Goal: Transaction & Acquisition: Obtain resource

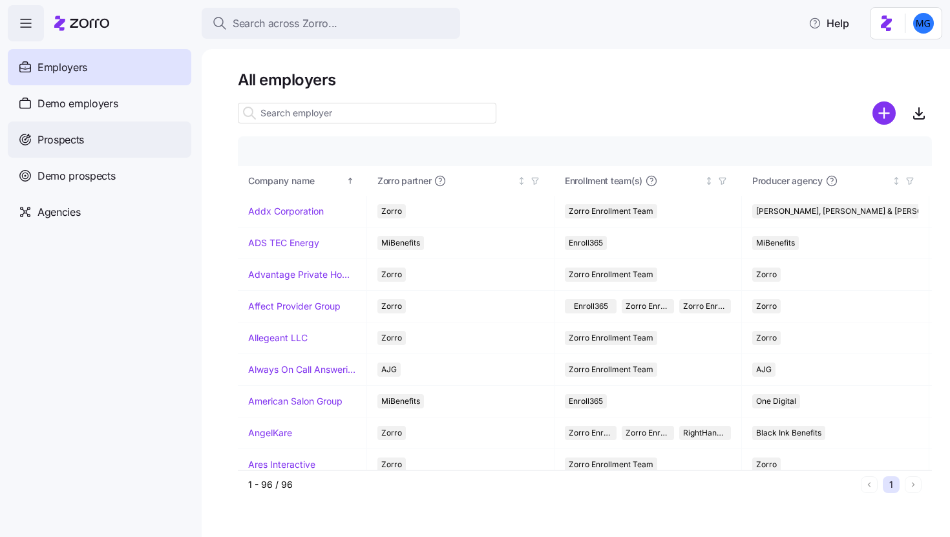
click at [105, 144] on div "Prospects" at bounding box center [99, 139] width 183 height 36
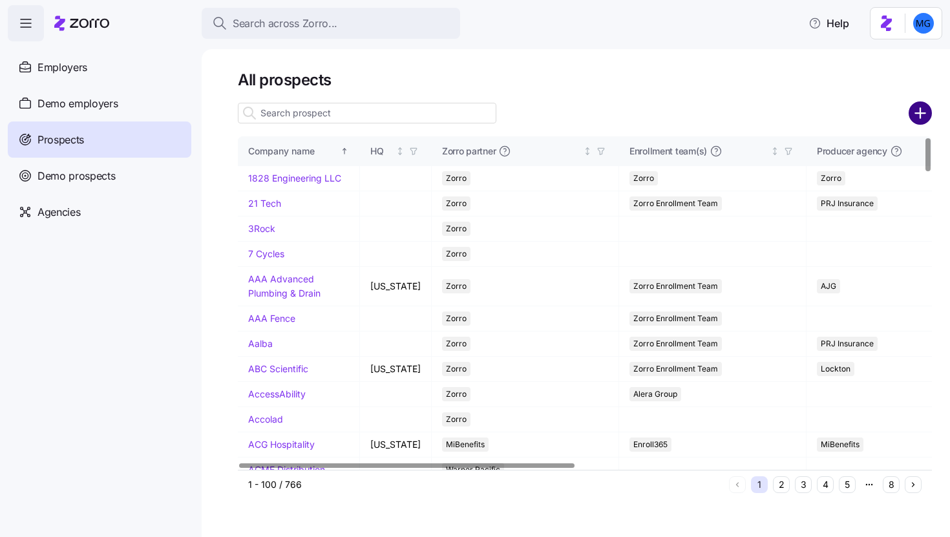
click at [914, 118] on circle "add icon" at bounding box center [919, 113] width 21 height 21
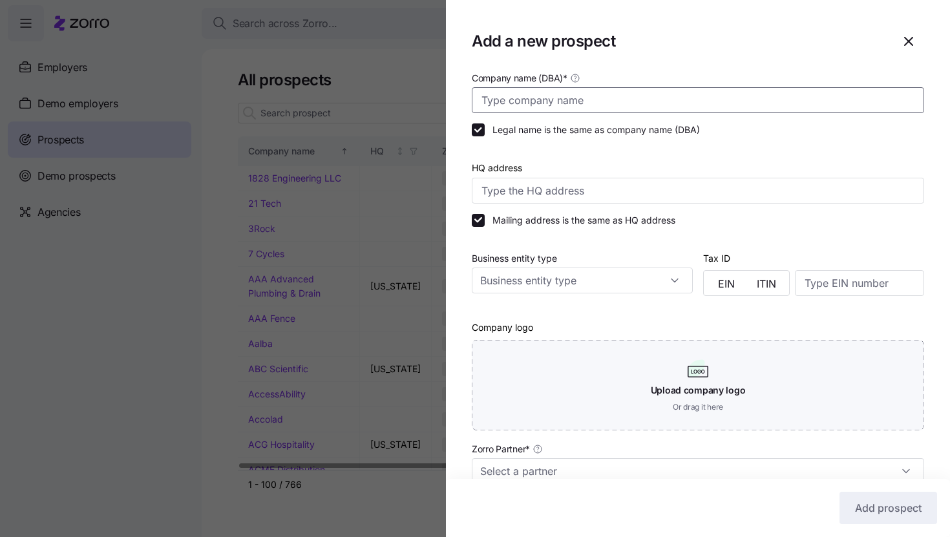
click at [570, 104] on input "Company name (DBA) *" at bounding box center [698, 100] width 452 height 26
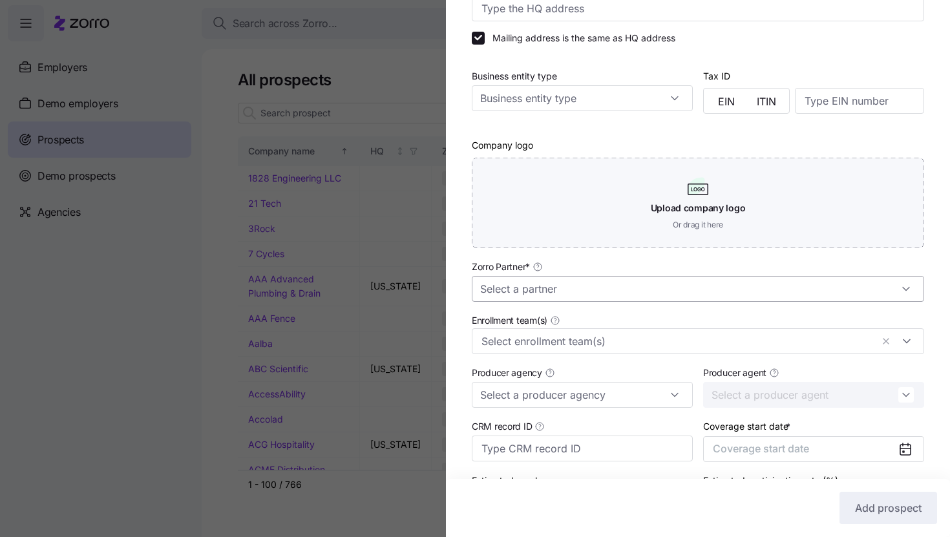
scroll to position [183, 0]
type input "Two Men and A Truck"
click at [689, 298] on input "Zorro Partner *" at bounding box center [698, 288] width 452 height 26
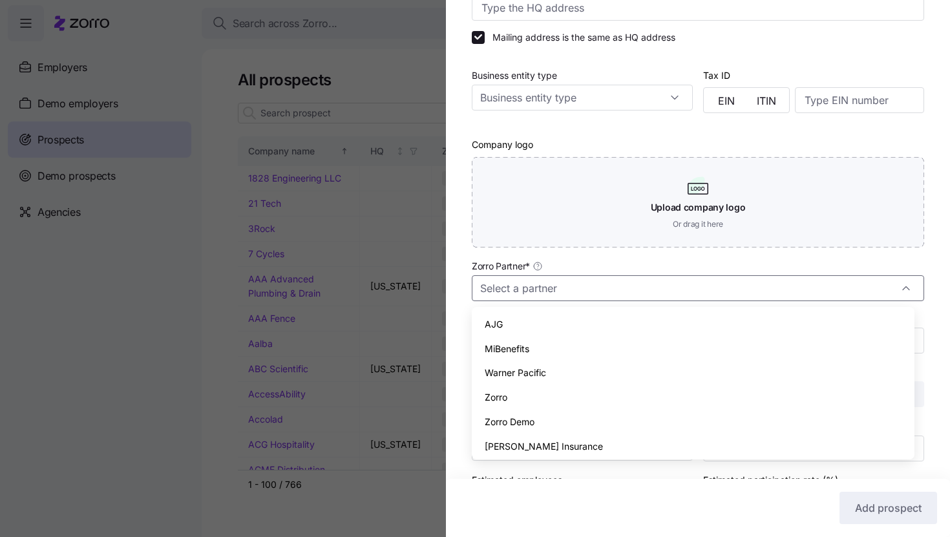
click at [635, 391] on div "Zorro" at bounding box center [693, 397] width 432 height 25
type input "Zorro"
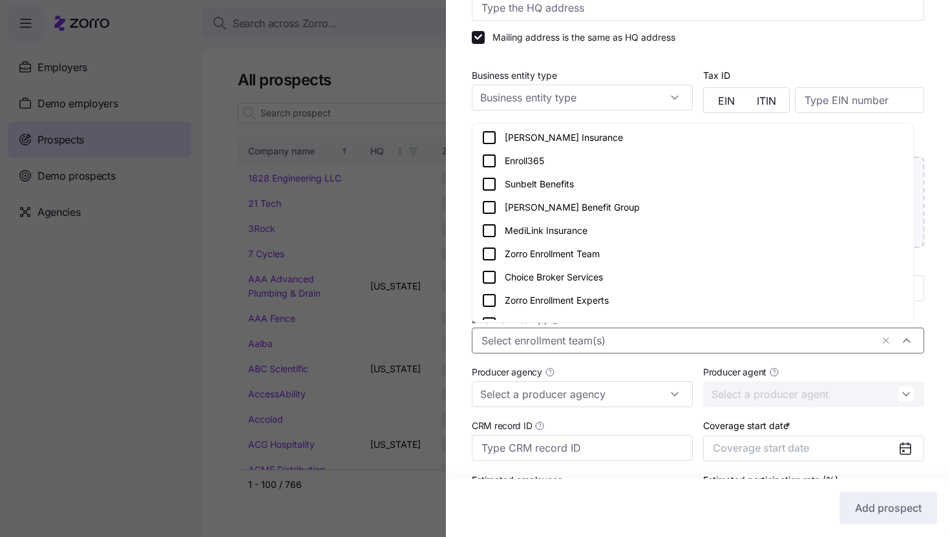
click at [636, 340] on input "Enrollment team(s)" at bounding box center [676, 340] width 390 height 17
click at [669, 253] on div "Zorro Enrollment Team" at bounding box center [692, 254] width 423 height 16
click at [922, 342] on div "Company name (DBA) * Two Men and A Truck Legal name is the same as company name…" at bounding box center [698, 214] width 504 height 654
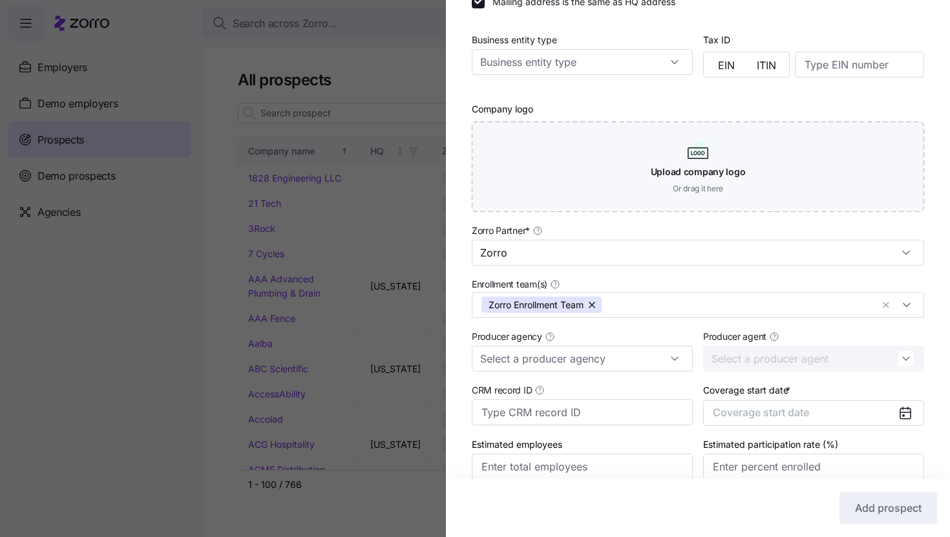
scroll to position [278, 0]
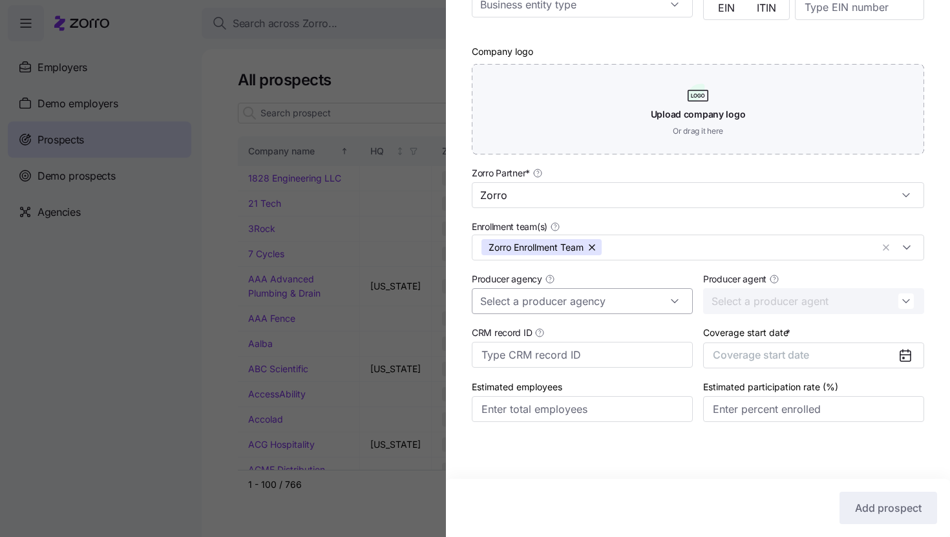
click at [647, 300] on input "Producer agency" at bounding box center [582, 301] width 221 height 26
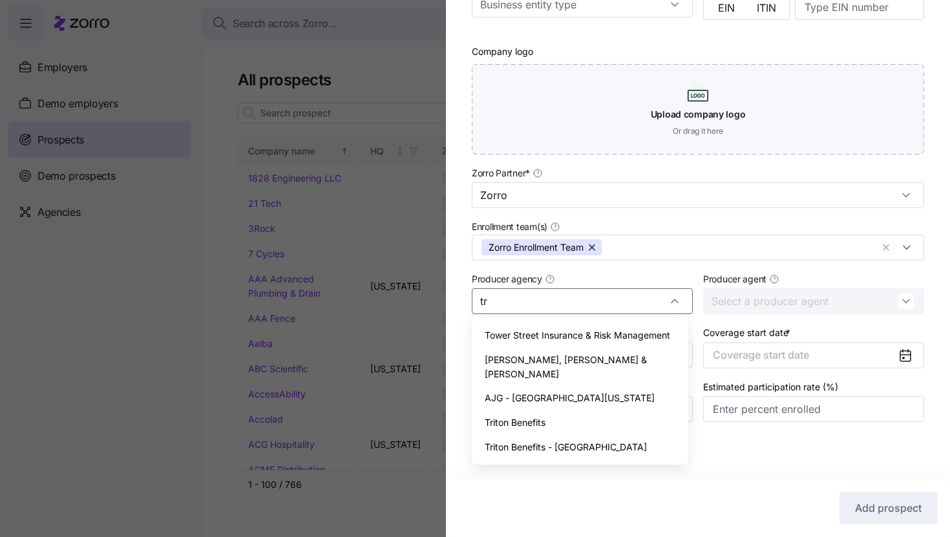
click at [590, 410] on div "Triton Benefits" at bounding box center [580, 422] width 206 height 25
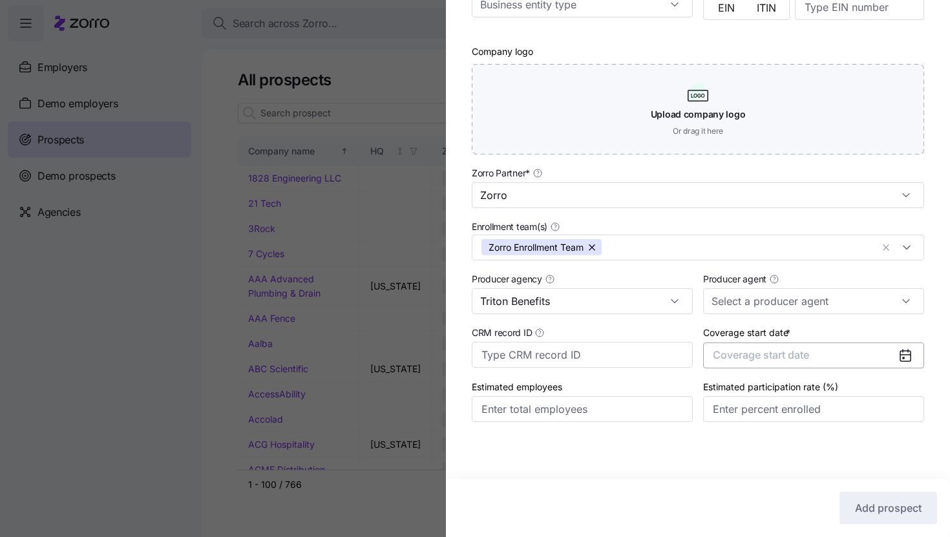
type input "Triton Benefits"
click at [826, 363] on button "Coverage start date" at bounding box center [813, 355] width 221 height 26
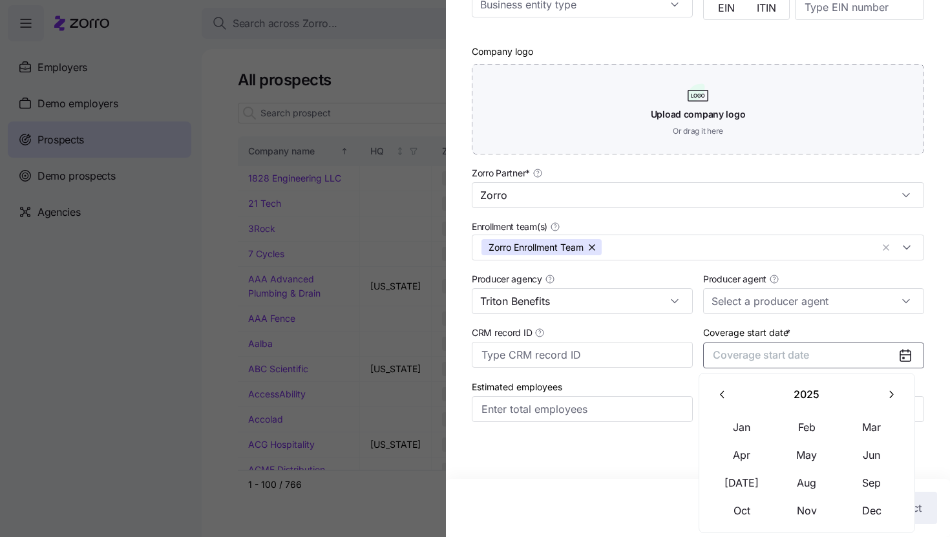
click at [880, 389] on button "button" at bounding box center [890, 394] width 27 height 27
click at [758, 428] on button "Jan" at bounding box center [741, 426] width 65 height 27
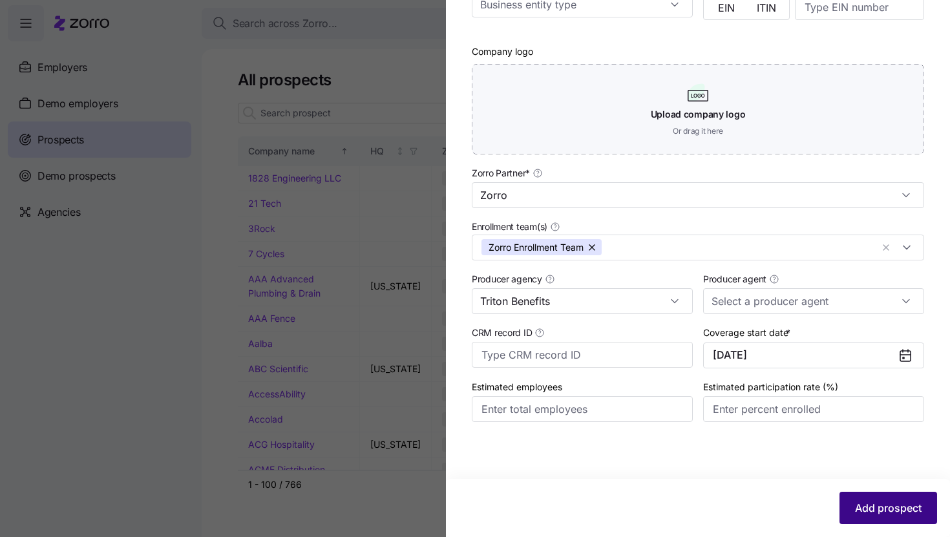
click at [862, 502] on span "Add prospect" at bounding box center [888, 508] width 67 height 16
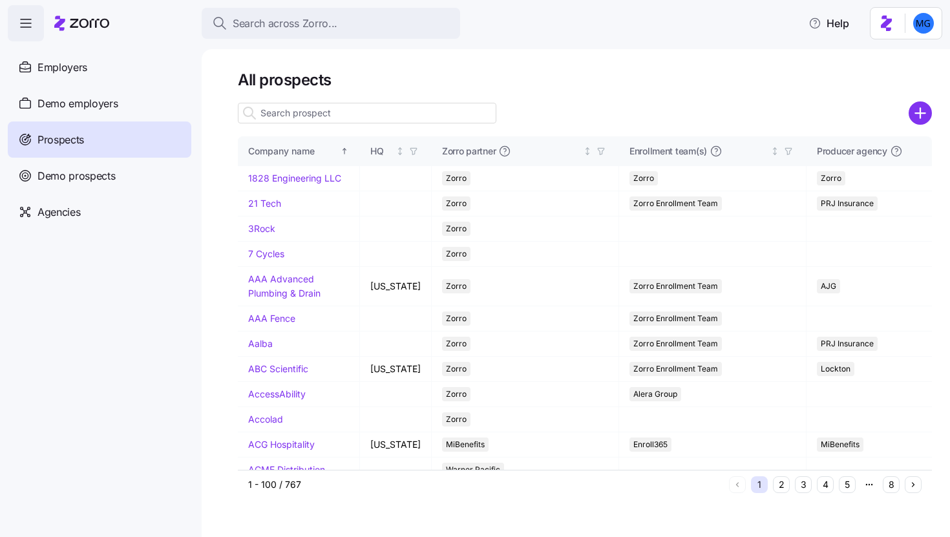
click at [437, 118] on input at bounding box center [367, 113] width 258 height 21
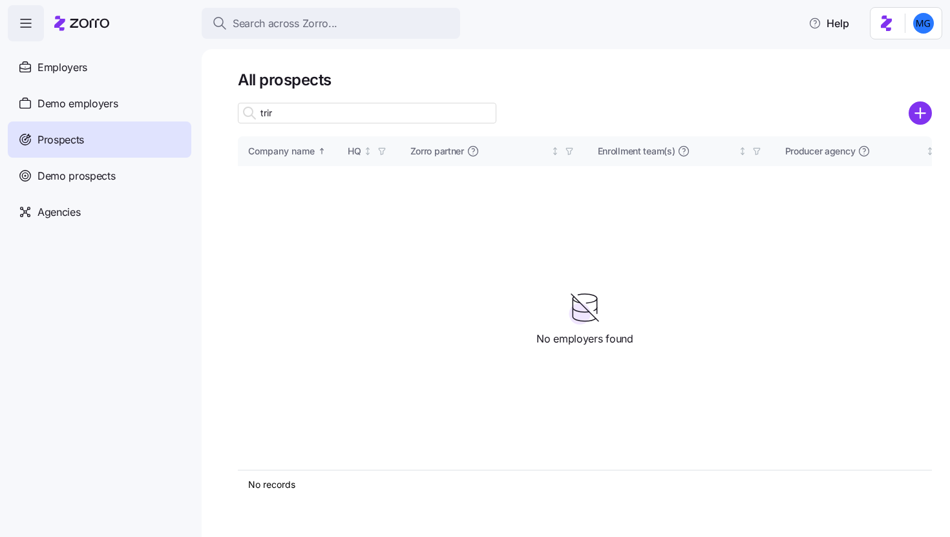
click at [421, 114] on input "trir" at bounding box center [367, 113] width 258 height 21
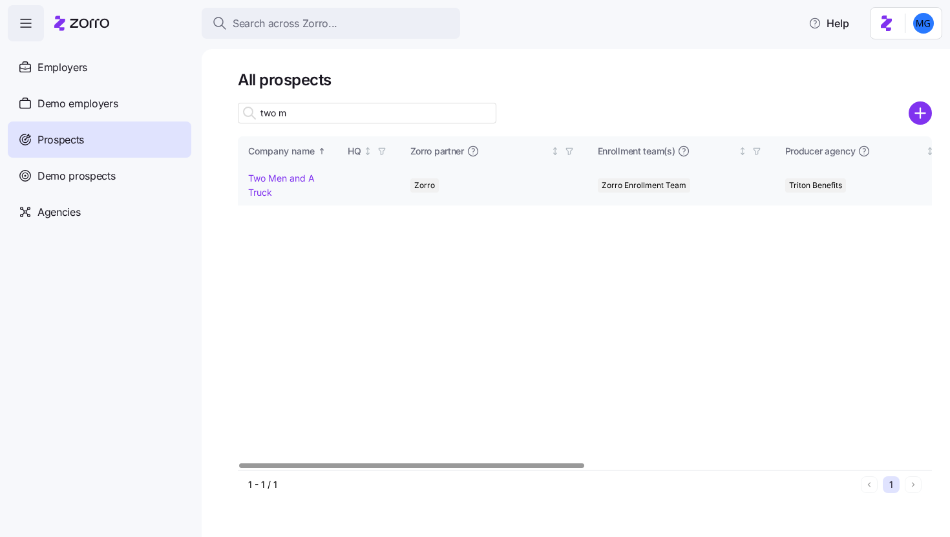
type input "two m"
click at [278, 185] on td "Two Men and A Truck" at bounding box center [287, 185] width 99 height 39
click at [276, 183] on link "Two Men and A Truck" at bounding box center [281, 184] width 67 height 25
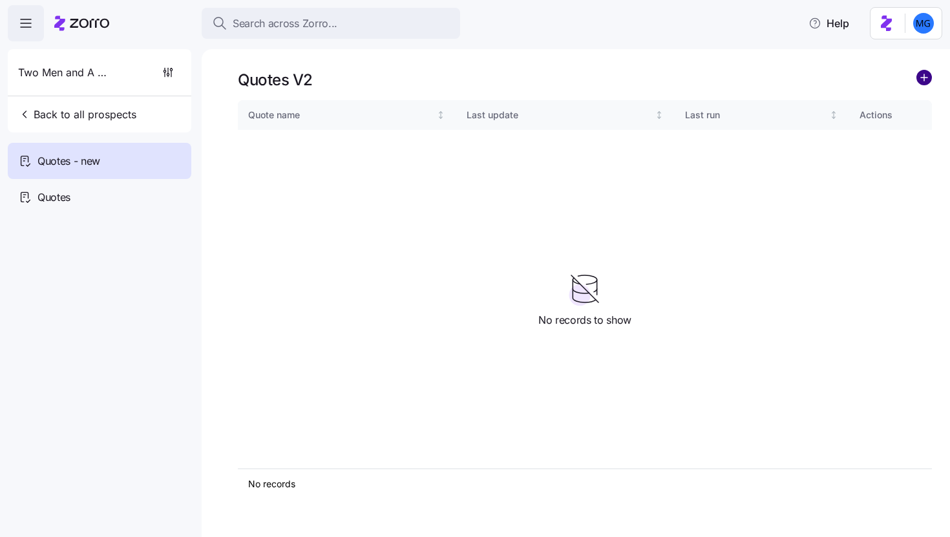
click at [920, 73] on circle "add icon" at bounding box center [924, 77] width 14 height 14
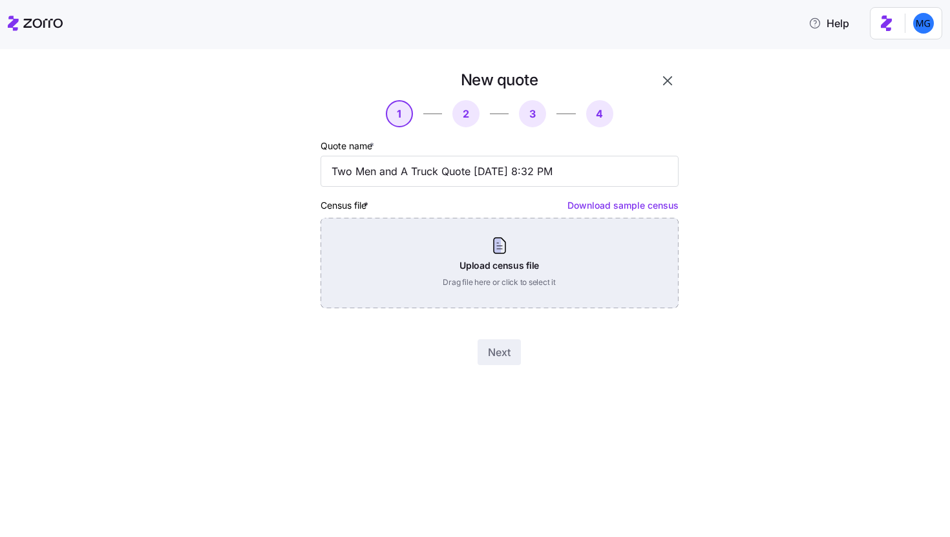
click at [552, 256] on div "Upload census file Drag file here or click to select it" at bounding box center [499, 263] width 358 height 90
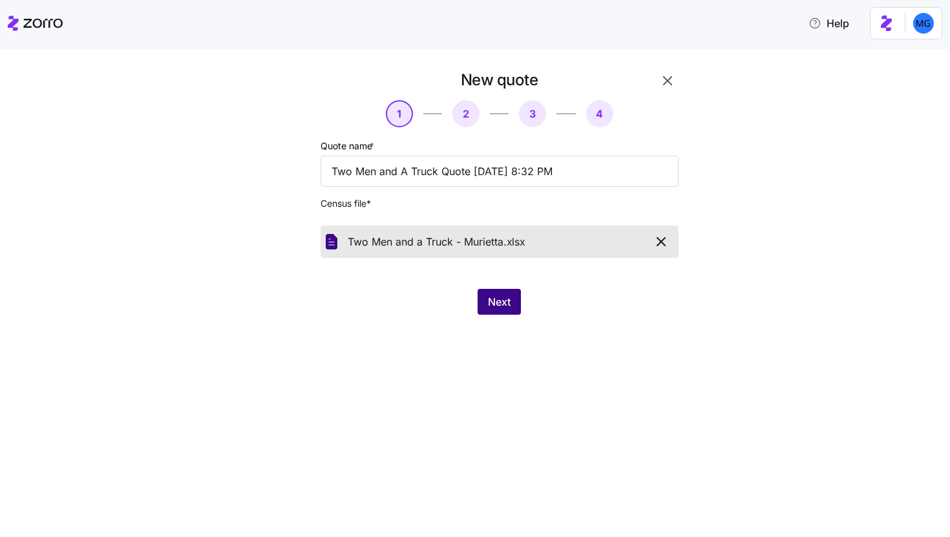
click at [491, 302] on span "Next" at bounding box center [499, 302] width 23 height 16
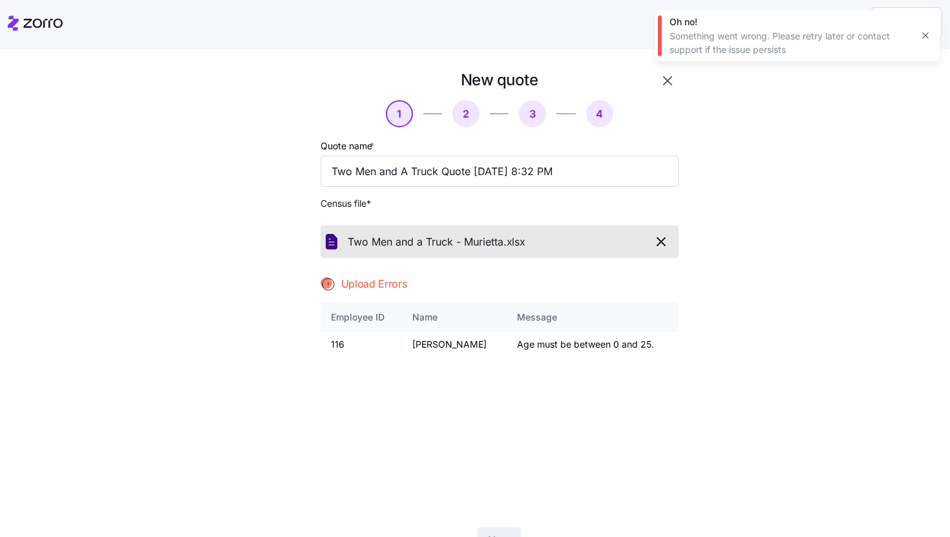
click at [924, 33] on icon "button" at bounding box center [925, 35] width 10 height 10
click at [665, 85] on icon "button" at bounding box center [668, 81] width 16 height 16
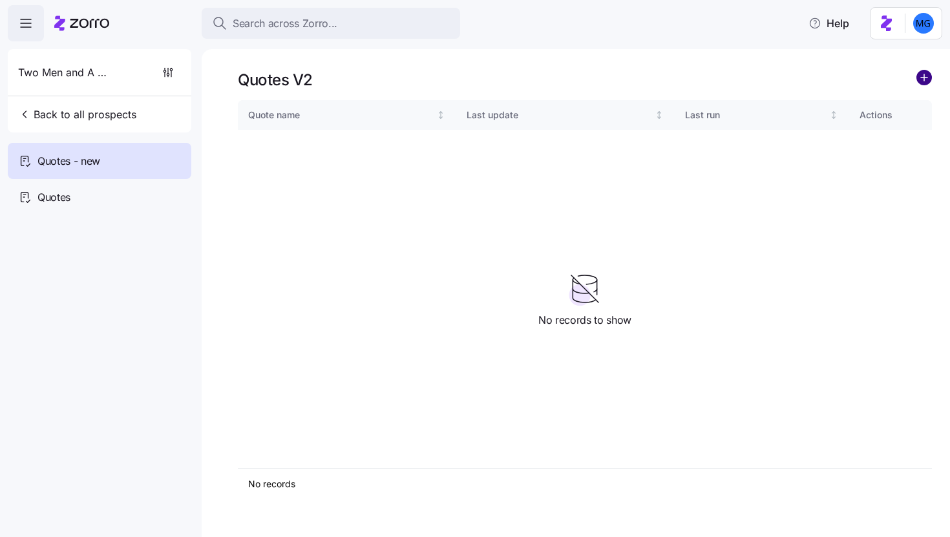
click at [924, 81] on circle "add icon" at bounding box center [924, 77] width 14 height 14
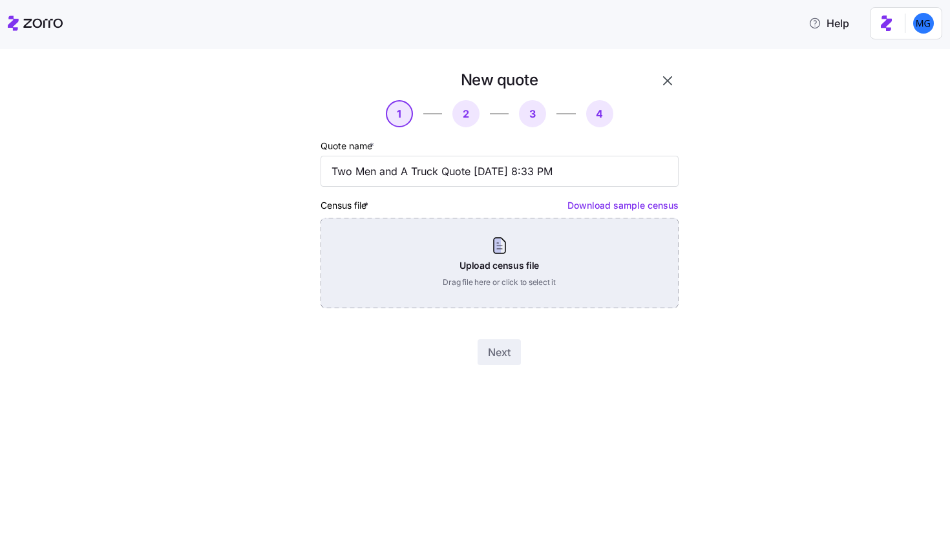
click at [497, 265] on div "Upload census file Drag file here or click to select it" at bounding box center [499, 263] width 358 height 90
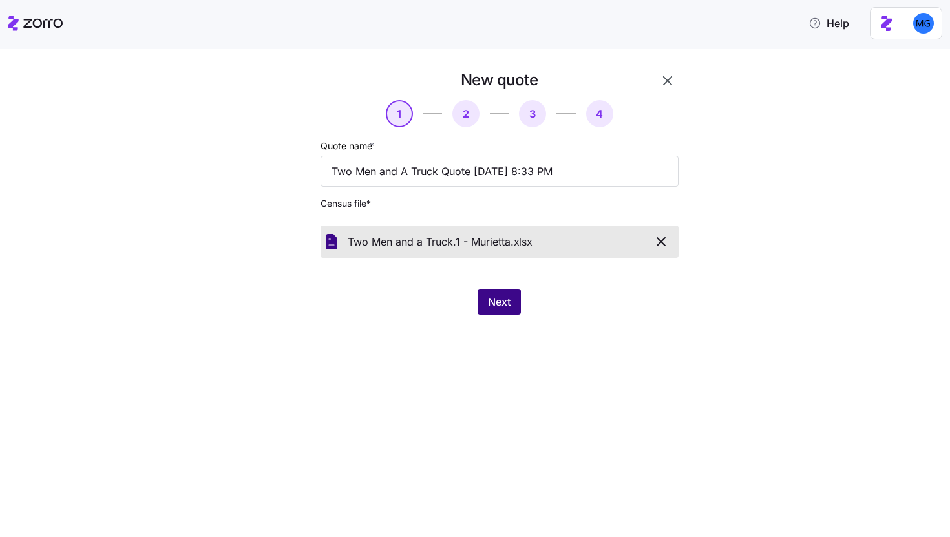
click at [501, 304] on span "Next" at bounding box center [499, 302] width 23 height 16
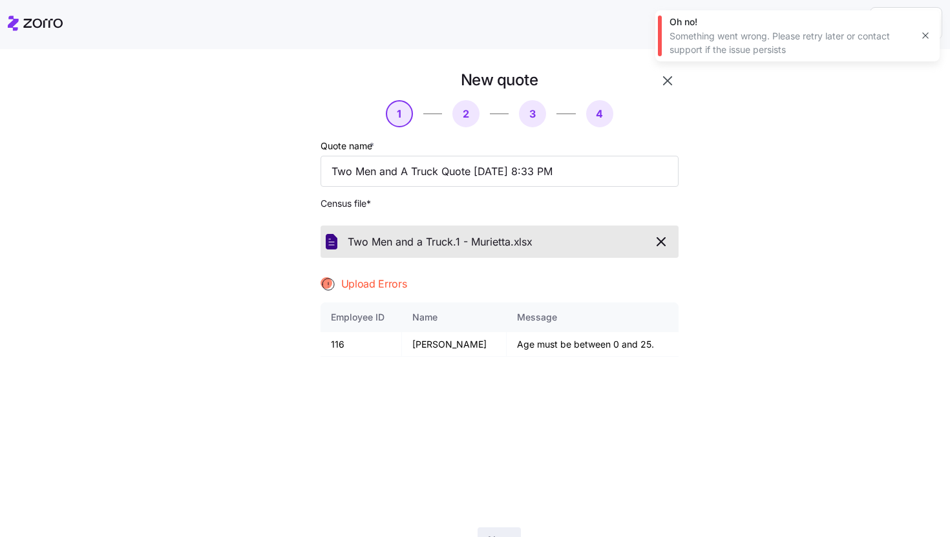
click at [922, 36] on icon "button" at bounding box center [925, 35] width 10 height 10
click at [670, 84] on button "button" at bounding box center [667, 81] width 22 height 22
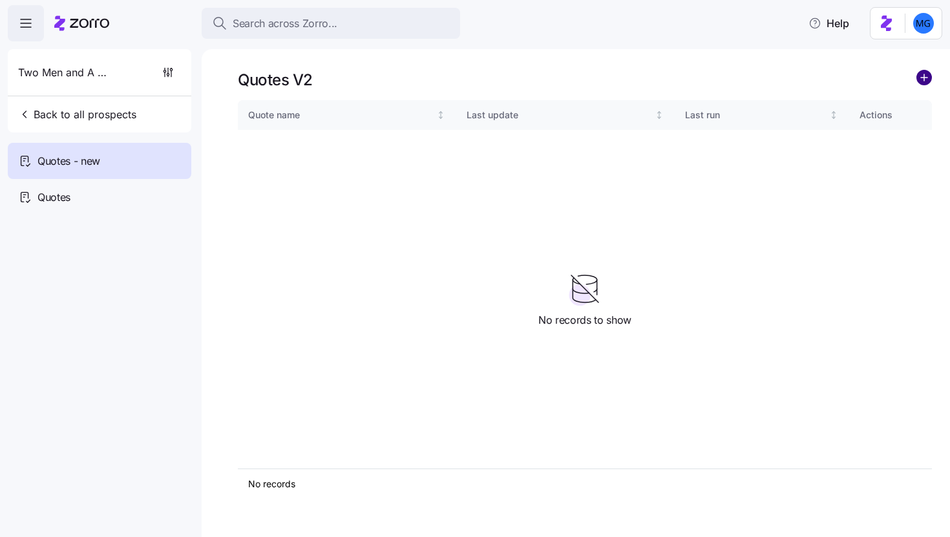
click at [921, 76] on circle "add icon" at bounding box center [924, 77] width 14 height 14
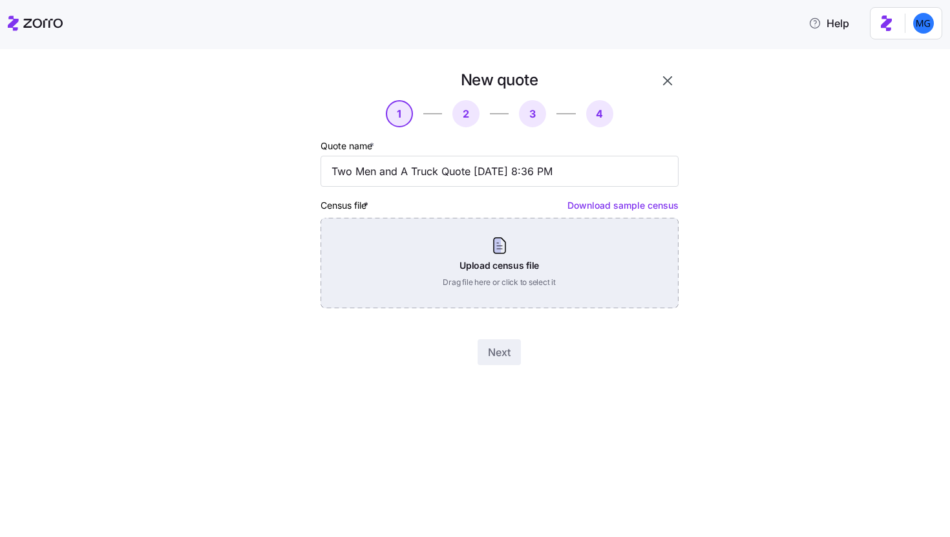
click at [543, 242] on div "Upload census file Drag file here or click to select it" at bounding box center [499, 263] width 358 height 90
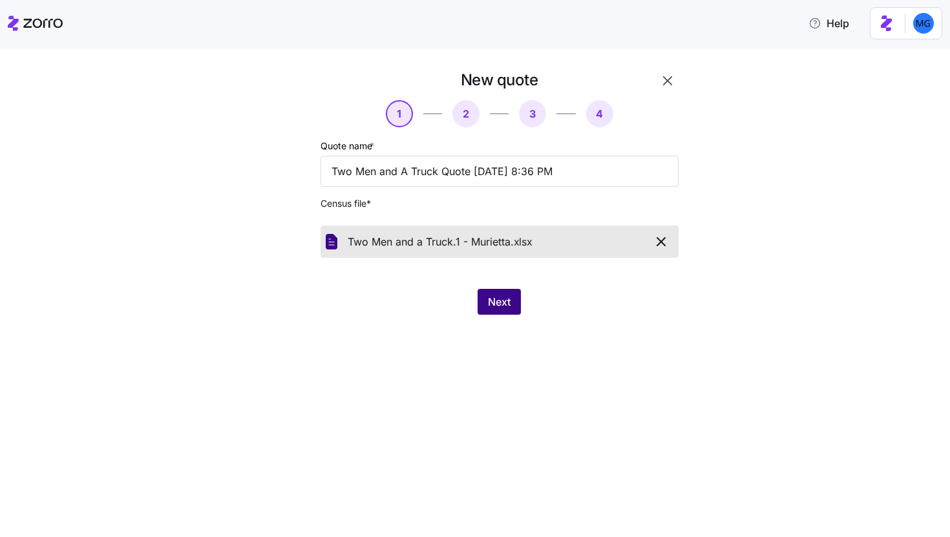
click at [504, 307] on span "Next" at bounding box center [499, 302] width 23 height 16
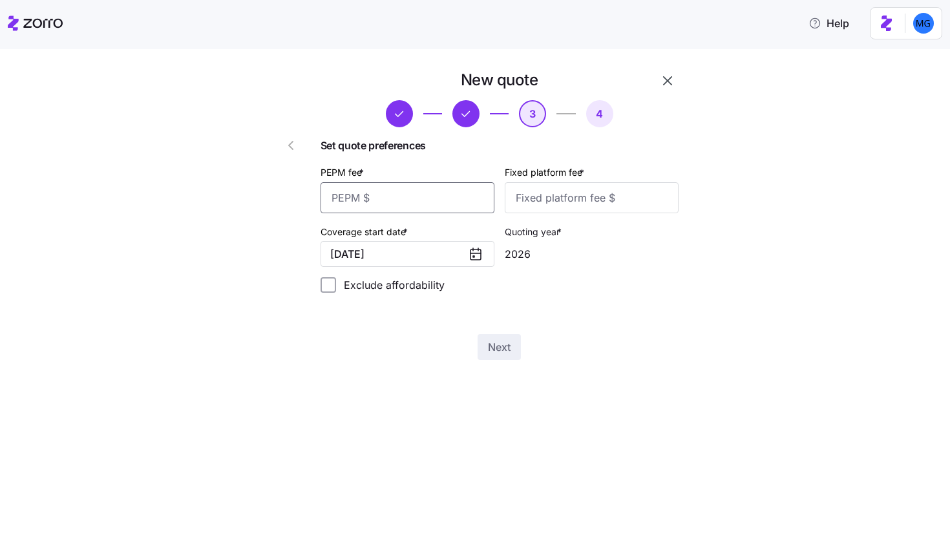
click at [408, 192] on input "PEPM fee *" at bounding box center [407, 197] width 174 height 31
type input "50"
click at [534, 200] on input "Fixed platform fee *" at bounding box center [591, 197] width 174 height 31
type input "100"
click at [494, 351] on span "Next" at bounding box center [499, 347] width 23 height 16
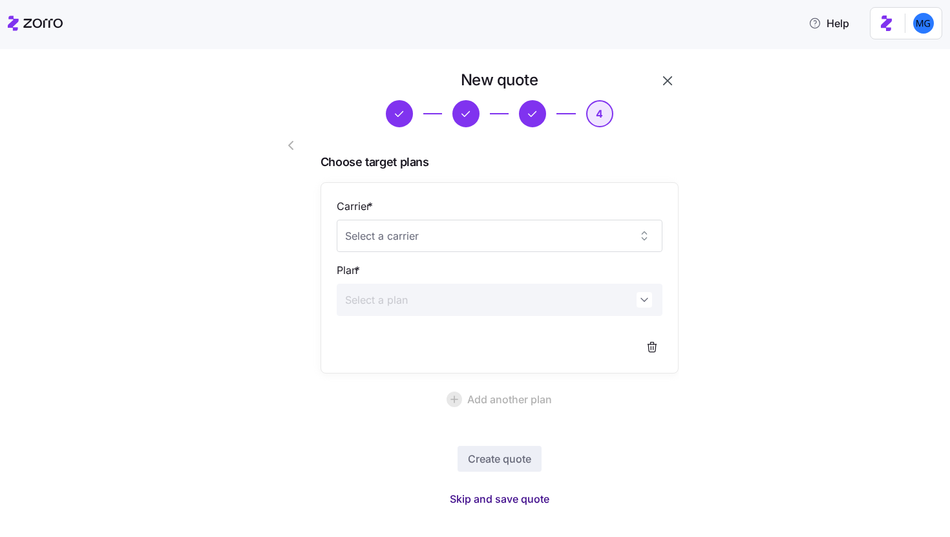
click at [519, 504] on span "Skip and save quote" at bounding box center [499, 499] width 99 height 16
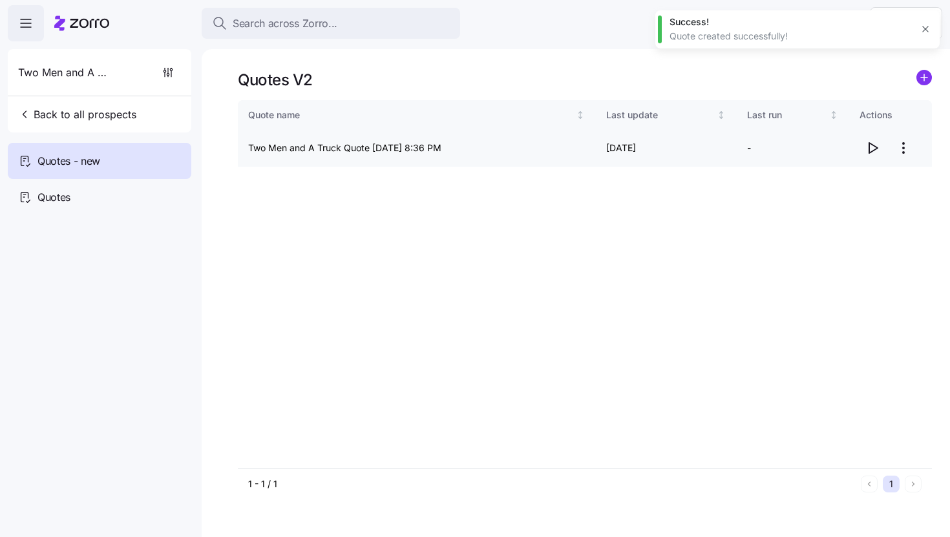
click at [876, 147] on icon "button" at bounding box center [873, 148] width 8 height 10
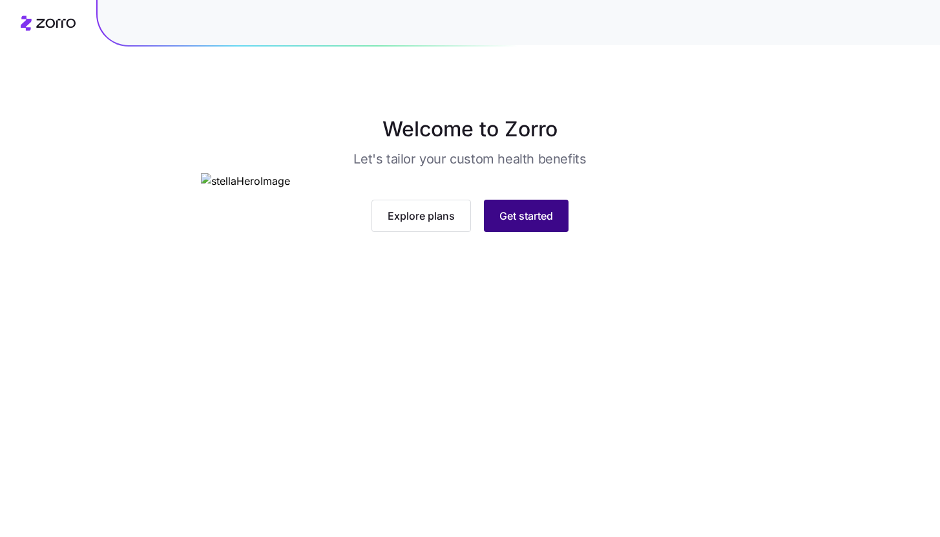
click at [546, 232] on button "Get started" at bounding box center [526, 216] width 85 height 32
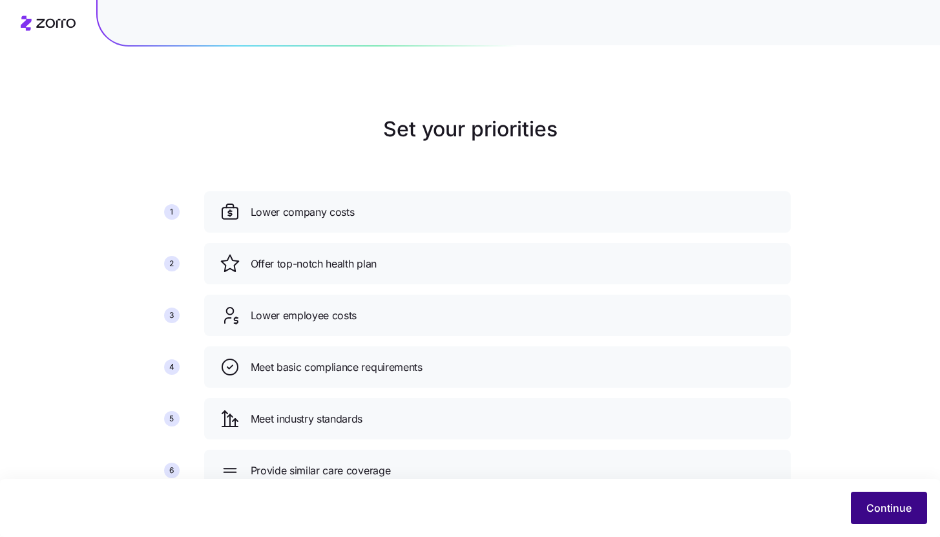
click at [877, 500] on span "Continue" at bounding box center [888, 508] width 45 height 16
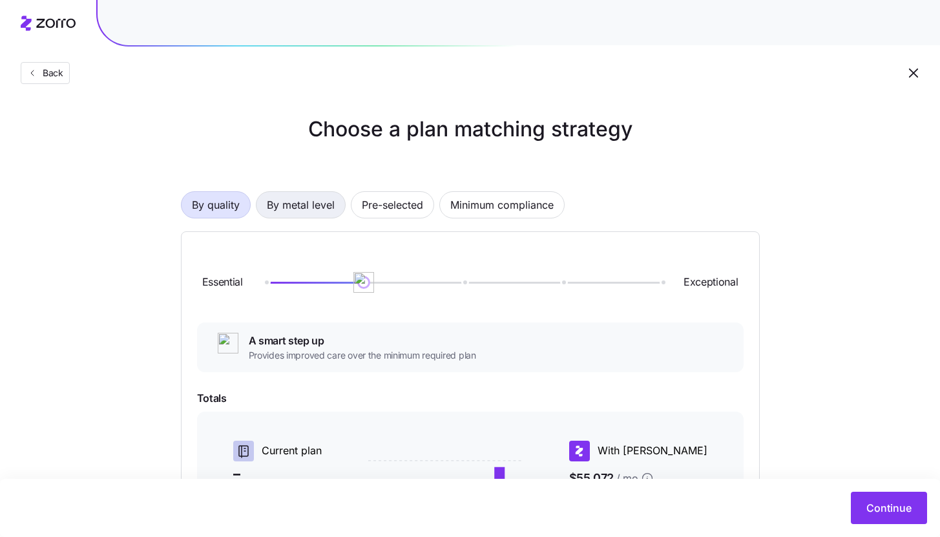
click at [326, 211] on span "By metal level" at bounding box center [301, 205] width 68 height 26
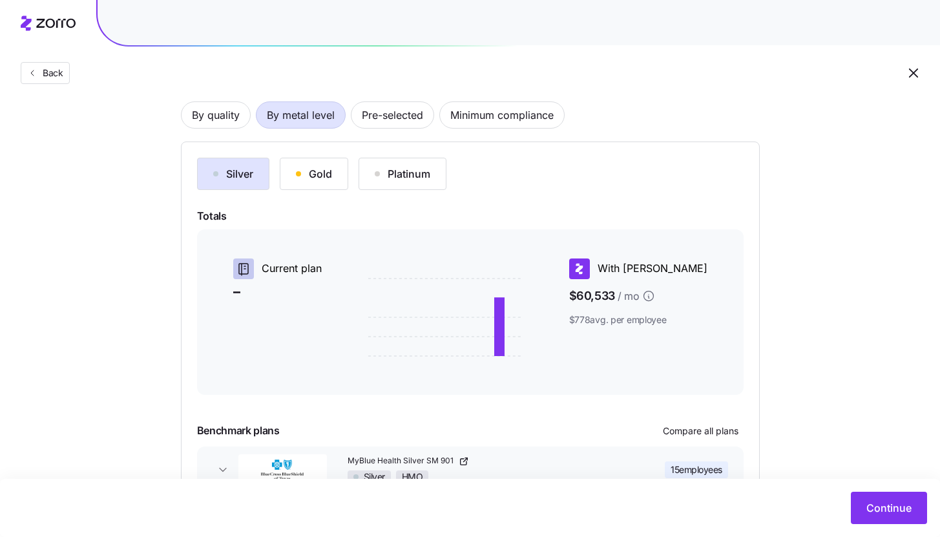
scroll to position [109, 0]
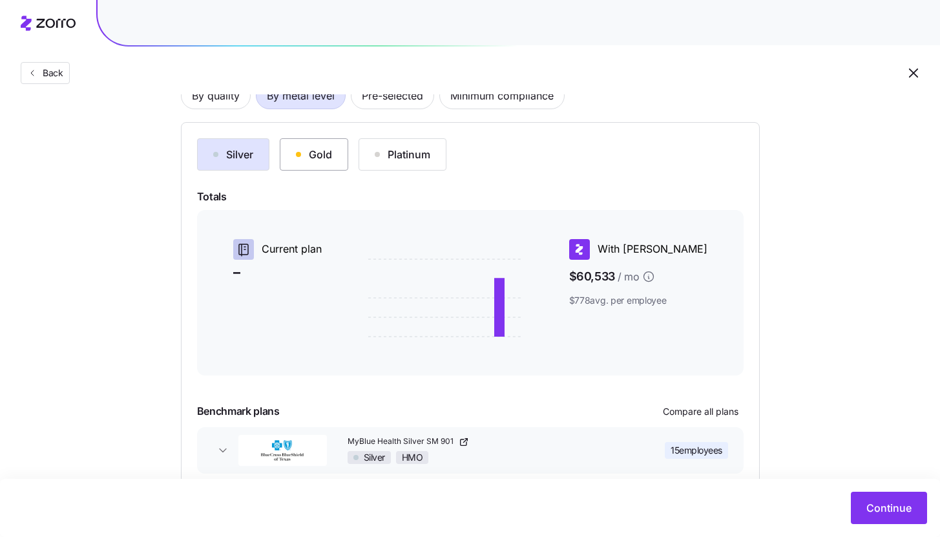
click at [322, 160] on div "Gold" at bounding box center [314, 155] width 36 height 16
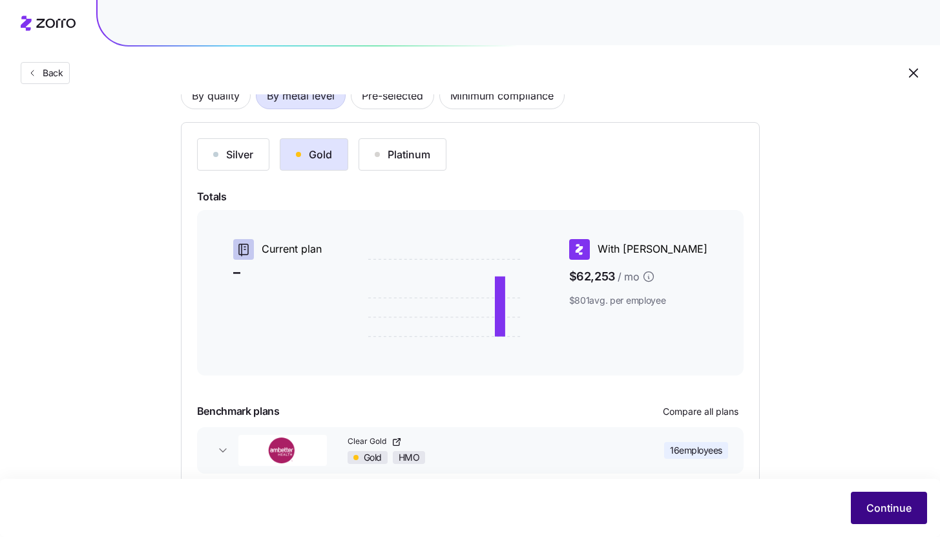
click at [897, 515] on span "Continue" at bounding box center [888, 508] width 45 height 16
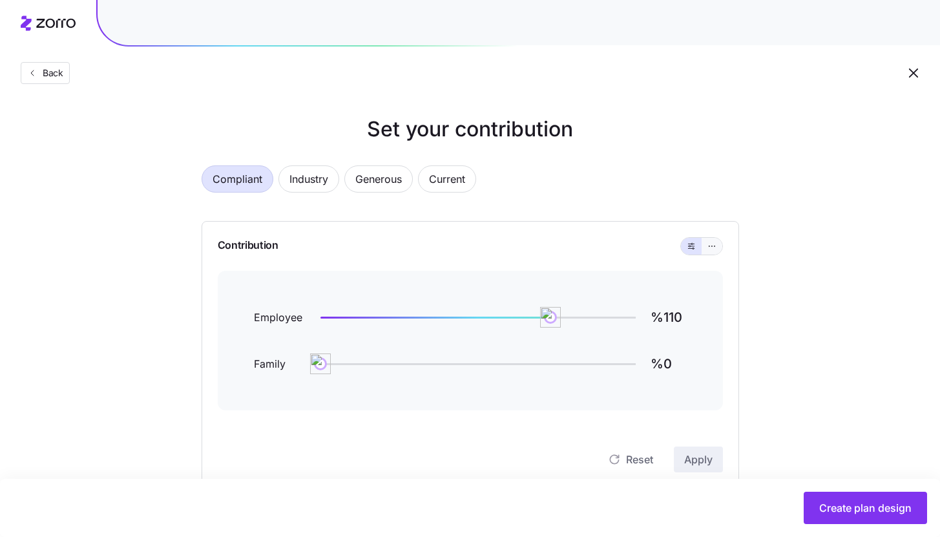
click at [714, 241] on button "button" at bounding box center [712, 246] width 10 height 10
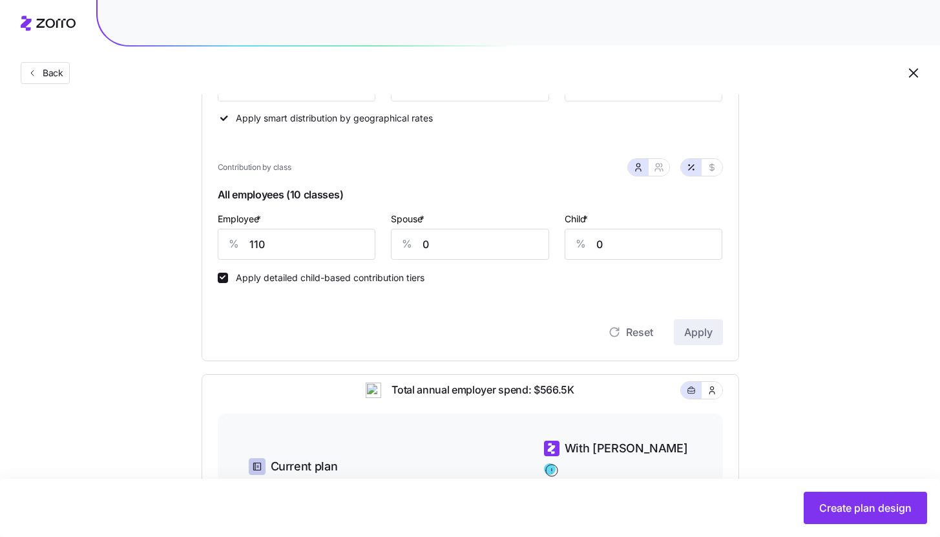
scroll to position [240, 0]
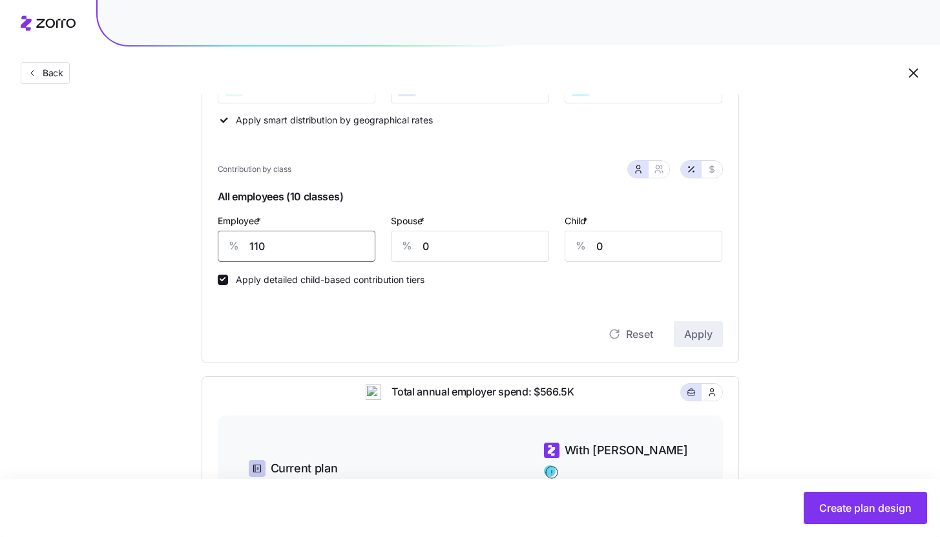
click at [280, 252] on input "110" at bounding box center [297, 246] width 158 height 31
click at [711, 334] on span "Apply" at bounding box center [698, 334] width 28 height 16
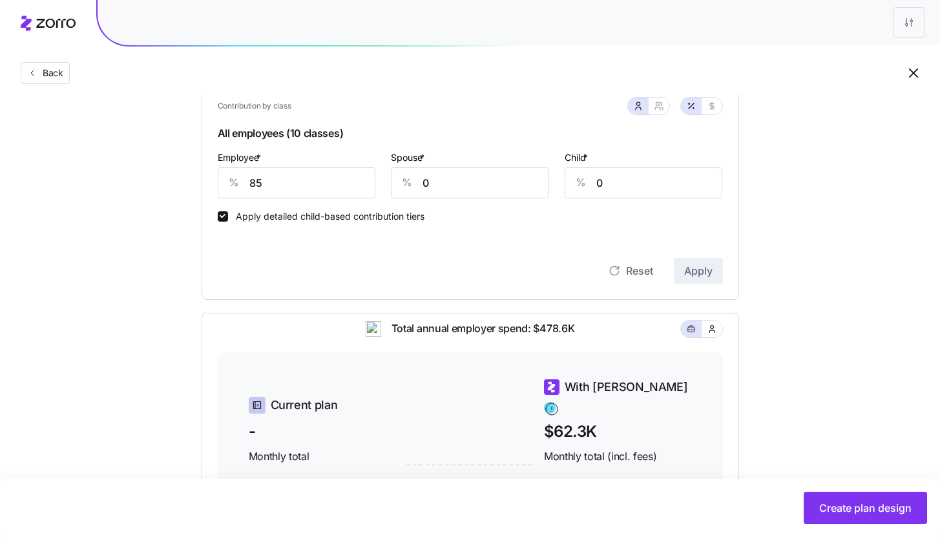
scroll to position [297, 0]
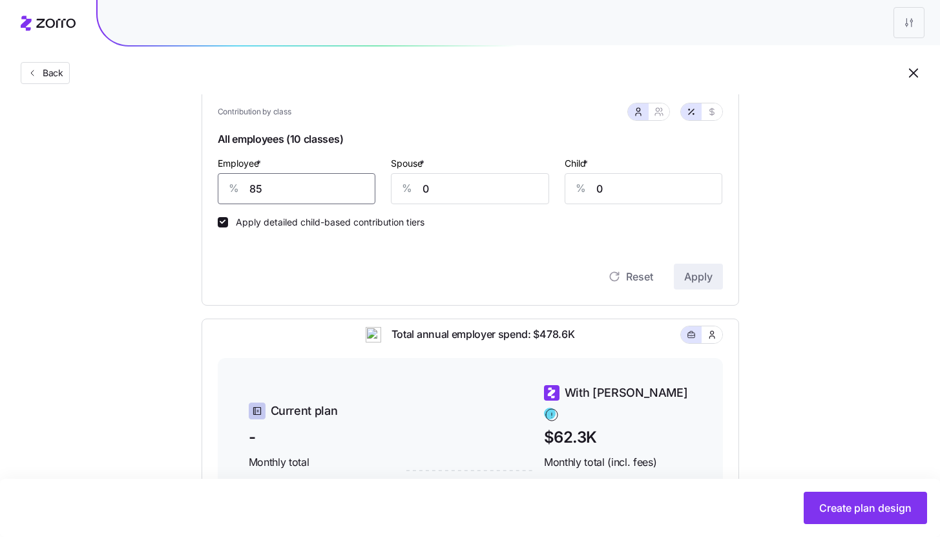
click at [295, 189] on input "85" at bounding box center [297, 188] width 158 height 31
click at [763, 262] on div "Set your contribution Compliant Industry Generous Current Contribution Classes …" at bounding box center [470, 258] width 641 height 882
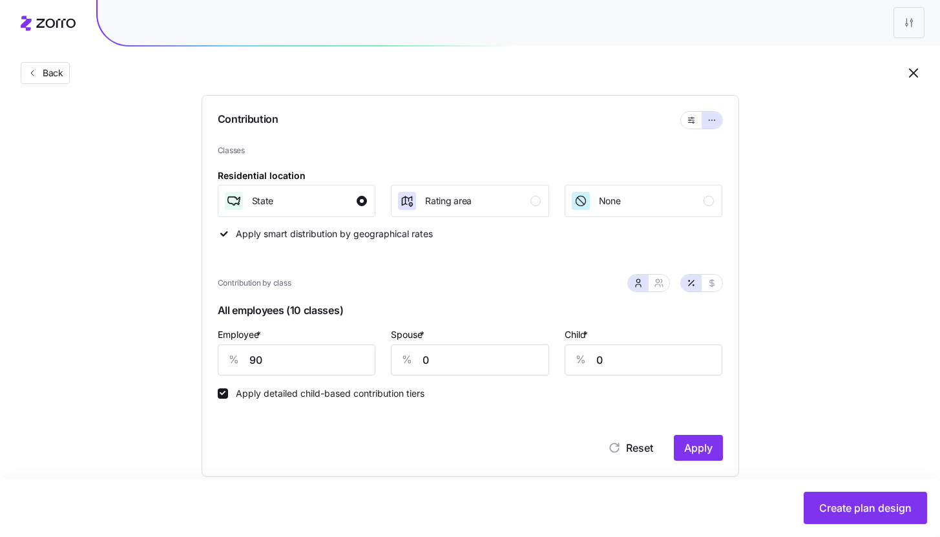
scroll to position [125, 0]
click at [262, 361] on input "90" at bounding box center [297, 360] width 158 height 31
click at [711, 443] on span "Apply" at bounding box center [698, 449] width 28 height 16
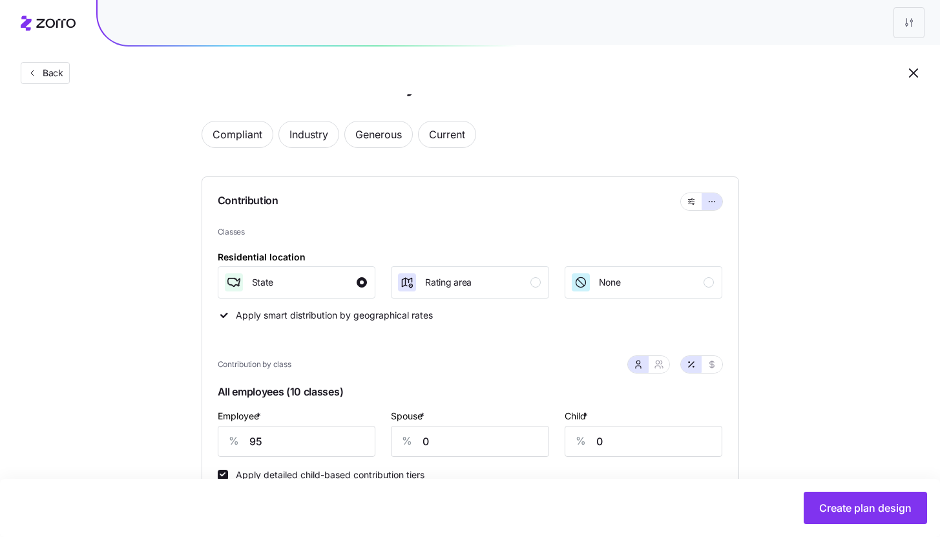
scroll to position [220, 0]
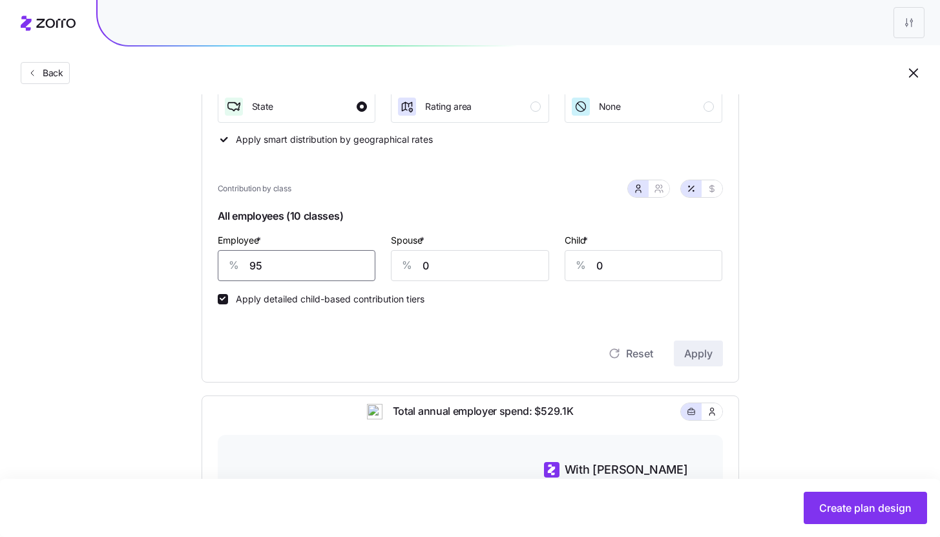
drag, startPoint x: 256, startPoint y: 264, endPoint x: 264, endPoint y: 265, distance: 8.5
click at [264, 265] on input "95" at bounding box center [297, 265] width 158 height 31
type input "90"
click at [696, 356] on span "Apply" at bounding box center [698, 354] width 28 height 16
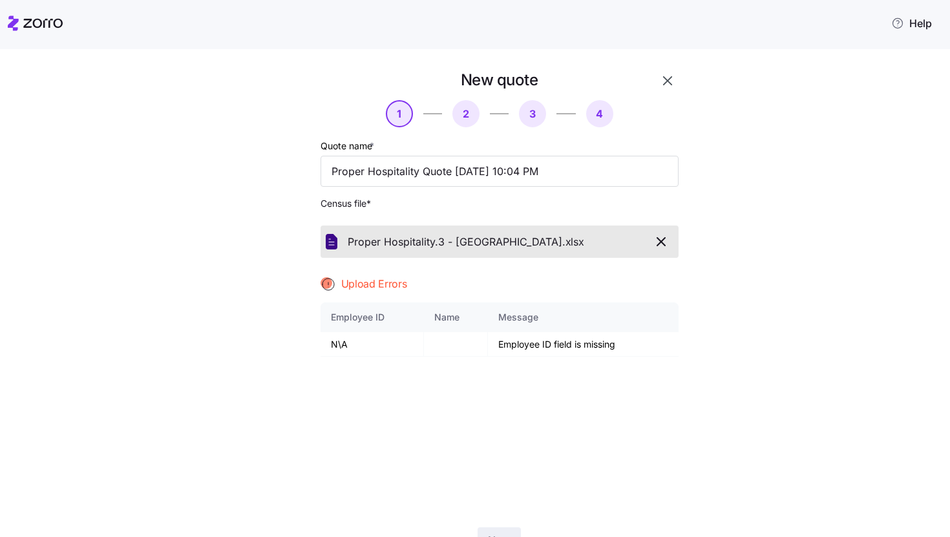
click at [665, 86] on icon "button" at bounding box center [668, 81] width 16 height 16
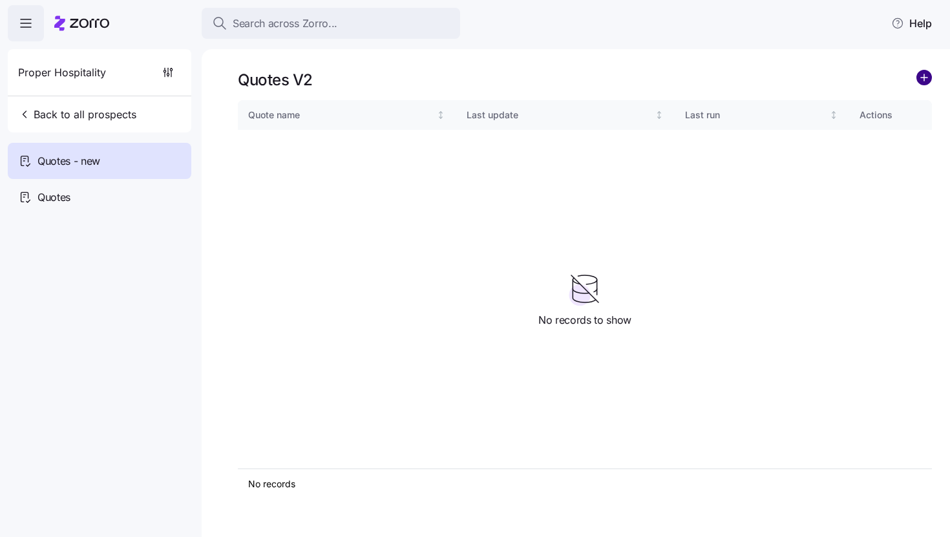
click at [923, 78] on circle "add icon" at bounding box center [924, 77] width 14 height 14
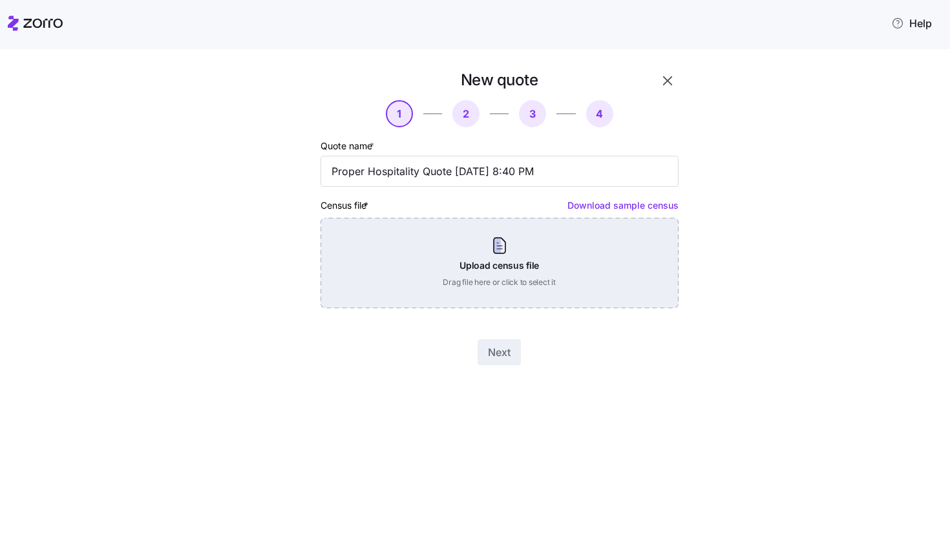
click at [509, 269] on div "Upload census file Drag file here or click to select it" at bounding box center [499, 263] width 358 height 90
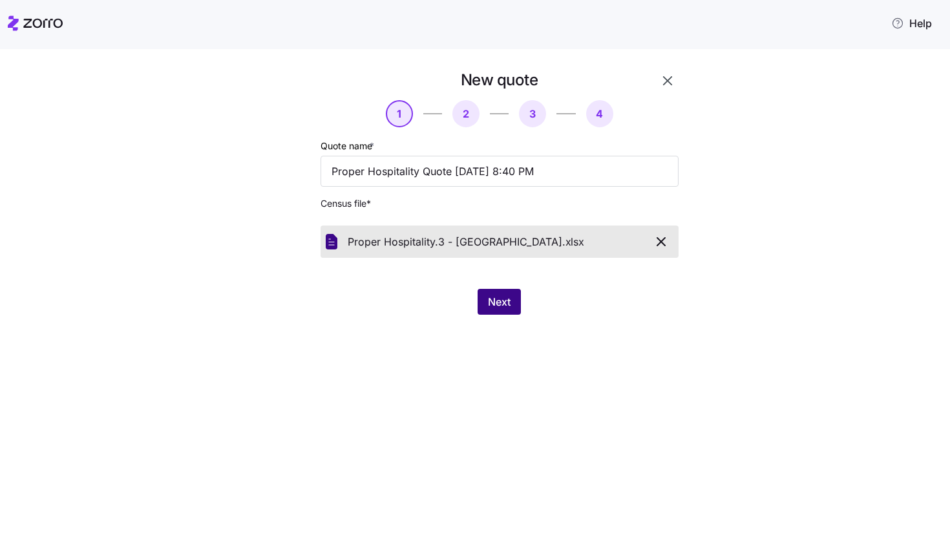
click at [495, 300] on span "Next" at bounding box center [499, 302] width 23 height 16
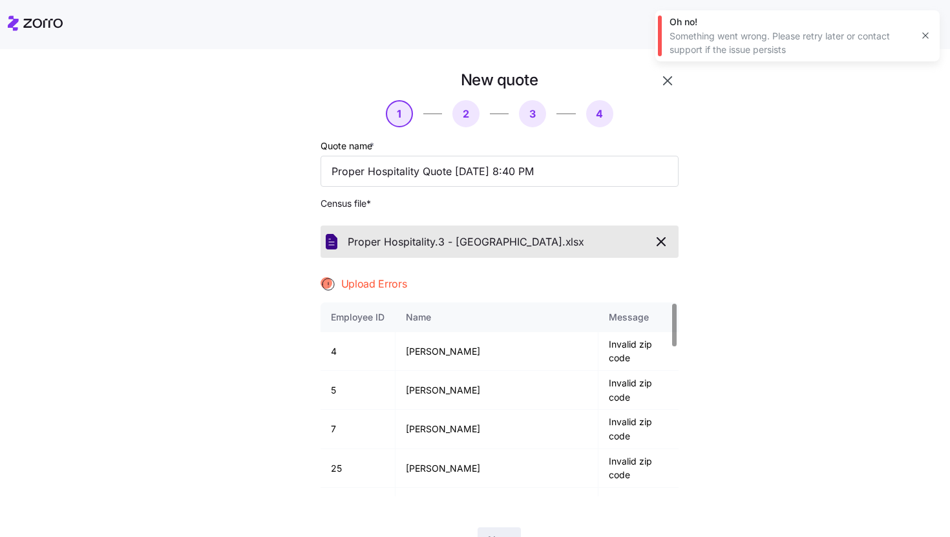
click at [931, 39] on button "button" at bounding box center [925, 35] width 18 height 18
click at [660, 81] on icon "button" at bounding box center [668, 81] width 16 height 16
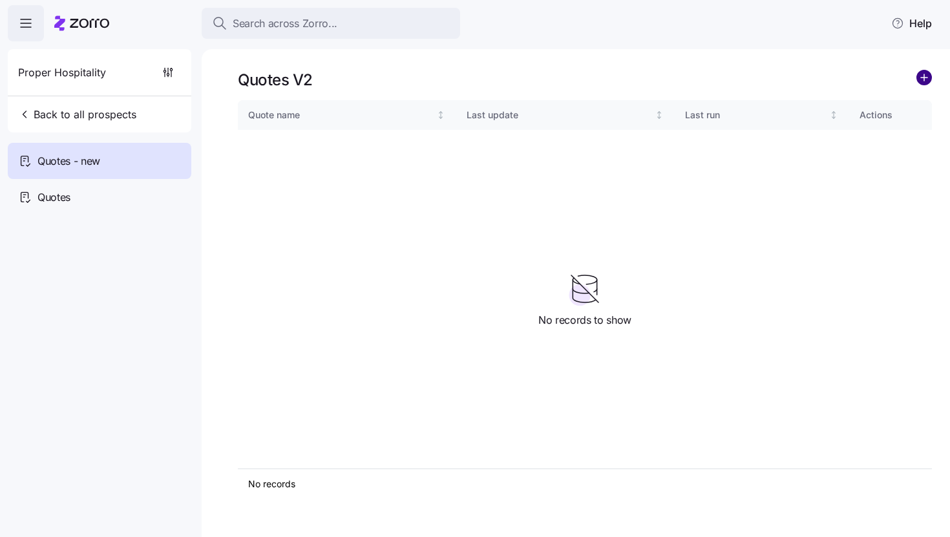
click at [917, 78] on circle "add icon" at bounding box center [924, 77] width 14 height 14
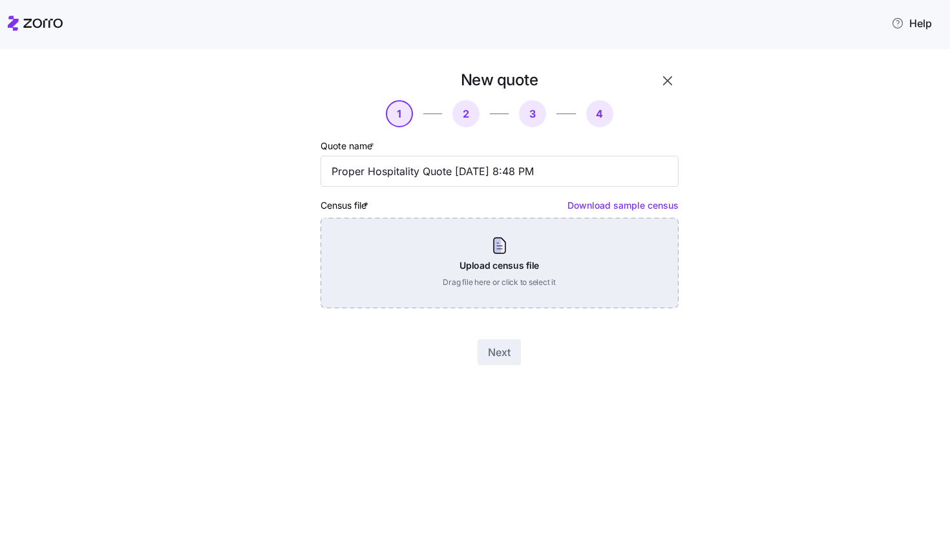
click at [534, 235] on div "Upload census file Drag file here or click to select it" at bounding box center [499, 263] width 358 height 90
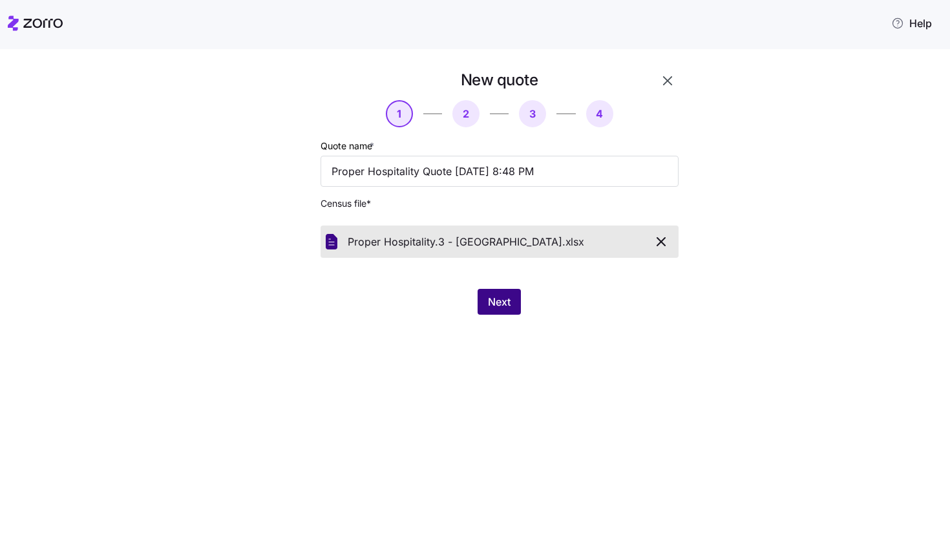
click at [498, 307] on span "Next" at bounding box center [499, 302] width 23 height 16
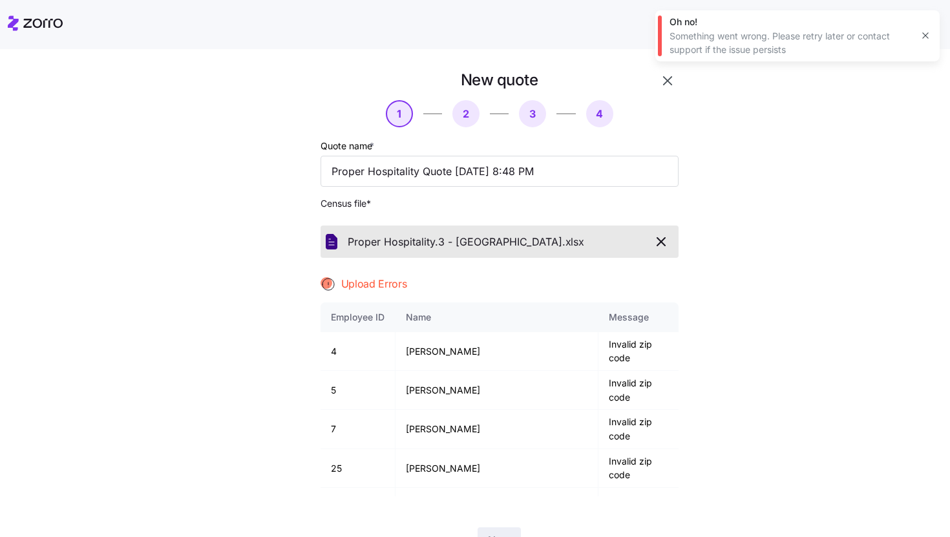
click at [920, 34] on icon "button" at bounding box center [925, 35] width 10 height 10
click at [665, 83] on icon "button" at bounding box center [668, 81] width 16 height 16
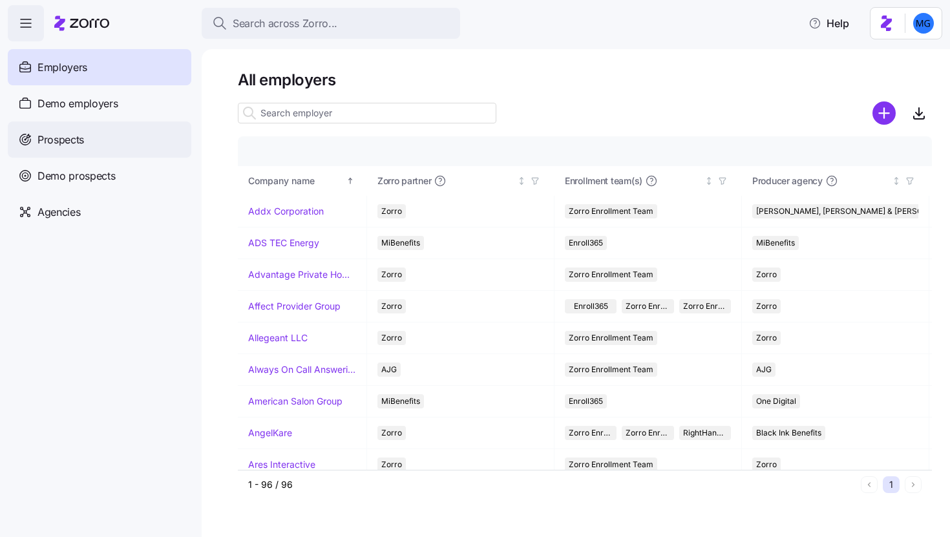
click at [122, 151] on div "Prospects" at bounding box center [99, 139] width 183 height 36
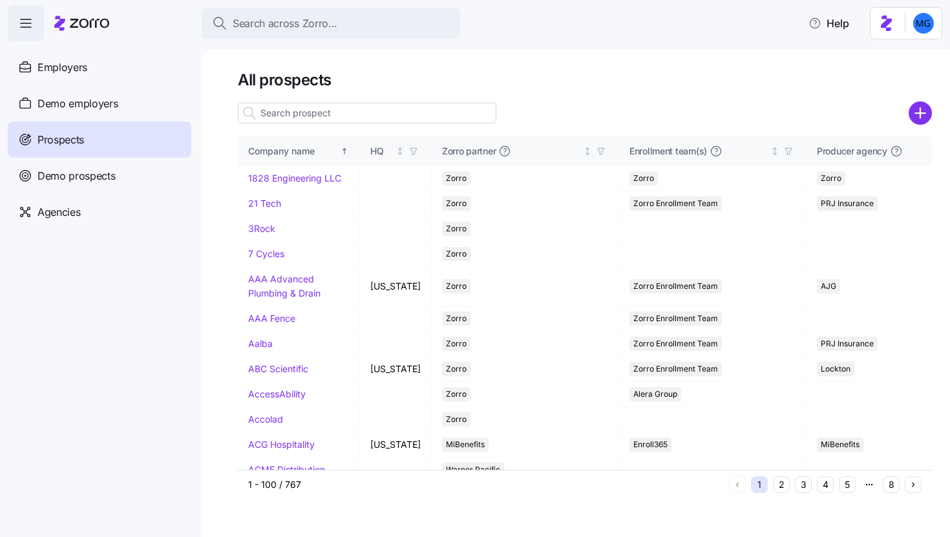
click at [470, 112] on input at bounding box center [367, 113] width 258 height 21
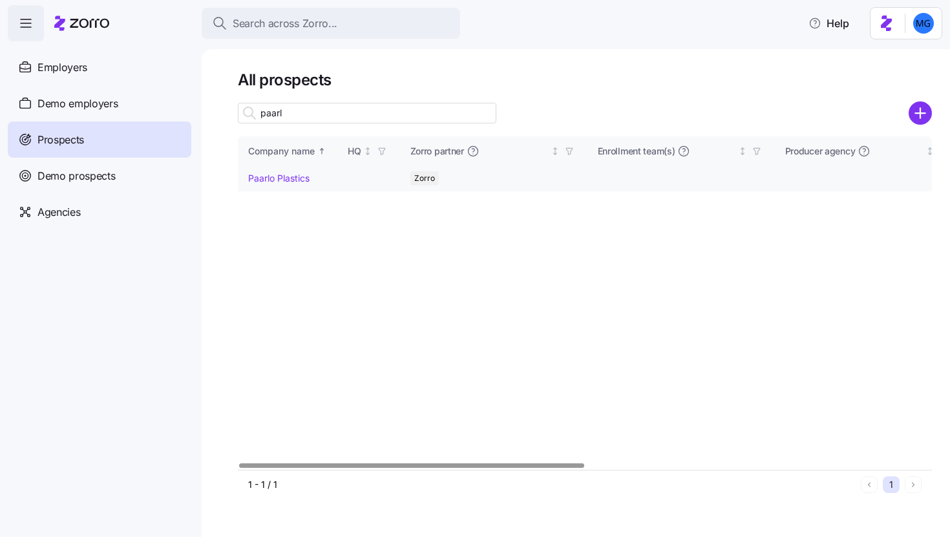
type input "paarl"
click at [284, 176] on link "Paarlo Plastics" at bounding box center [278, 177] width 61 height 11
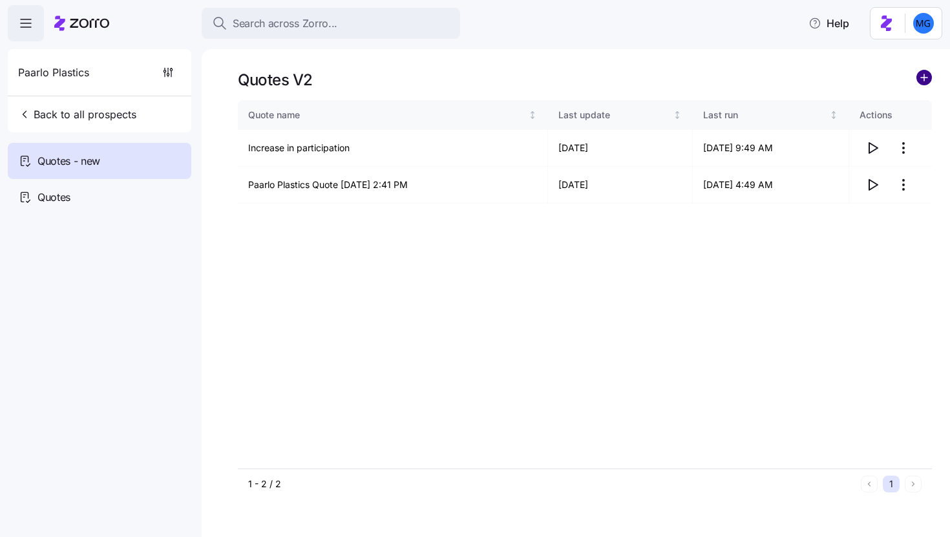
click at [917, 78] on circle "add icon" at bounding box center [924, 77] width 14 height 14
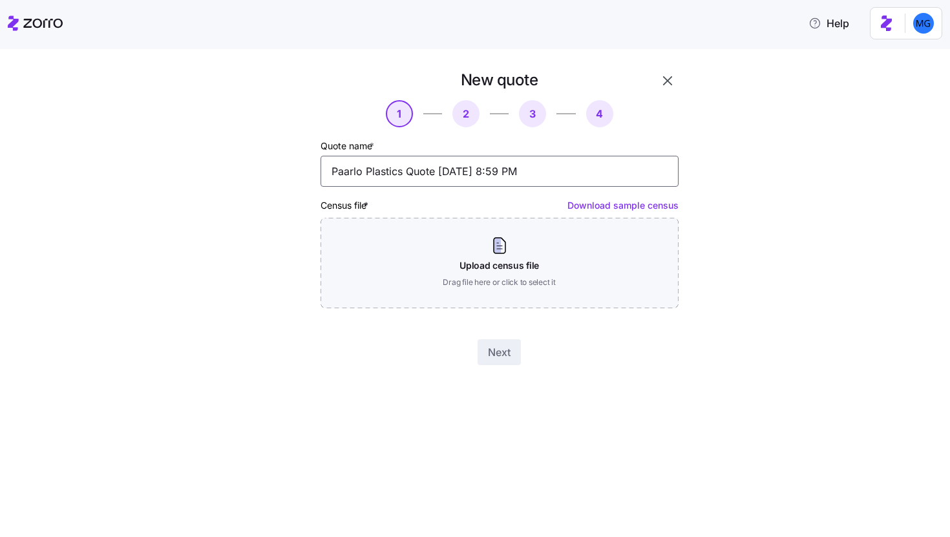
click at [431, 167] on input "Paarlo Plastics Quote [DATE] 8:59 PM" at bounding box center [499, 171] width 358 height 31
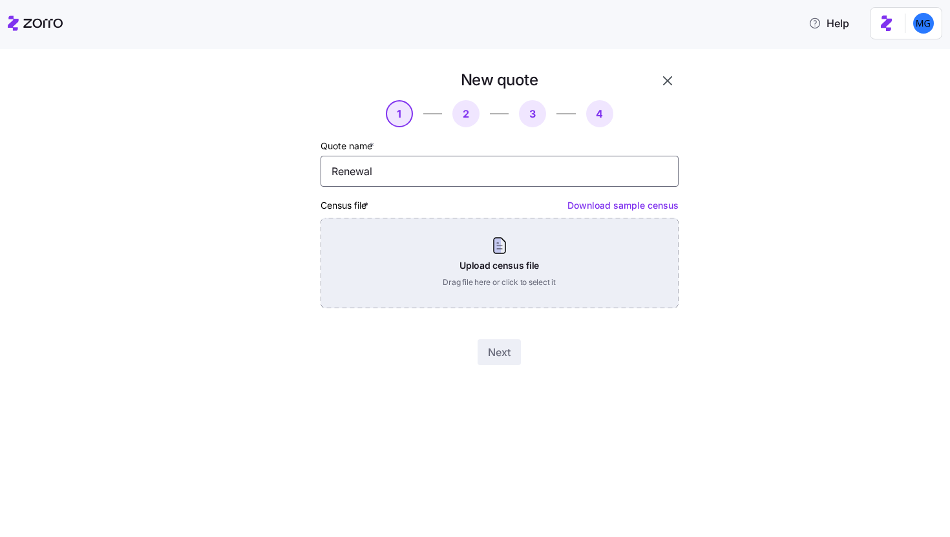
type input "Renewal"
click at [509, 288] on div "Upload census file Drag file here or click to select it" at bounding box center [499, 263] width 358 height 90
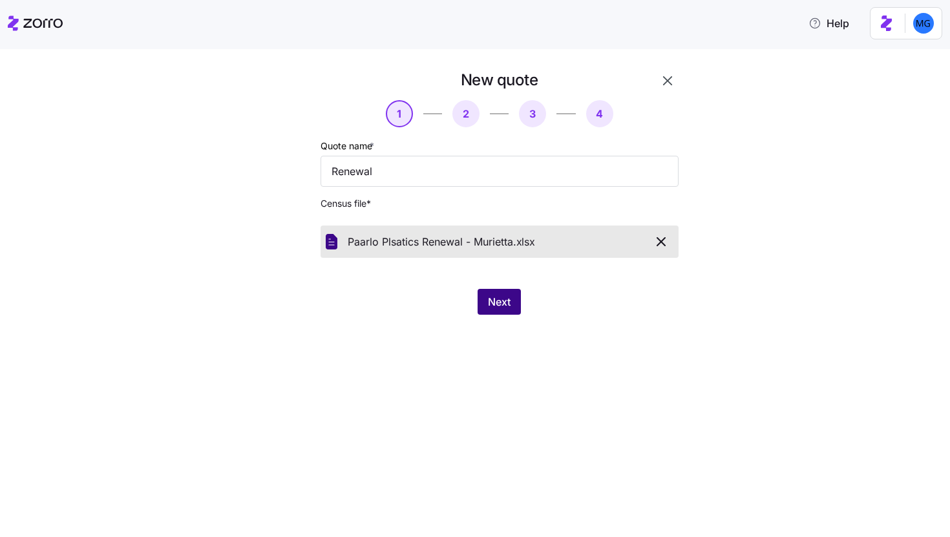
click at [498, 311] on button "Next" at bounding box center [498, 302] width 43 height 26
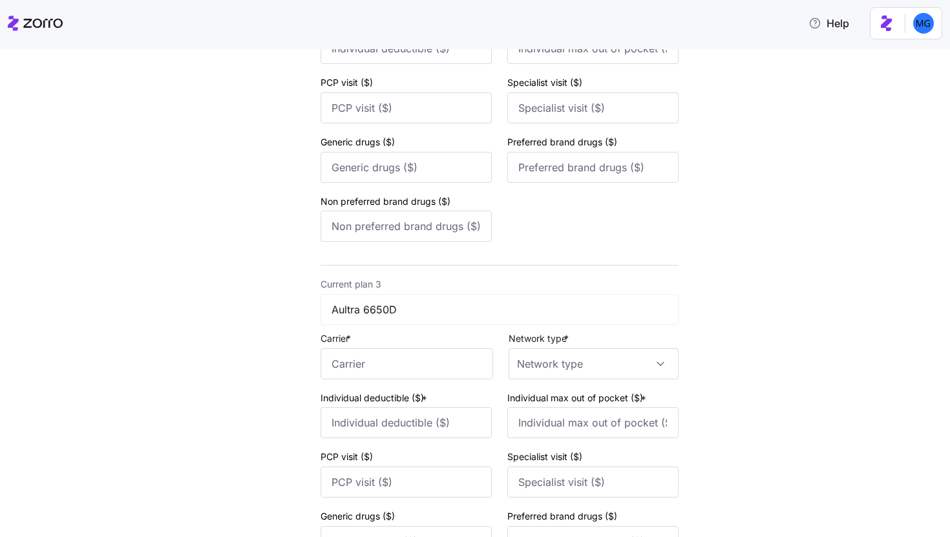
scroll to position [887, 0]
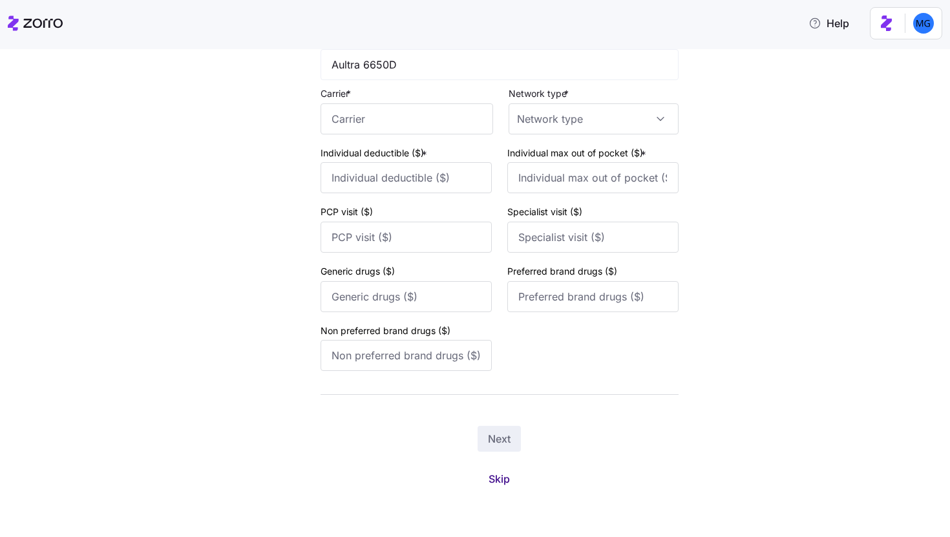
click at [502, 483] on span "Skip" at bounding box center [498, 479] width 21 height 16
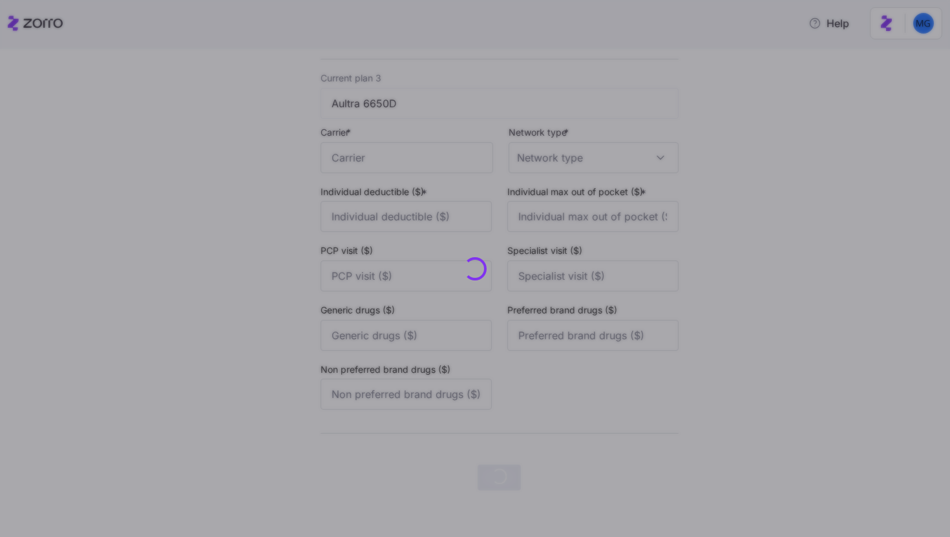
scroll to position [0, 0]
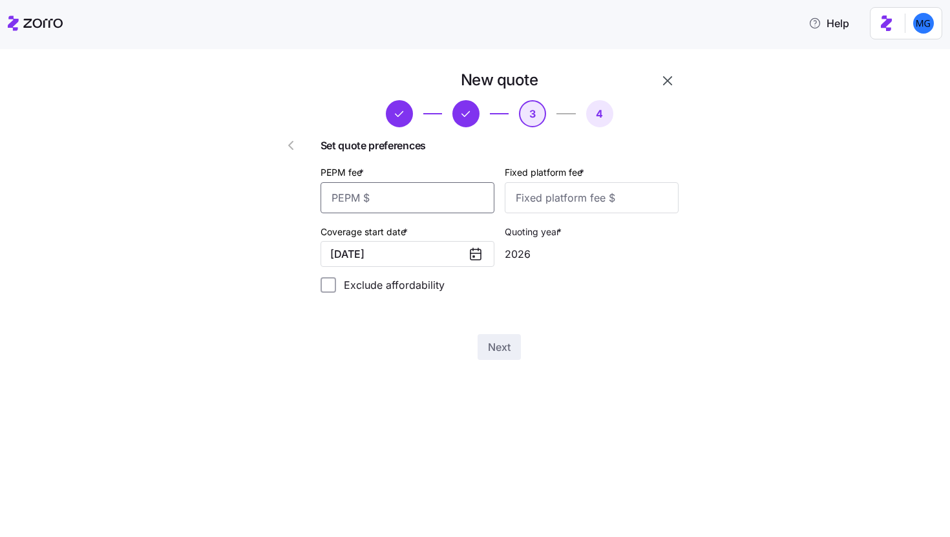
click at [446, 200] on input "PEPM fee *" at bounding box center [407, 197] width 174 height 31
type input "50"
type input "100"
click at [517, 352] on button "Next" at bounding box center [498, 347] width 43 height 26
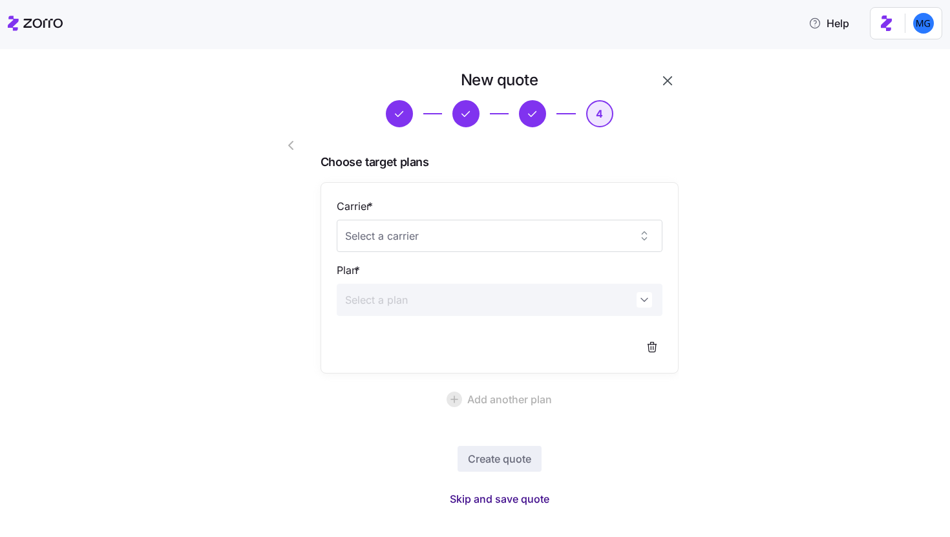
click at [511, 490] on button "Skip and save quote" at bounding box center [499, 498] width 120 height 23
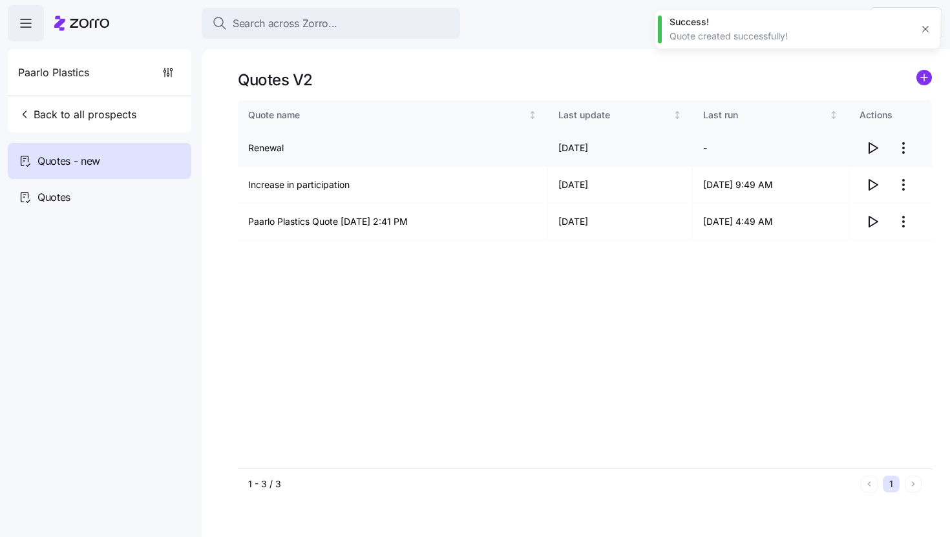
click at [867, 150] on icon "button" at bounding box center [872, 148] width 16 height 16
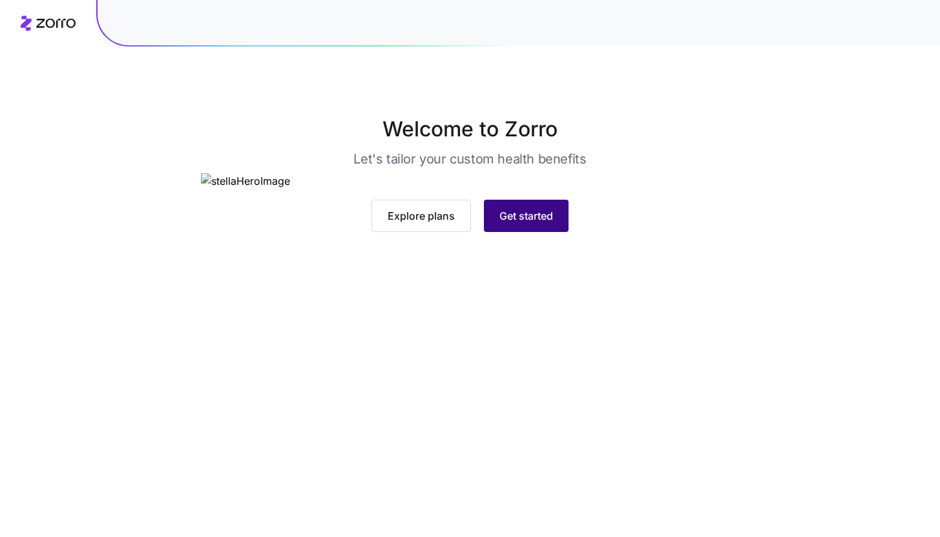
click at [533, 223] on span "Get started" at bounding box center [526, 216] width 54 height 16
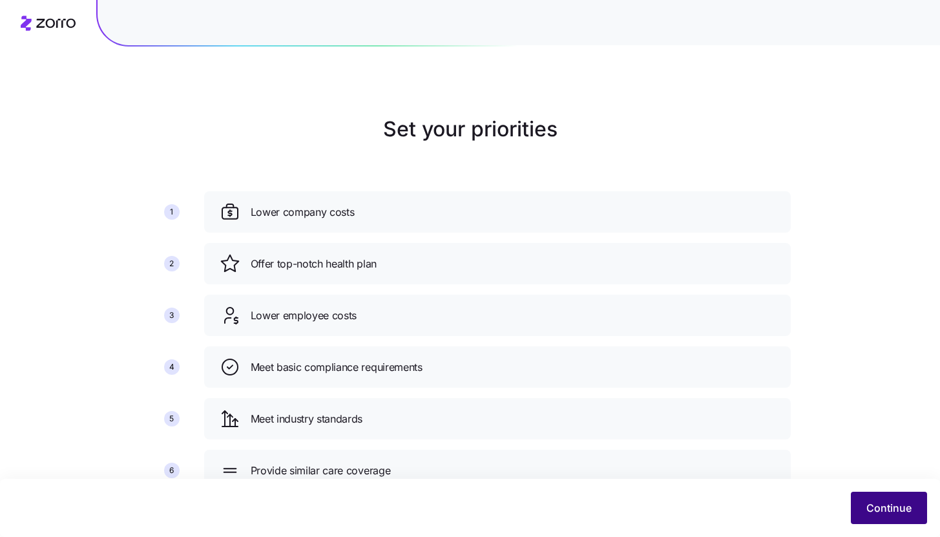
click at [871, 503] on span "Continue" at bounding box center [888, 508] width 45 height 16
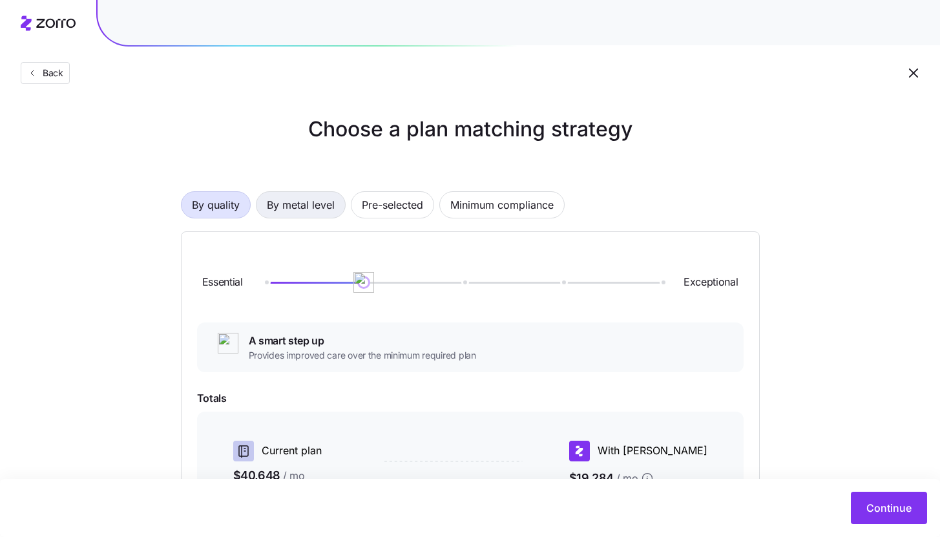
click at [332, 209] on span "By metal level" at bounding box center [301, 205] width 68 height 26
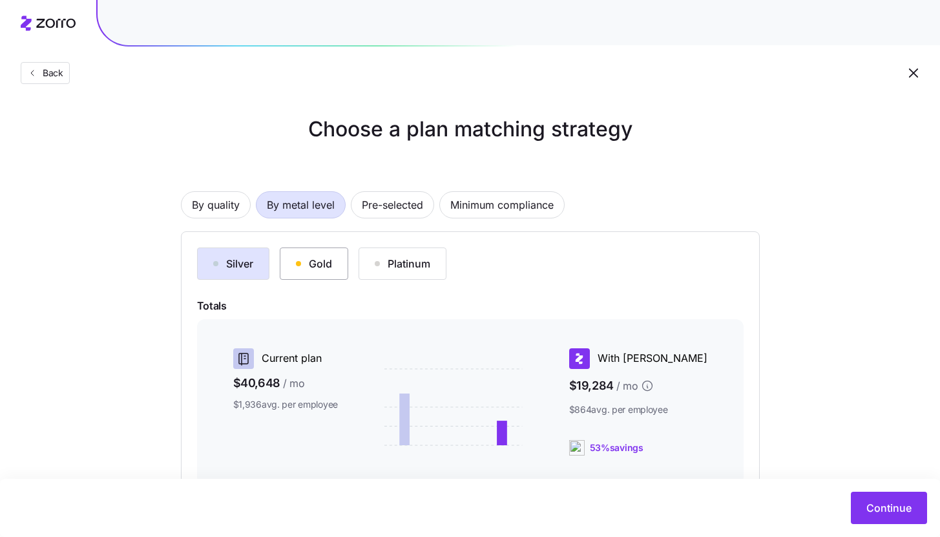
click at [336, 272] on button "Gold" at bounding box center [314, 263] width 68 height 32
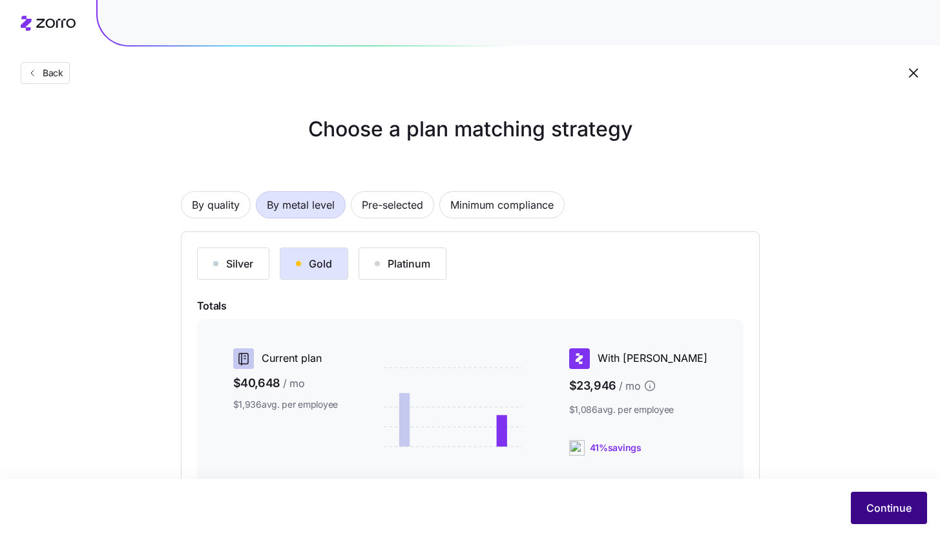
click at [869, 516] on button "Continue" at bounding box center [889, 508] width 76 height 32
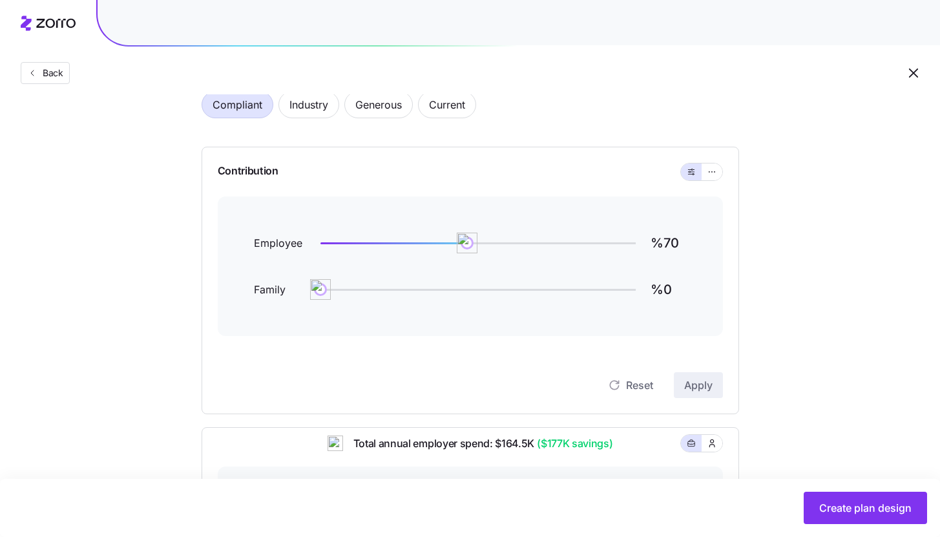
scroll to position [35, 0]
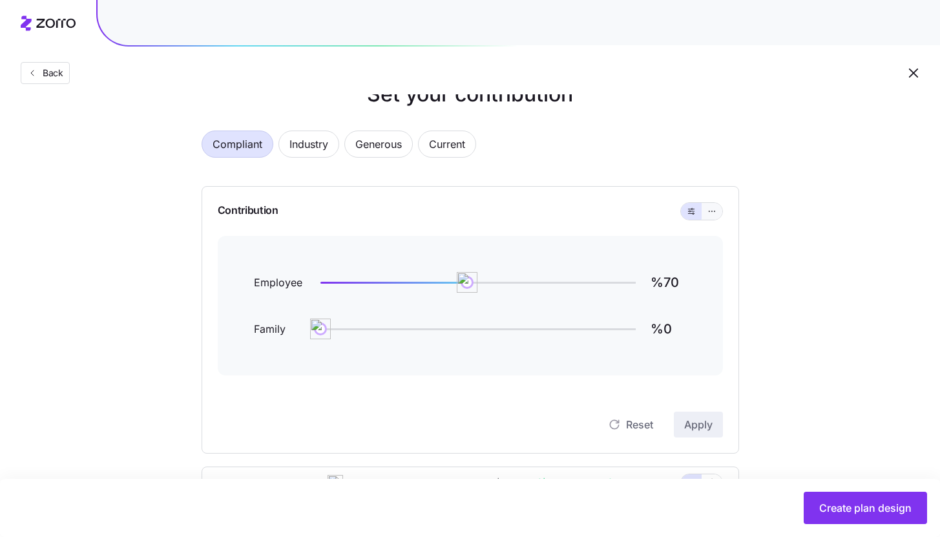
click at [711, 207] on icon "button" at bounding box center [711, 211] width 9 height 16
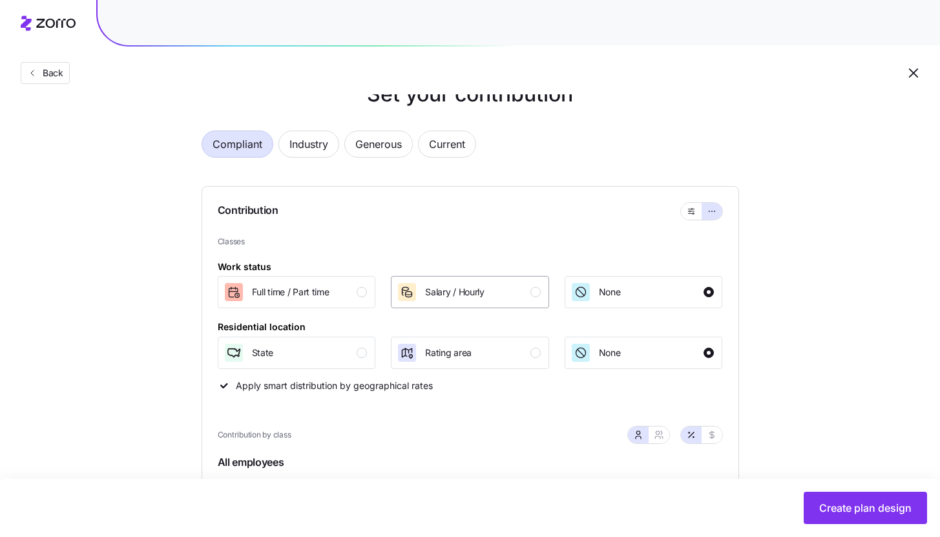
click at [528, 295] on div "Salary / Hourly" at bounding box center [469, 292] width 144 height 21
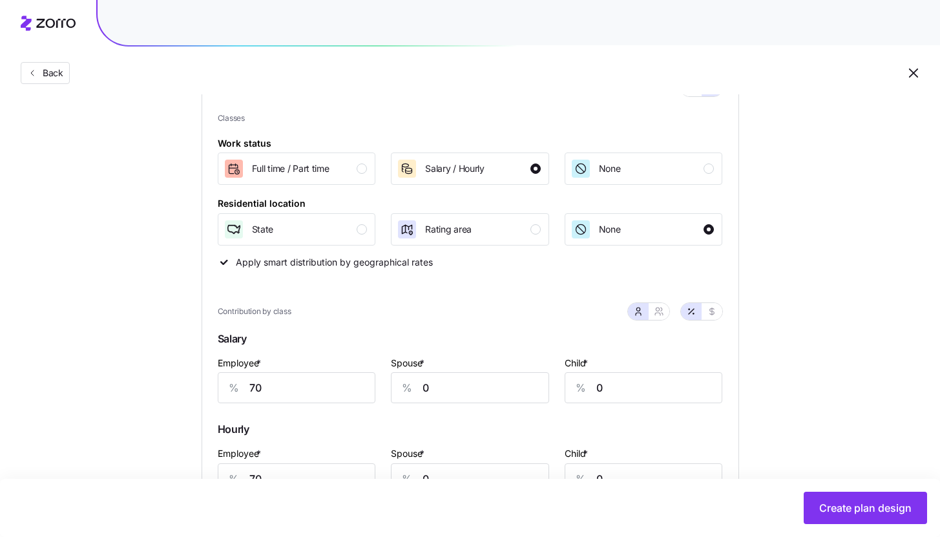
scroll to position [227, 0]
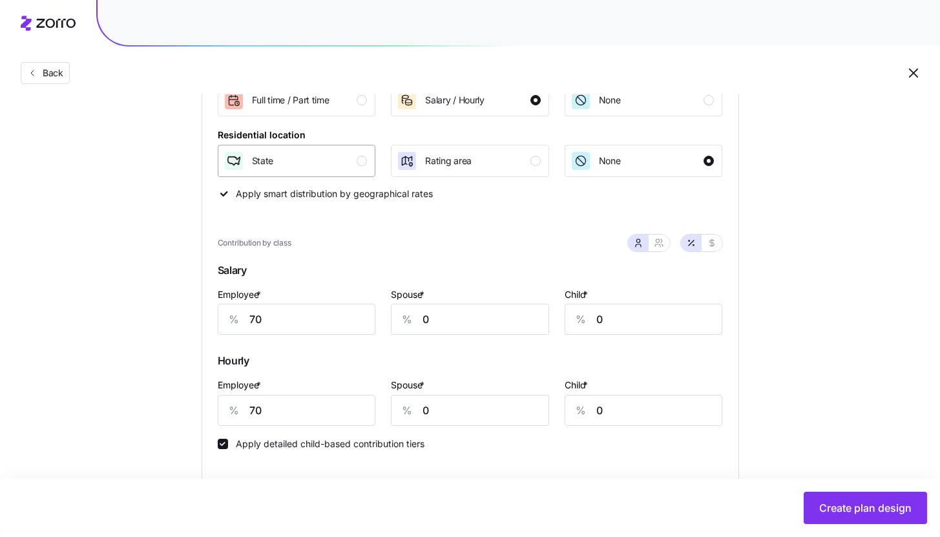
click at [364, 171] on div "State" at bounding box center [295, 161] width 144 height 21
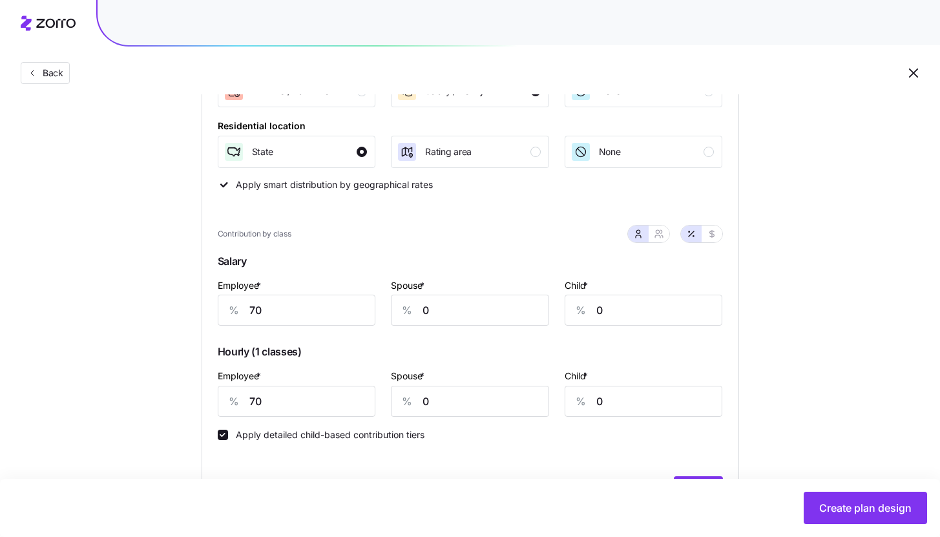
scroll to position [289, 0]
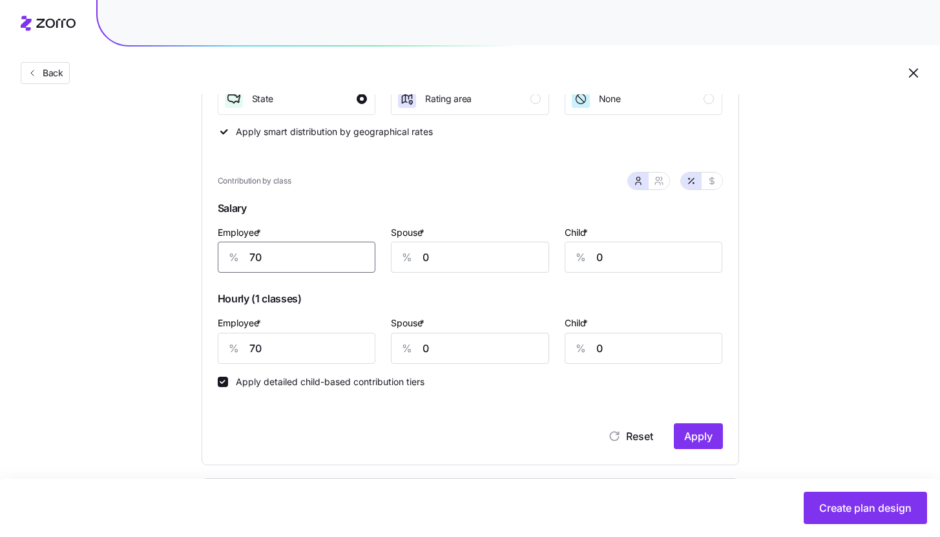
drag, startPoint x: 256, startPoint y: 259, endPoint x: 268, endPoint y: 258, distance: 11.6
click at [268, 258] on input "70" at bounding box center [297, 257] width 158 height 31
click at [308, 257] on input "70" at bounding box center [297, 257] width 158 height 31
click at [430, 260] on input "0" at bounding box center [470, 257] width 158 height 31
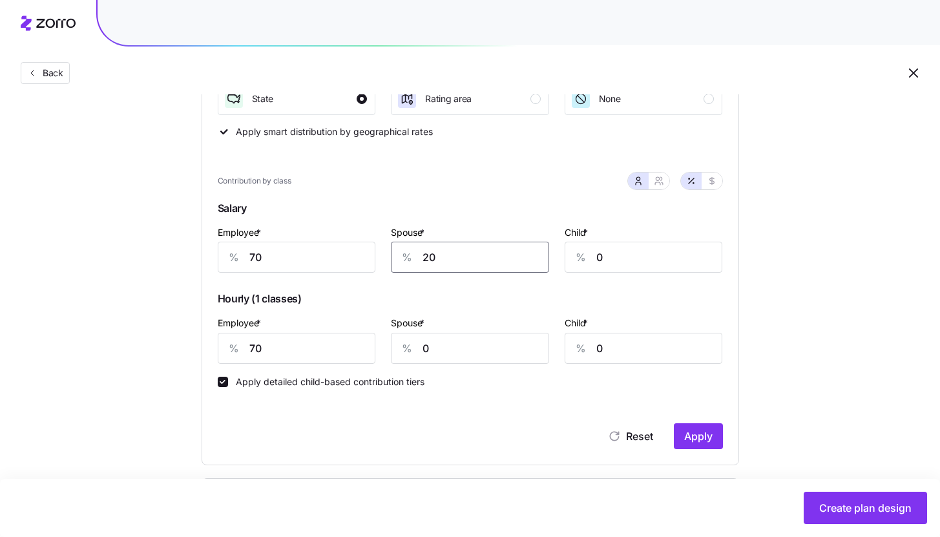
type input "20"
drag, startPoint x: 259, startPoint y: 348, endPoint x: 242, endPoint y: 348, distance: 17.5
click at [242, 348] on div "% 70" at bounding box center [297, 348] width 158 height 31
click at [688, 442] on span "Apply" at bounding box center [698, 436] width 28 height 16
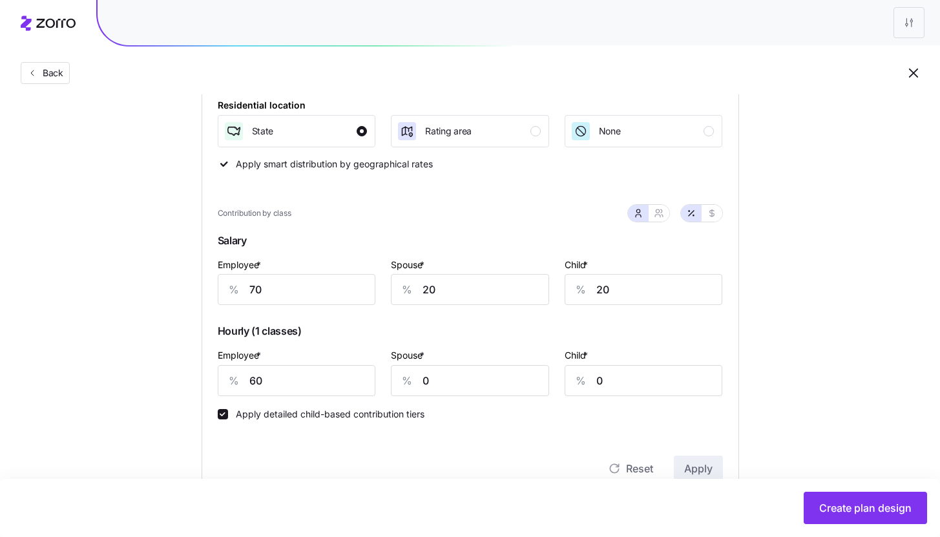
scroll to position [256, 0]
click at [262, 293] on input "70" at bounding box center [297, 290] width 158 height 31
click at [257, 382] on input "60" at bounding box center [297, 381] width 158 height 31
click at [698, 465] on span "Apply" at bounding box center [698, 469] width 28 height 16
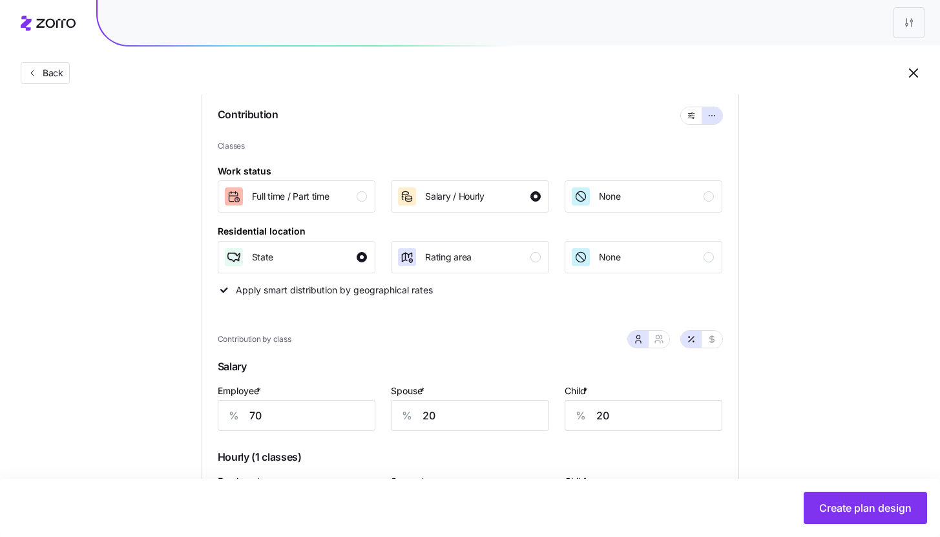
scroll to position [130, 0]
click at [459, 207] on div "Salary / Hourly" at bounding box center [454, 197] width 59 height 21
type input "70"
type input "20"
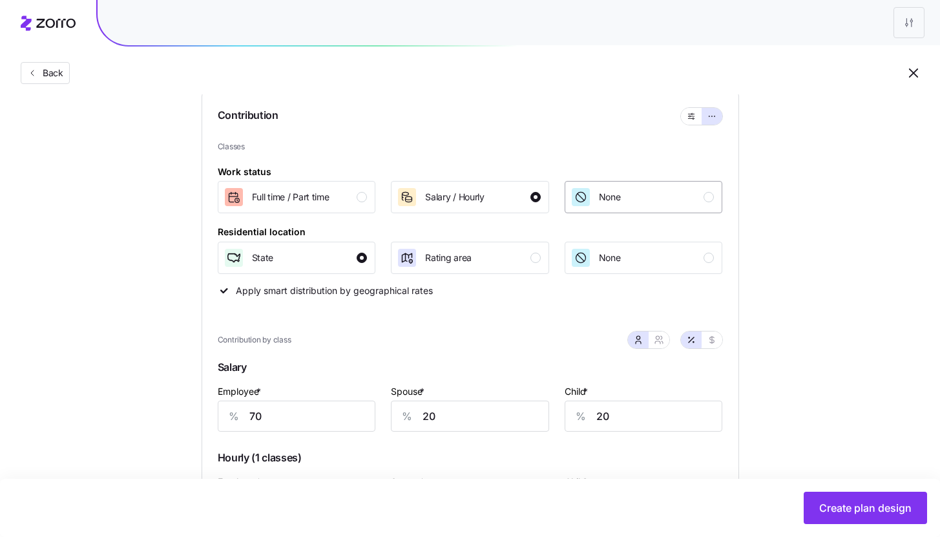
click at [605, 202] on span "None" at bounding box center [610, 197] width 22 height 13
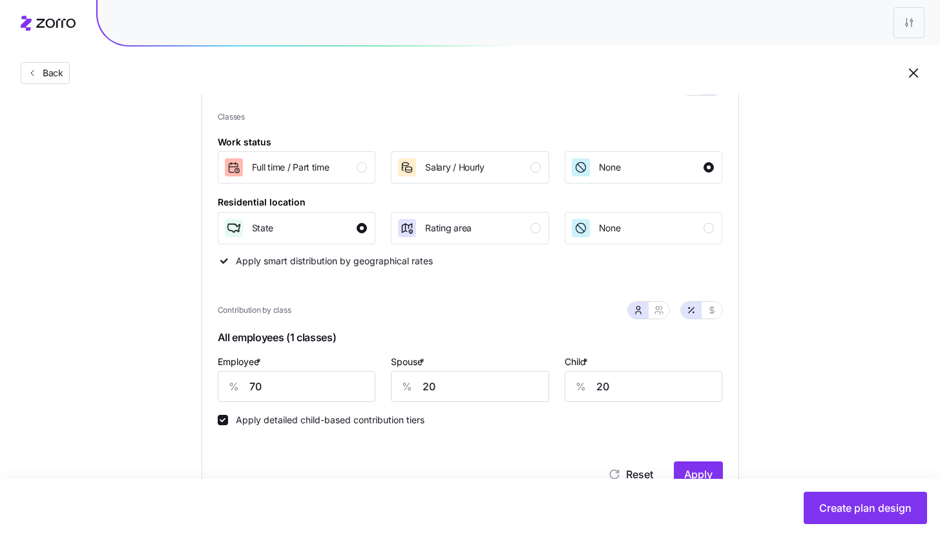
scroll to position [156, 0]
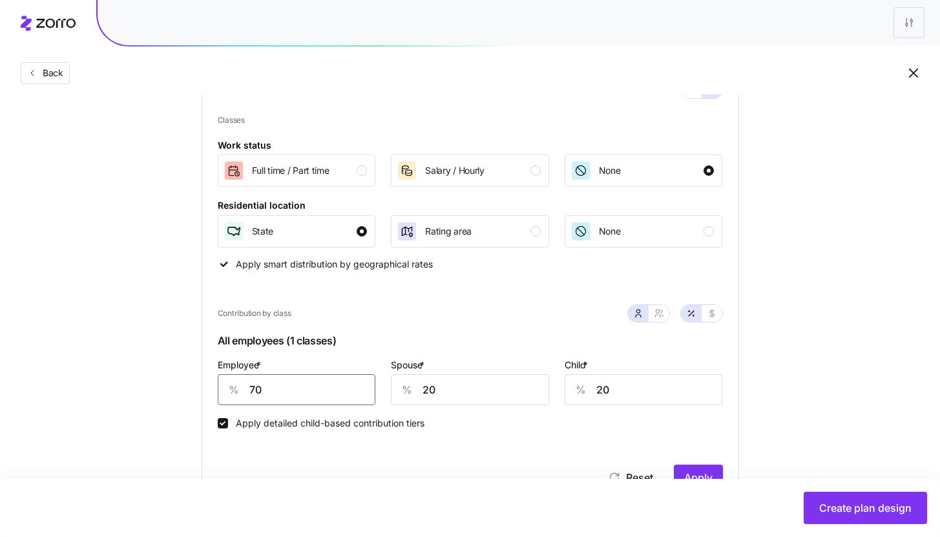
drag, startPoint x: 267, startPoint y: 397, endPoint x: 220, endPoint y: 398, distance: 46.5
click at [220, 398] on div "% 70" at bounding box center [297, 389] width 158 height 31
type input "75"
click at [686, 468] on button "Apply" at bounding box center [698, 477] width 49 height 26
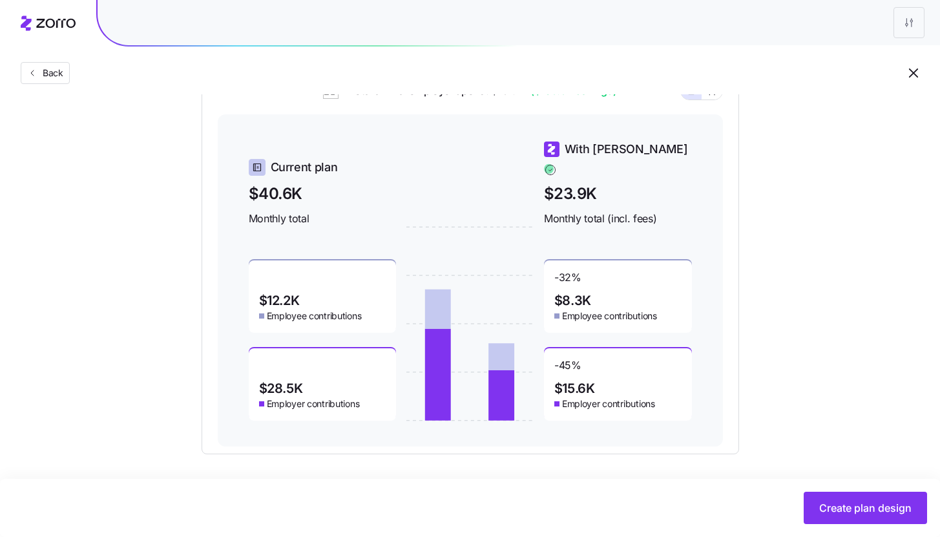
scroll to position [603, 0]
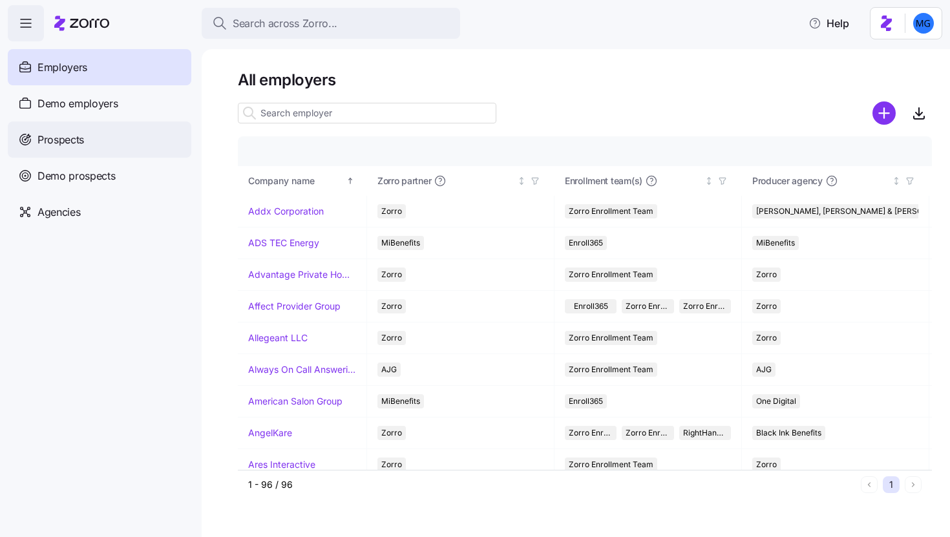
click at [141, 130] on div "Prospects" at bounding box center [99, 139] width 183 height 36
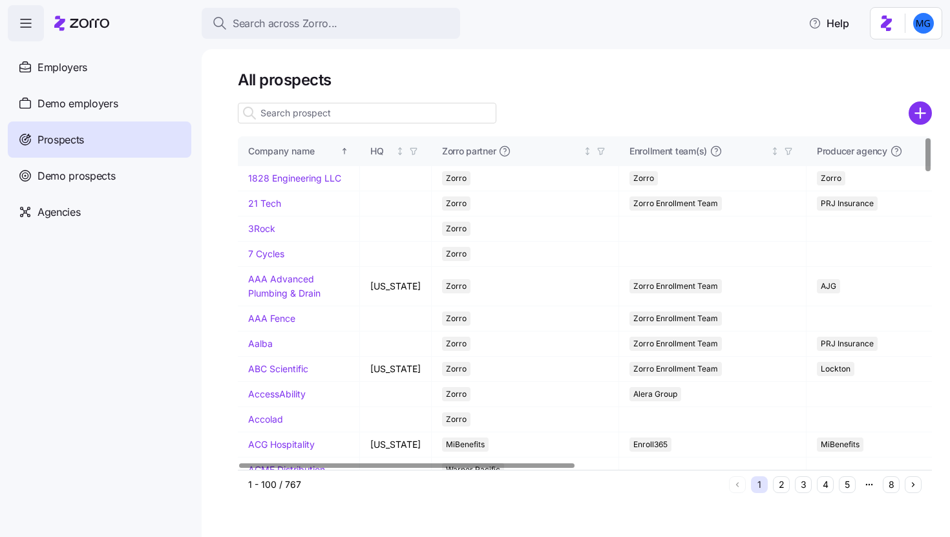
click at [906, 113] on div at bounding box center [585, 113] width 694 height 26
click at [926, 117] on circle "add icon" at bounding box center [919, 113] width 21 height 21
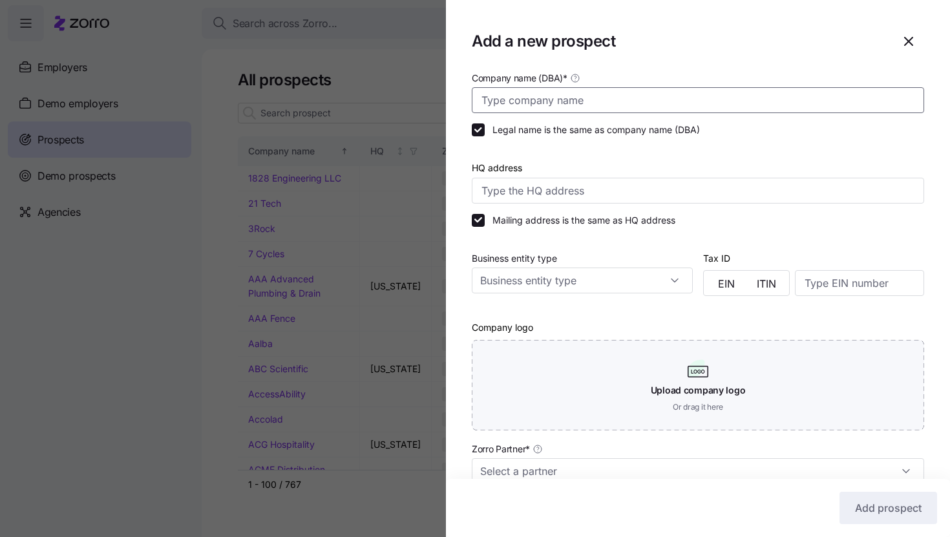
click at [649, 105] on input "Company name (DBA) *" at bounding box center [698, 100] width 452 height 26
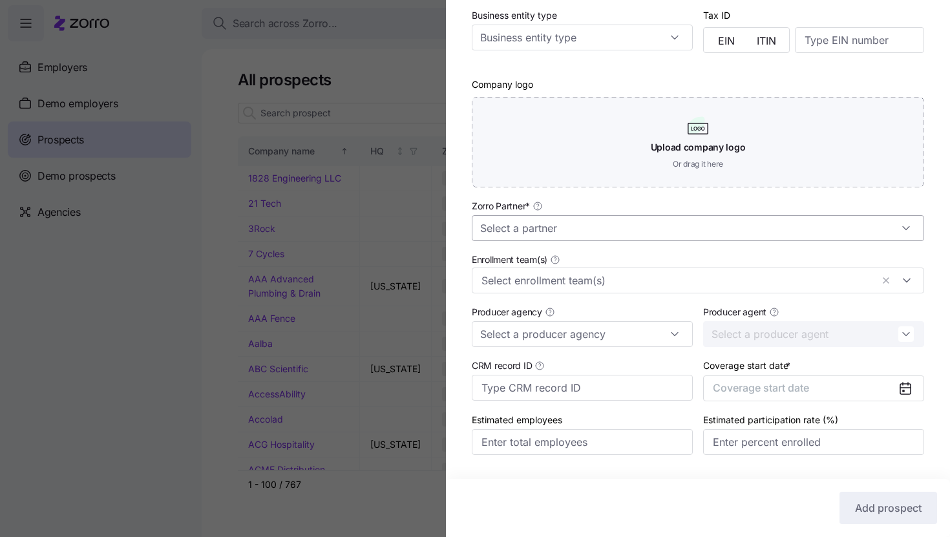
type input "UCP"
click at [592, 234] on input "Zorro Partner *" at bounding box center [698, 228] width 452 height 26
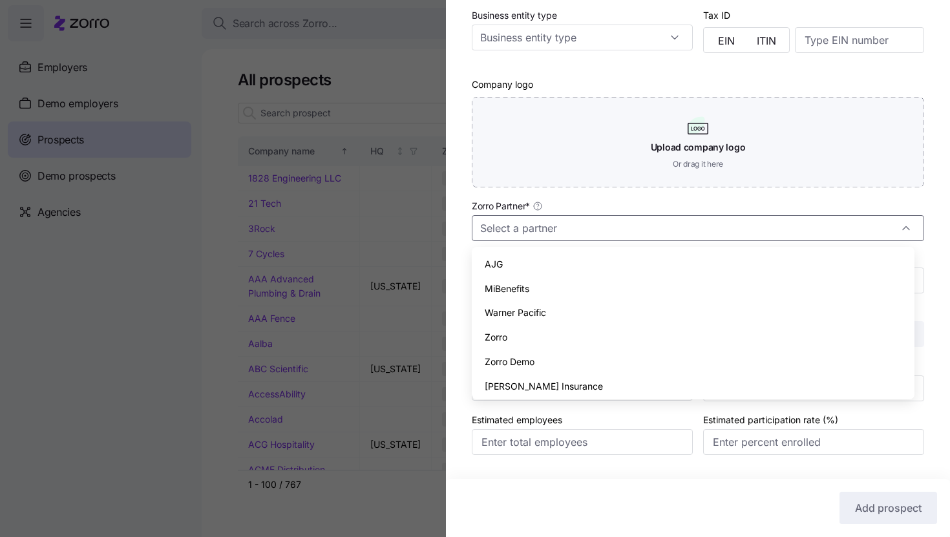
click at [591, 330] on div "Zorro" at bounding box center [693, 337] width 432 height 25
type input "Zorro"
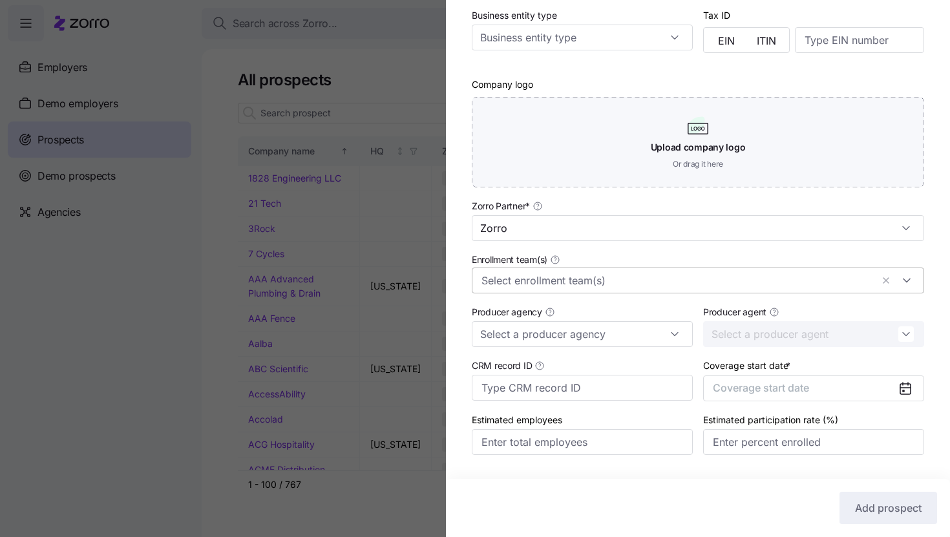
click at [584, 282] on input "Enrollment team(s)" at bounding box center [676, 280] width 390 height 17
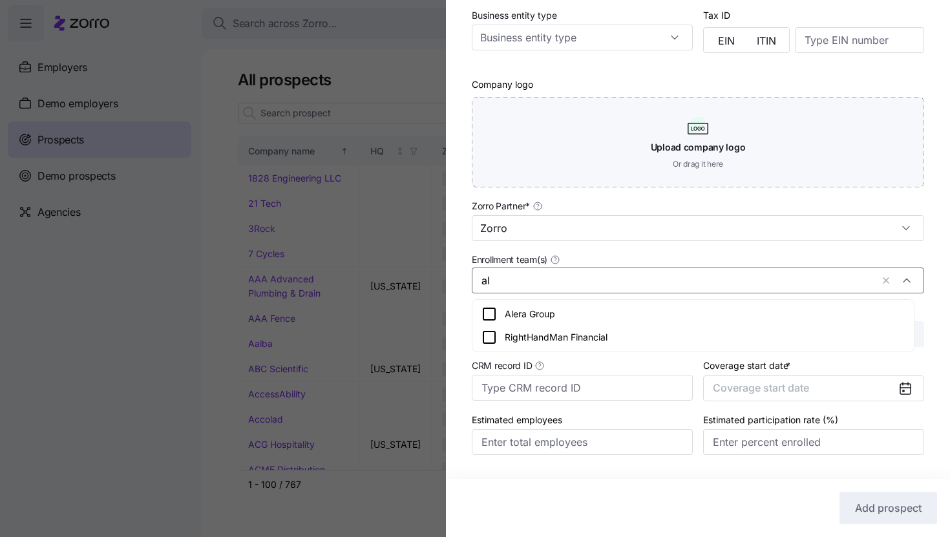
click at [591, 310] on div "Alera Group" at bounding box center [692, 314] width 423 height 16
type input "al"
click at [937, 305] on div "Company name (DBA) * UCP Legal name is the same as company name (DBA) HQ addres…" at bounding box center [698, 154] width 504 height 654
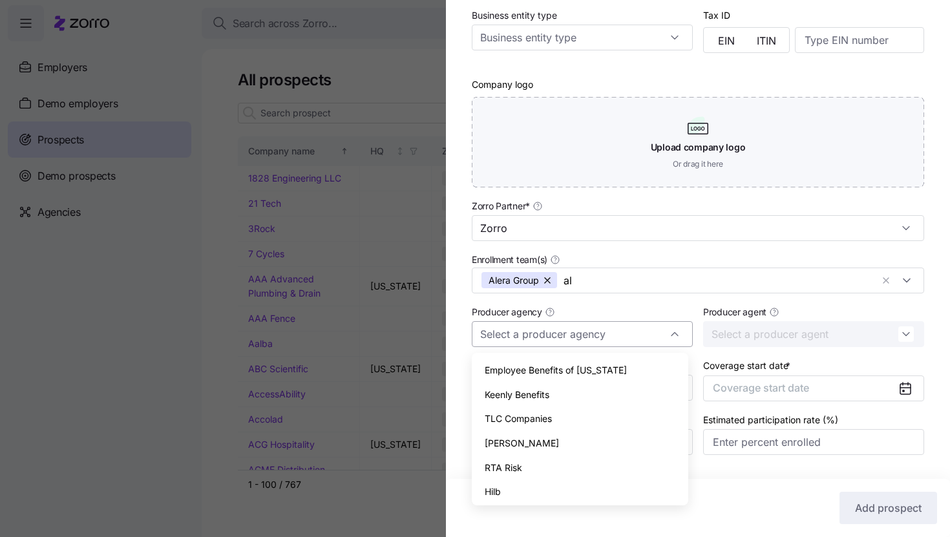
click at [649, 327] on input "Producer agency" at bounding box center [582, 334] width 221 height 26
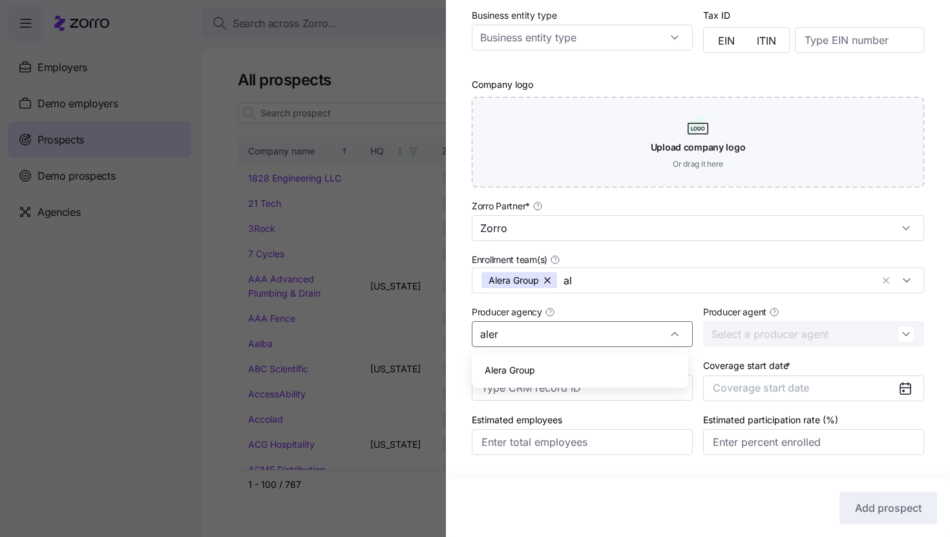
type input "aler"
click at [661, 355] on body "Search across Zorro... Help Employers Demo employers Prospects Demo prospects A…" at bounding box center [475, 264] width 950 height 529
click at [627, 331] on input "Producer agency" at bounding box center [582, 334] width 221 height 26
click at [604, 377] on div "Alera Group" at bounding box center [580, 370] width 206 height 25
type input "Alera Group"
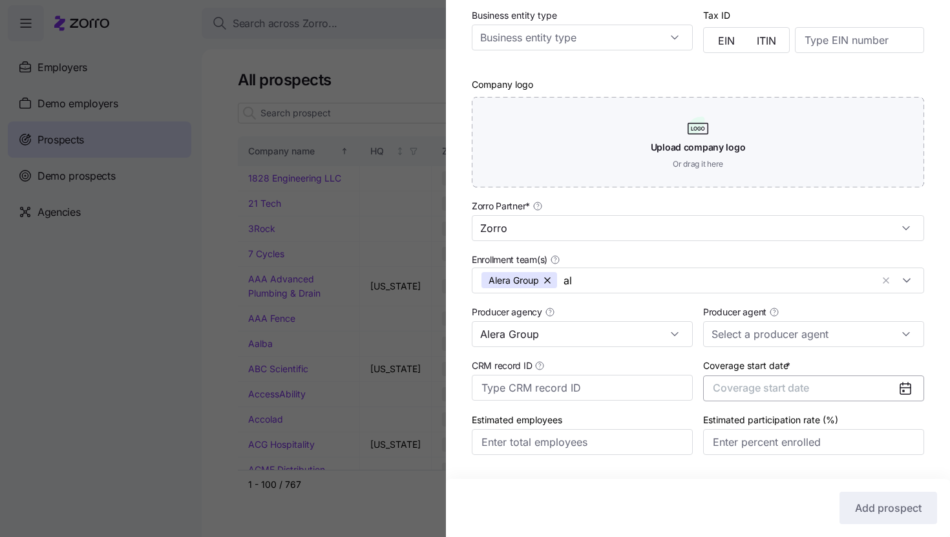
click at [832, 396] on button "Coverage start date" at bounding box center [813, 388] width 221 height 26
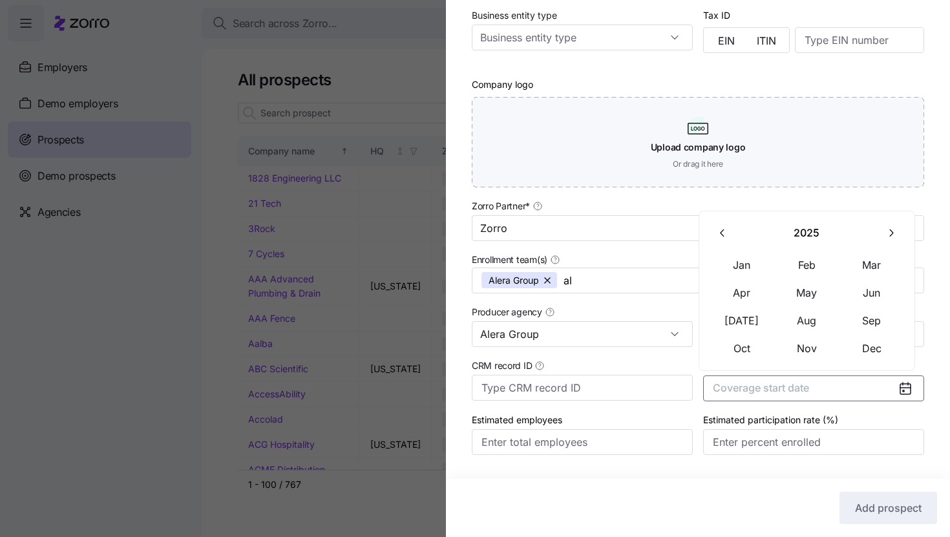
click at [887, 236] on icon "button" at bounding box center [890, 233] width 12 height 12
click at [758, 267] on button "Jan" at bounding box center [741, 265] width 65 height 27
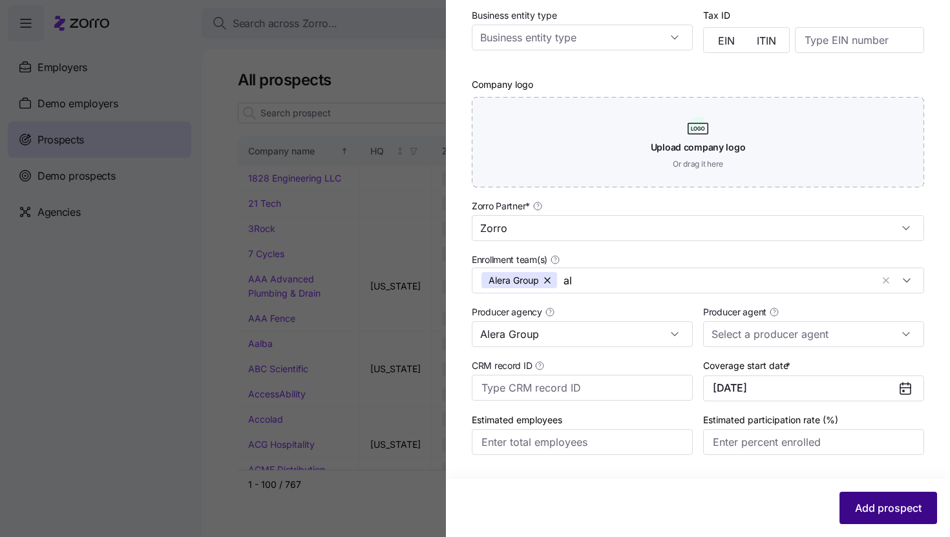
click at [867, 510] on span "Add prospect" at bounding box center [888, 508] width 67 height 16
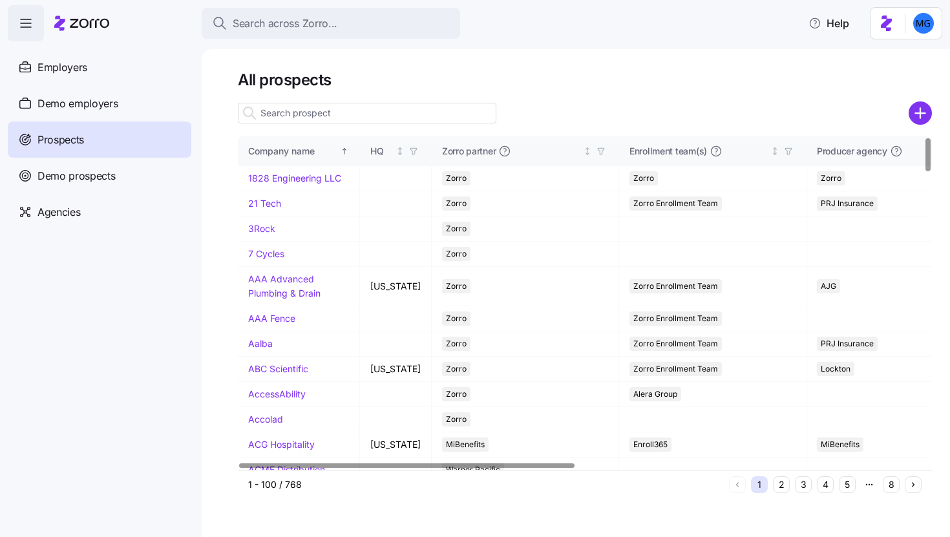
click at [383, 123] on div at bounding box center [367, 113] width 258 height 26
click at [384, 114] on input at bounding box center [367, 113] width 258 height 21
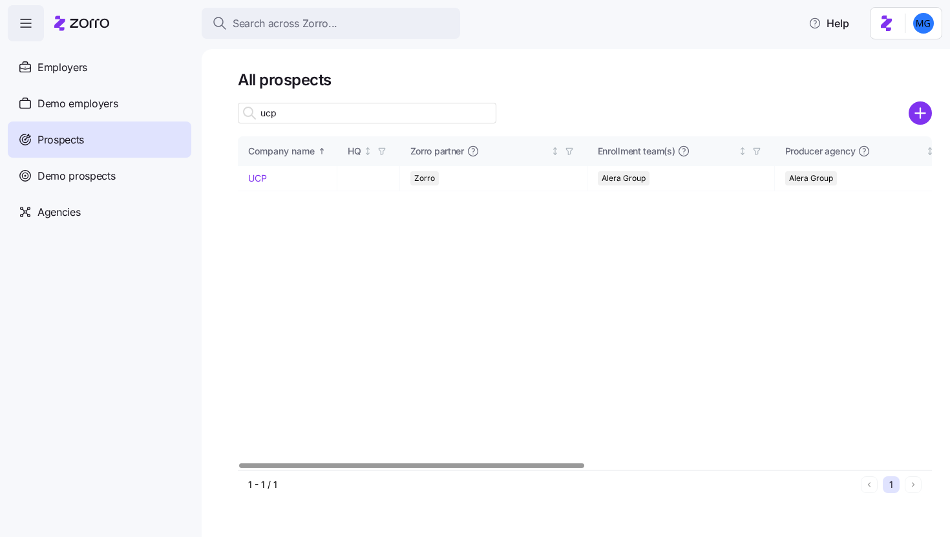
type input "ucp"
click at [264, 180] on link "UCP" at bounding box center [257, 177] width 19 height 11
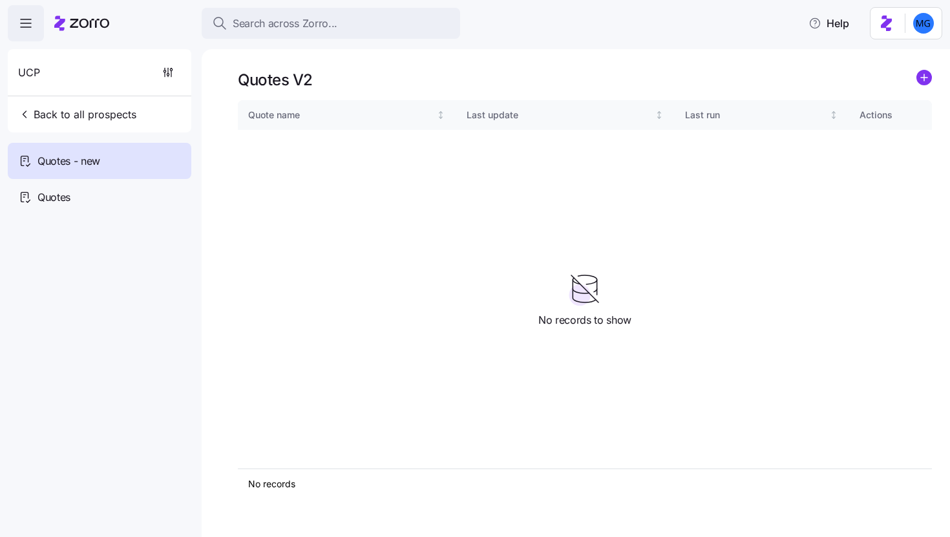
click at [926, 78] on icon "add icon" at bounding box center [923, 78] width 6 height 0
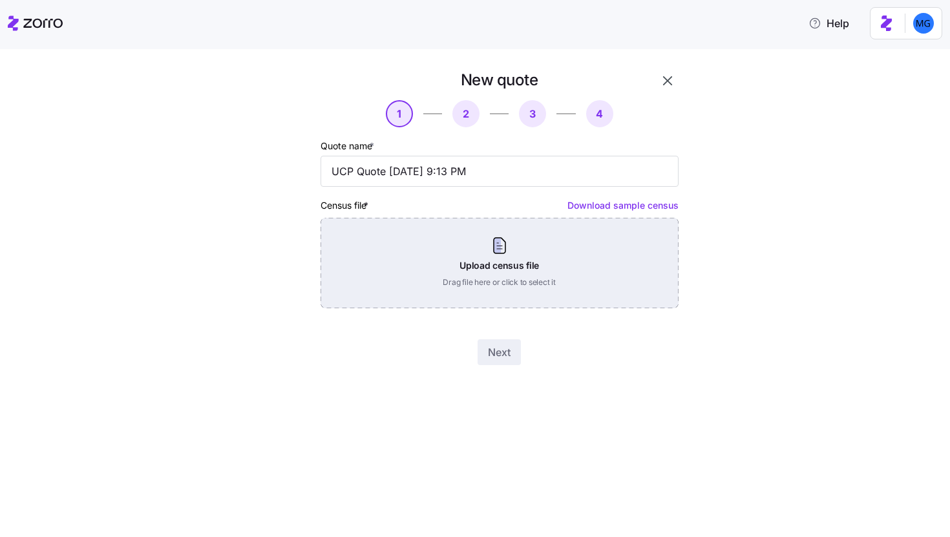
click at [493, 262] on div "Upload census file Drag file here or click to select it" at bounding box center [499, 263] width 358 height 90
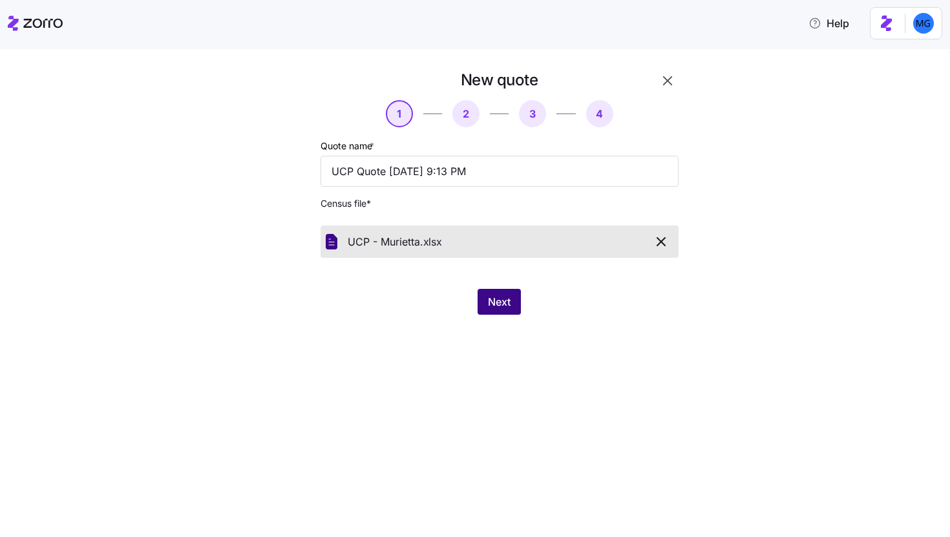
click at [494, 309] on span "Next" at bounding box center [499, 302] width 23 height 16
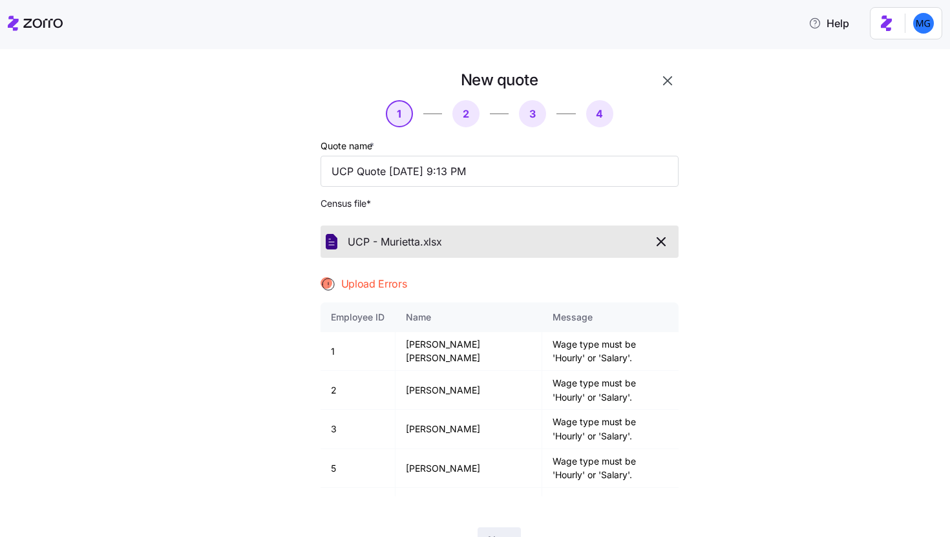
click at [653, 242] on icon "button" at bounding box center [661, 242] width 16 height 16
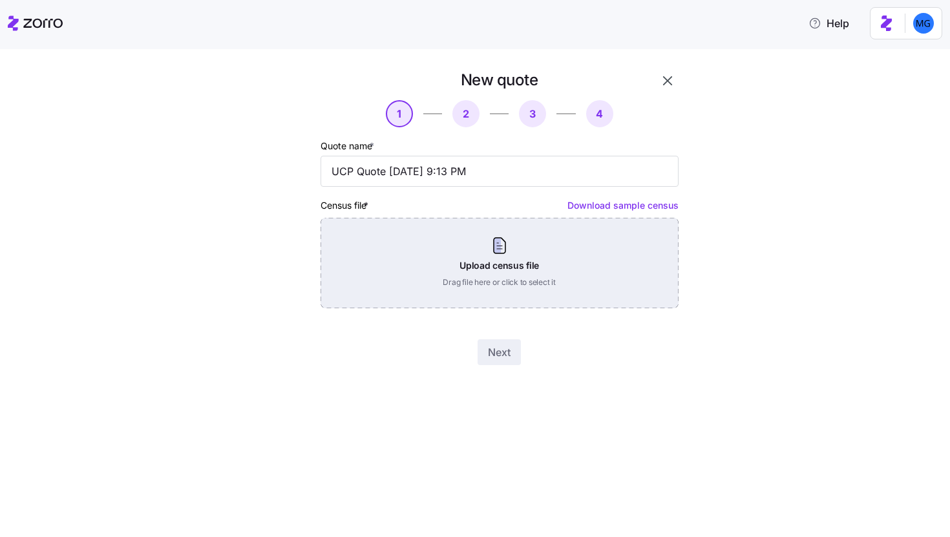
click at [557, 247] on div "Upload census file Drag file here or click to select it" at bounding box center [499, 263] width 358 height 90
click at [526, 273] on div "Upload census file Drag file here or click to select it" at bounding box center [499, 263] width 358 height 90
click at [506, 267] on div "Upload census file Drag file here or click to select it" at bounding box center [499, 263] width 358 height 90
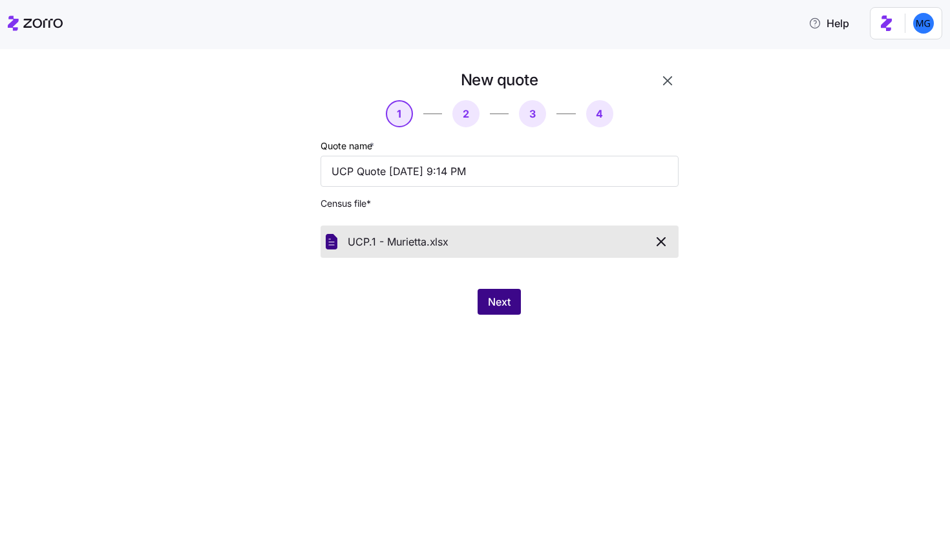
click at [505, 296] on span "Next" at bounding box center [499, 302] width 23 height 16
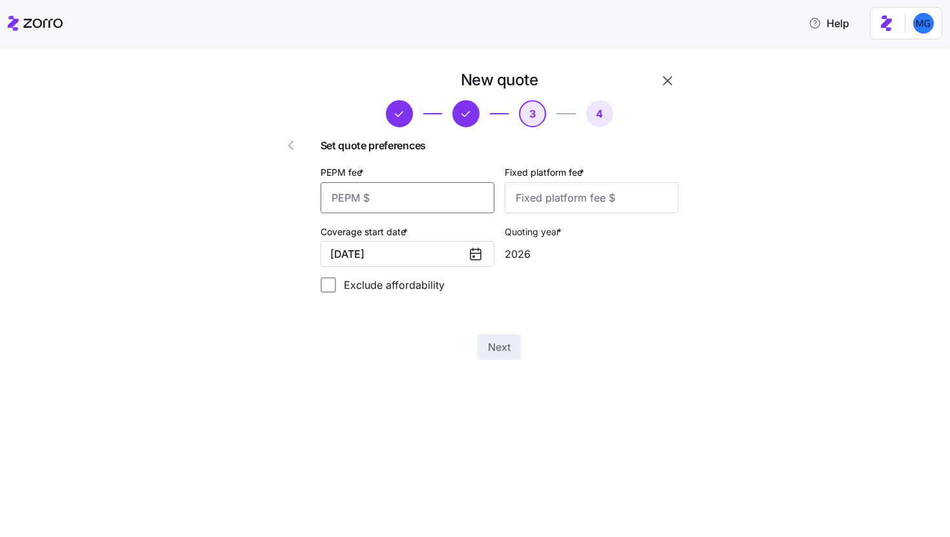
click at [436, 202] on input "PEPM fee *" at bounding box center [407, 197] width 174 height 31
type input "50"
type input "100"
click at [498, 346] on span "Next" at bounding box center [499, 347] width 23 height 16
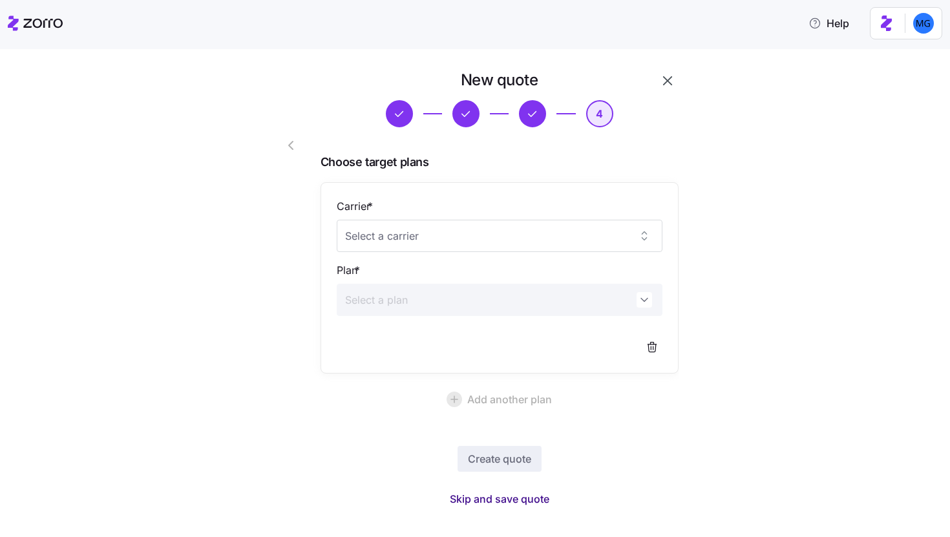
click at [521, 494] on span "Skip and save quote" at bounding box center [499, 499] width 99 height 16
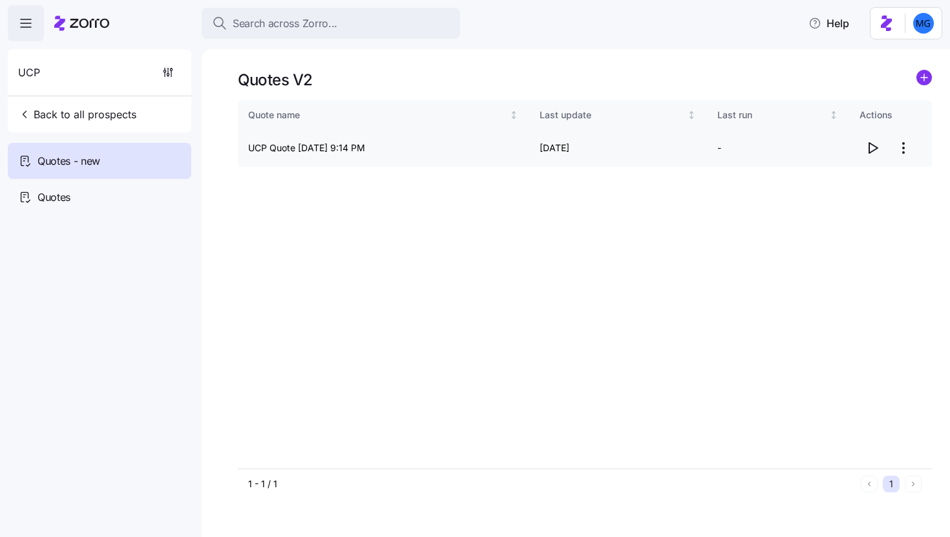
click at [869, 154] on icon "button" at bounding box center [872, 148] width 16 height 16
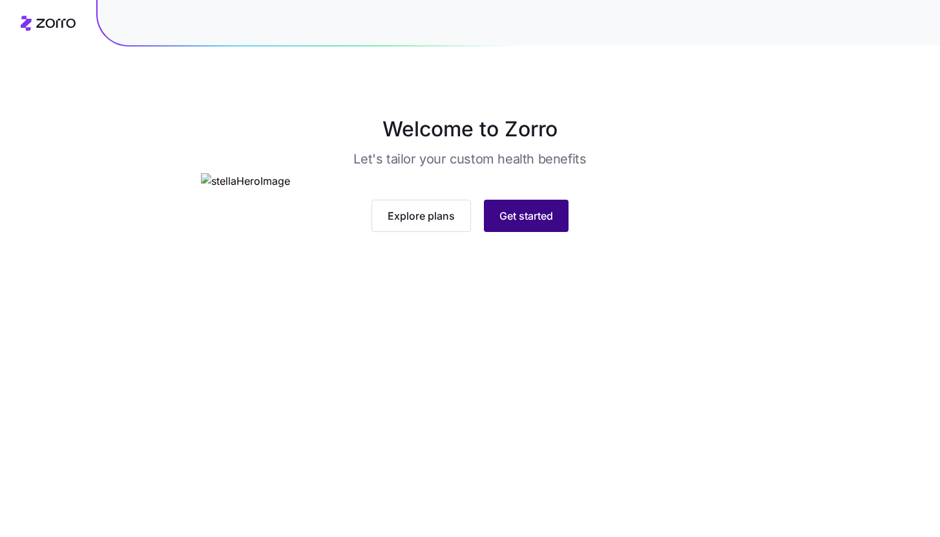
click at [532, 223] on span "Get started" at bounding box center [526, 216] width 54 height 16
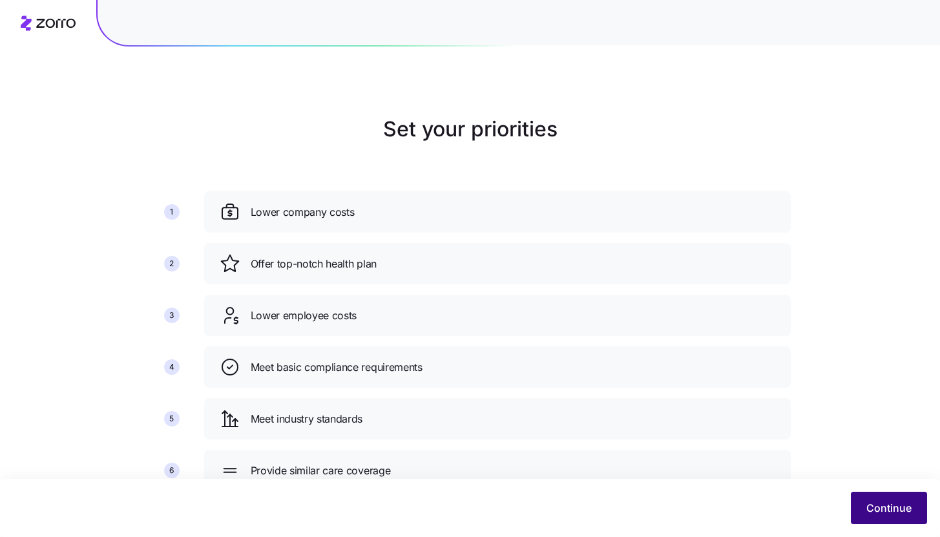
click at [886, 517] on button "Continue" at bounding box center [889, 508] width 76 height 32
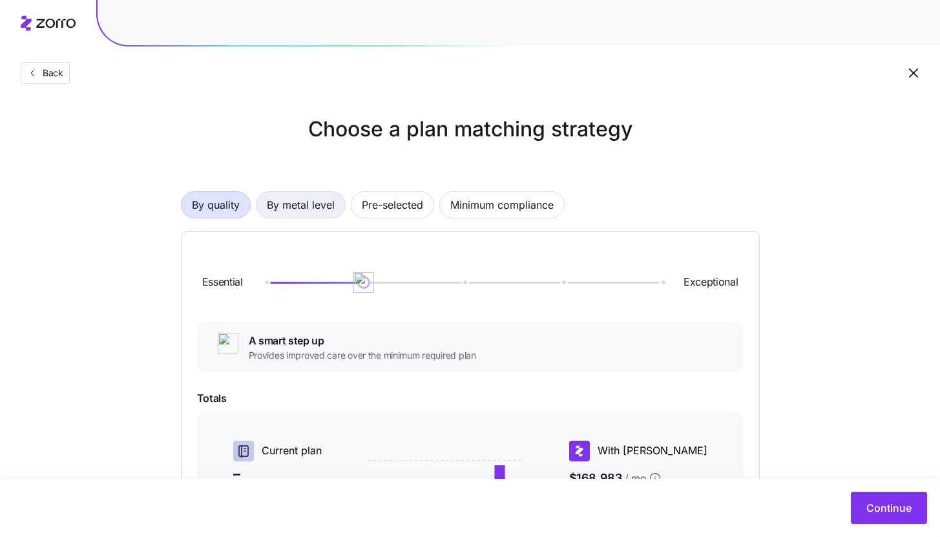
click at [309, 205] on span "By metal level" at bounding box center [301, 205] width 68 height 26
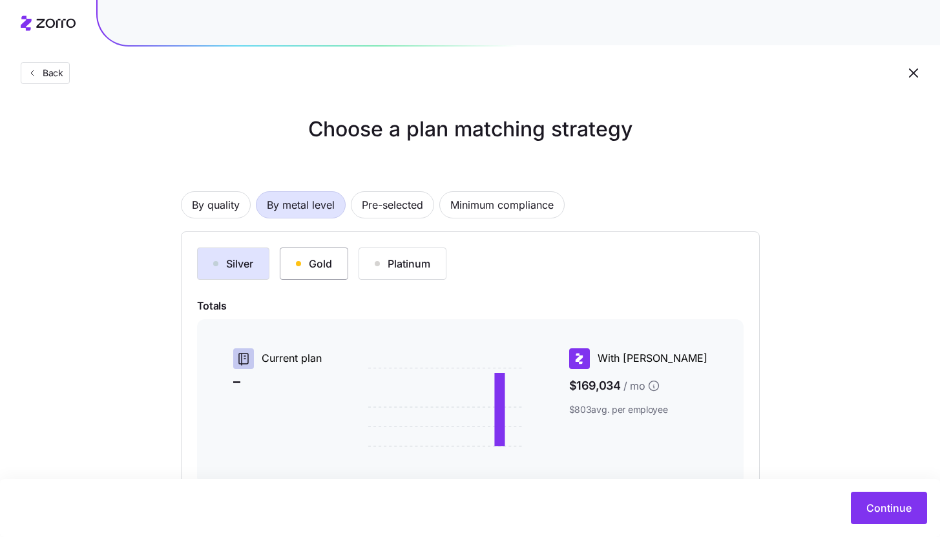
click at [339, 270] on button "Gold" at bounding box center [314, 263] width 68 height 32
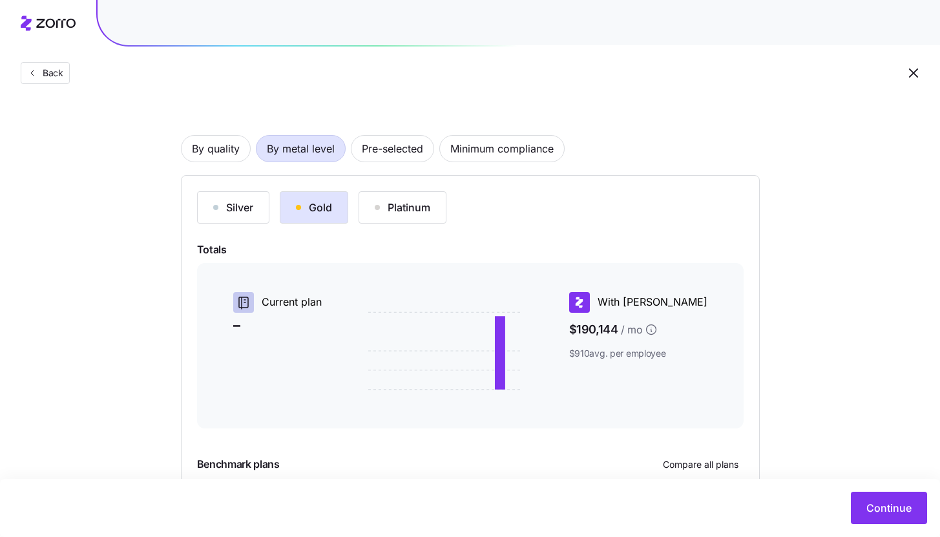
scroll to position [176, 0]
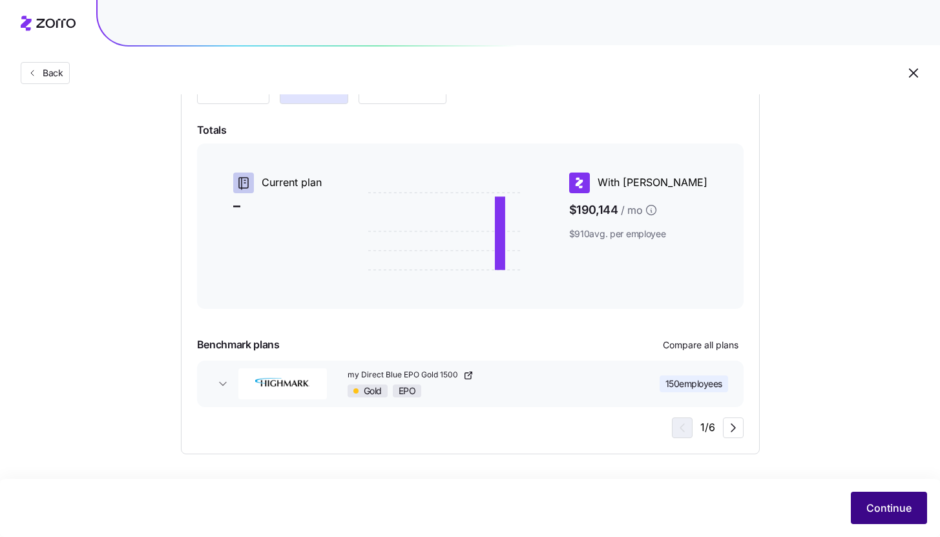
click at [888, 507] on span "Continue" at bounding box center [888, 508] width 45 height 16
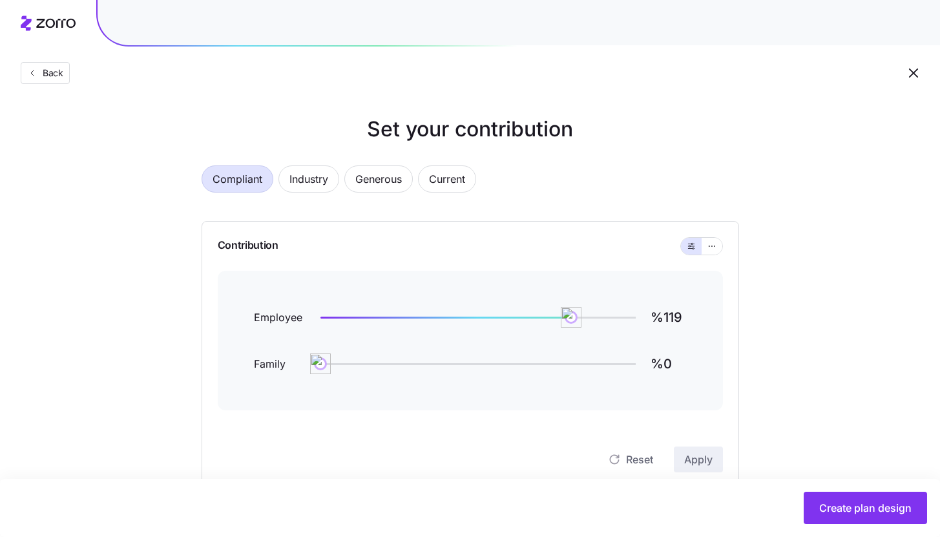
click at [720, 253] on div at bounding box center [701, 246] width 41 height 17
click at [715, 247] on icon "button" at bounding box center [711, 246] width 9 height 16
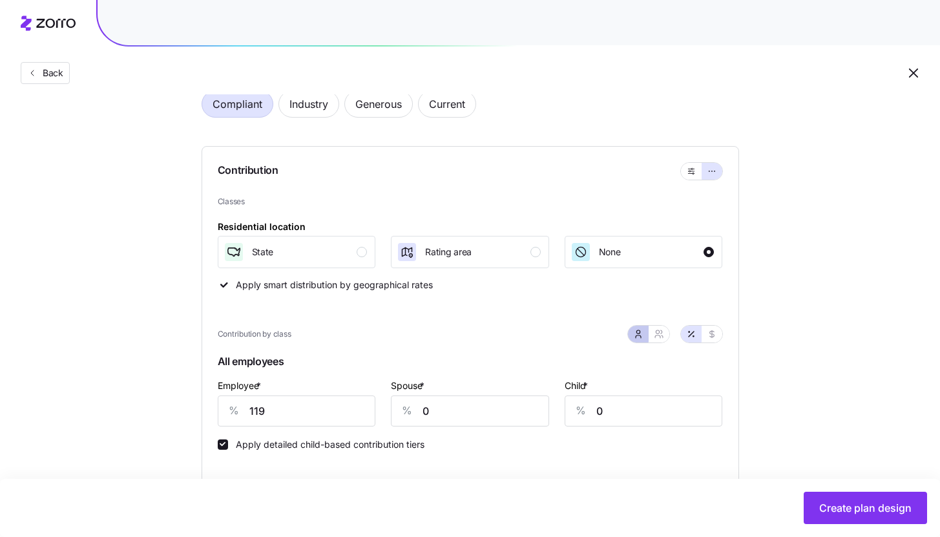
scroll to position [115, 0]
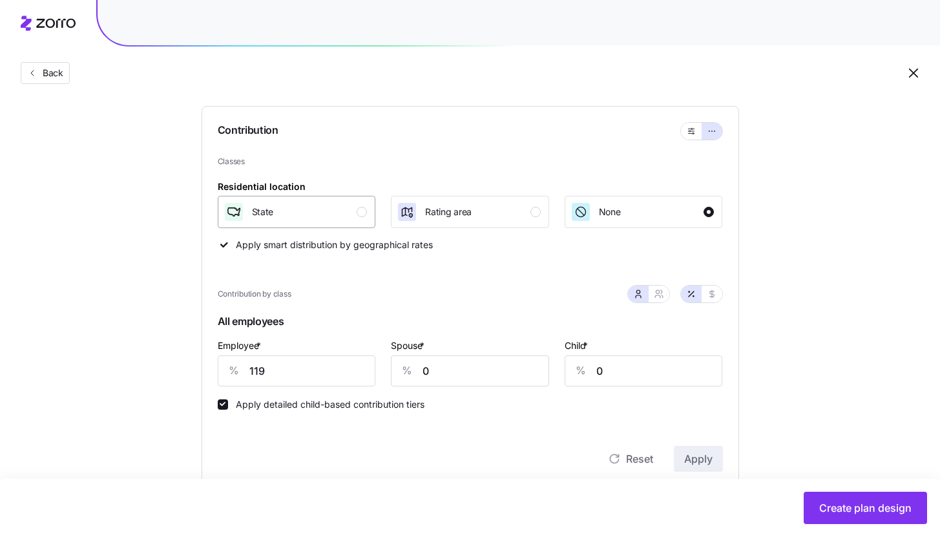
click at [367, 221] on button "State" at bounding box center [297, 212] width 158 height 32
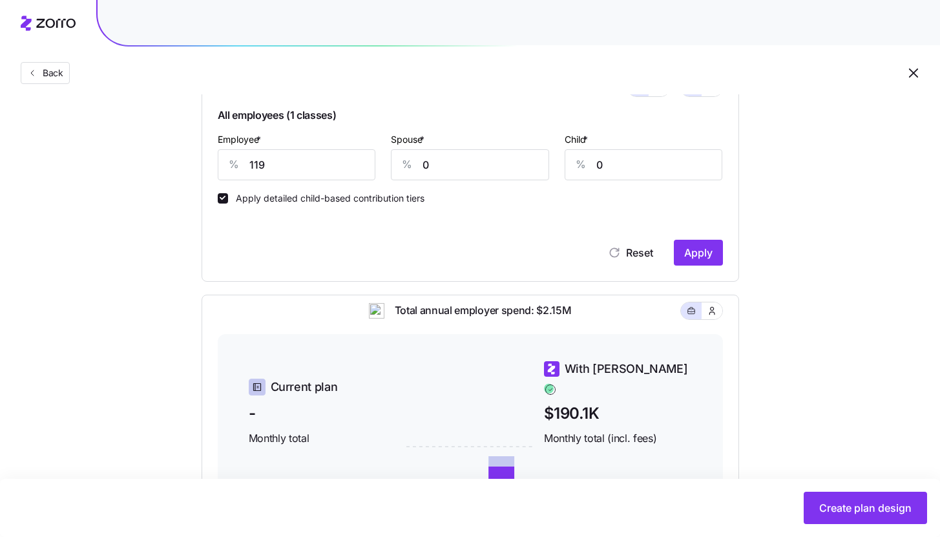
scroll to position [322, 0]
click at [282, 171] on input "119" at bounding box center [297, 164] width 158 height 31
type input "75"
click at [689, 254] on span "Apply" at bounding box center [698, 252] width 28 height 16
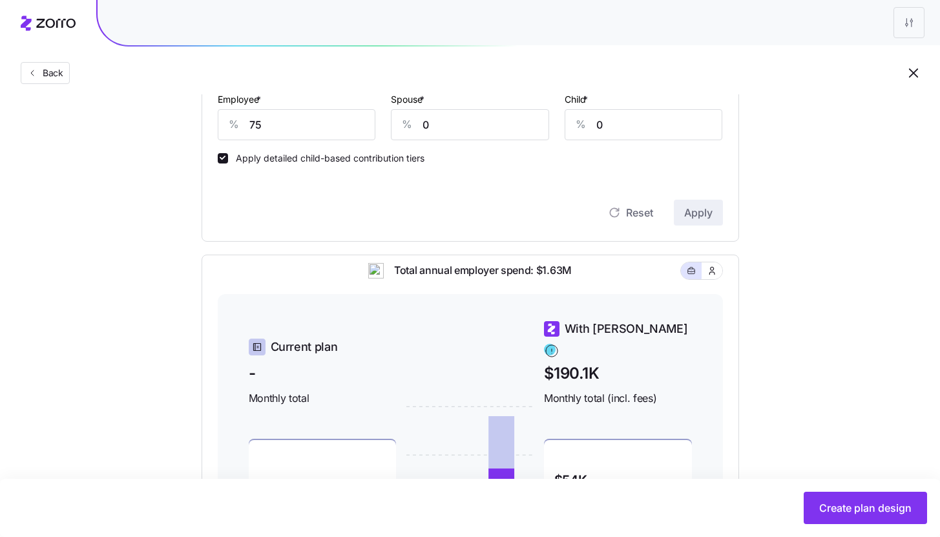
scroll to position [510, 0]
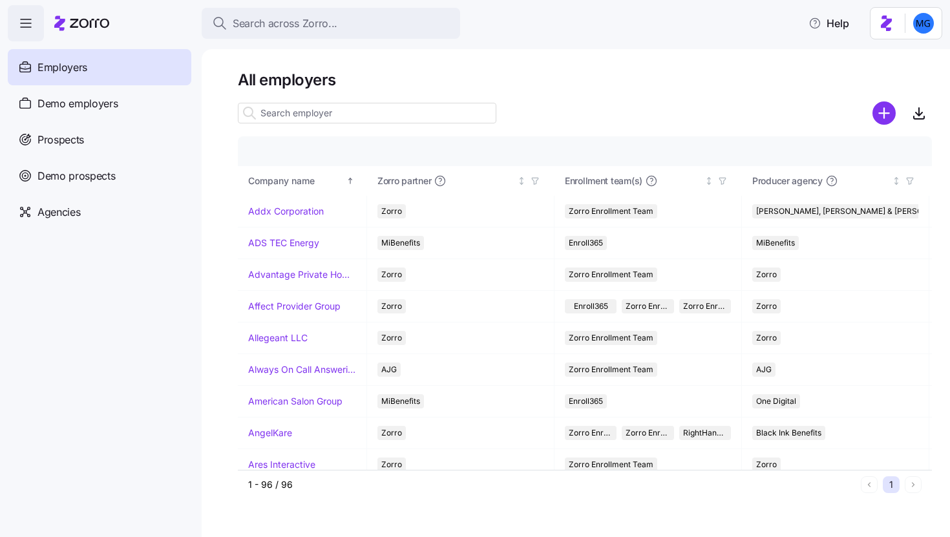
click at [441, 111] on input at bounding box center [367, 113] width 258 height 21
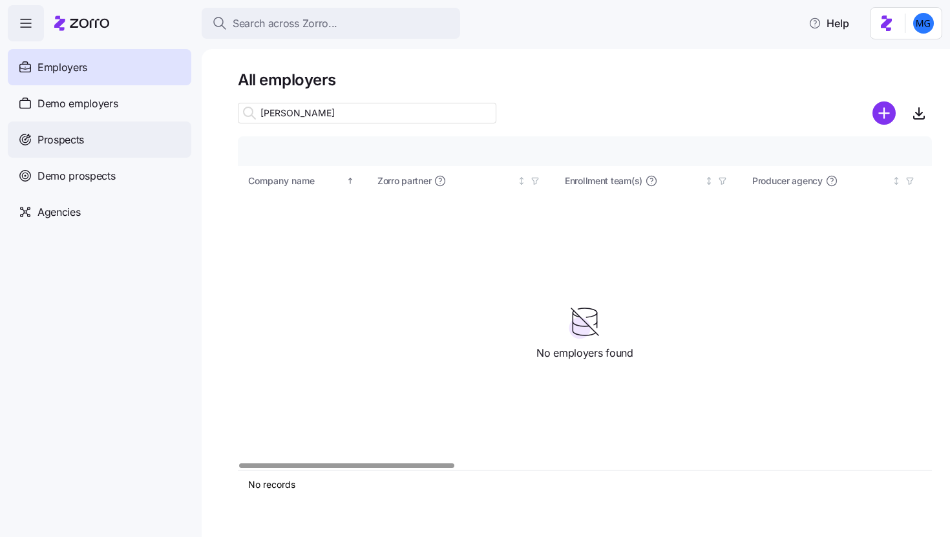
type input "Coury"
click at [183, 145] on div "Prospects" at bounding box center [99, 139] width 183 height 36
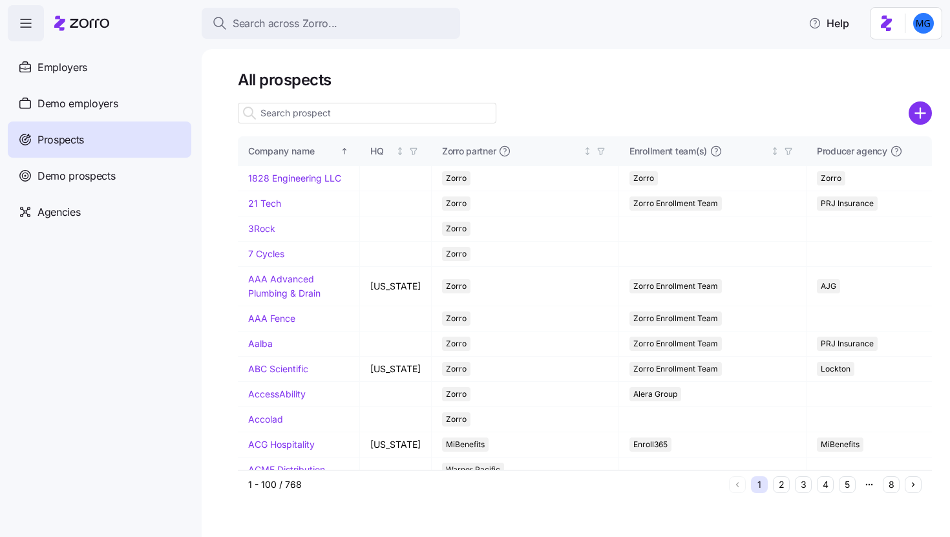
click at [389, 110] on input at bounding box center [367, 113] width 258 height 21
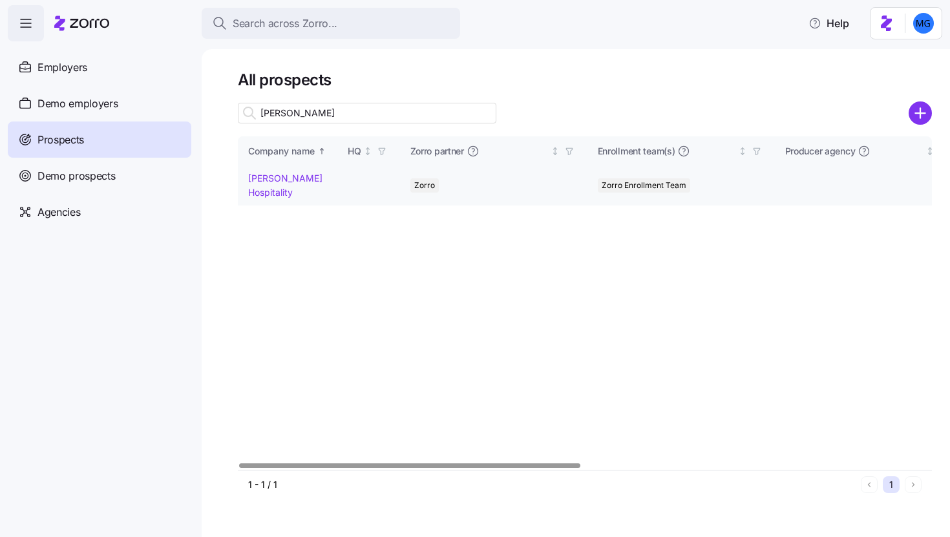
type input "coury"
click at [285, 174] on link "Coury Hospitality" at bounding box center [285, 184] width 74 height 25
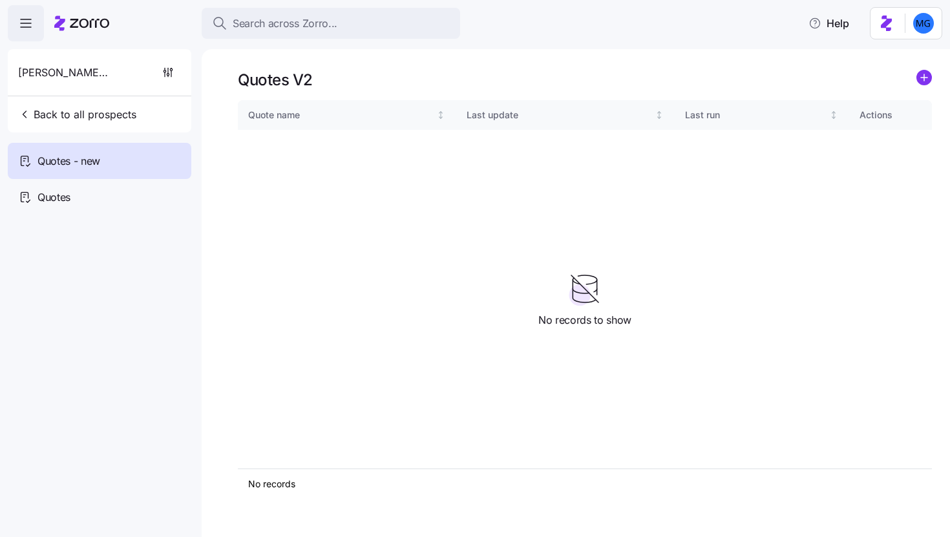
click at [924, 78] on icon "add icon" at bounding box center [923, 78] width 6 height 0
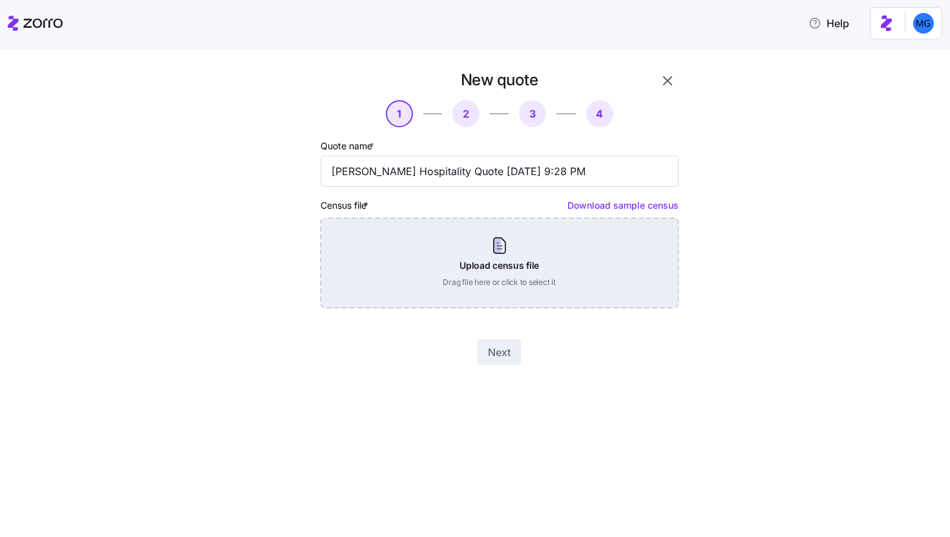
click at [448, 249] on div "Upload census file Drag file here or click to select it" at bounding box center [499, 263] width 358 height 90
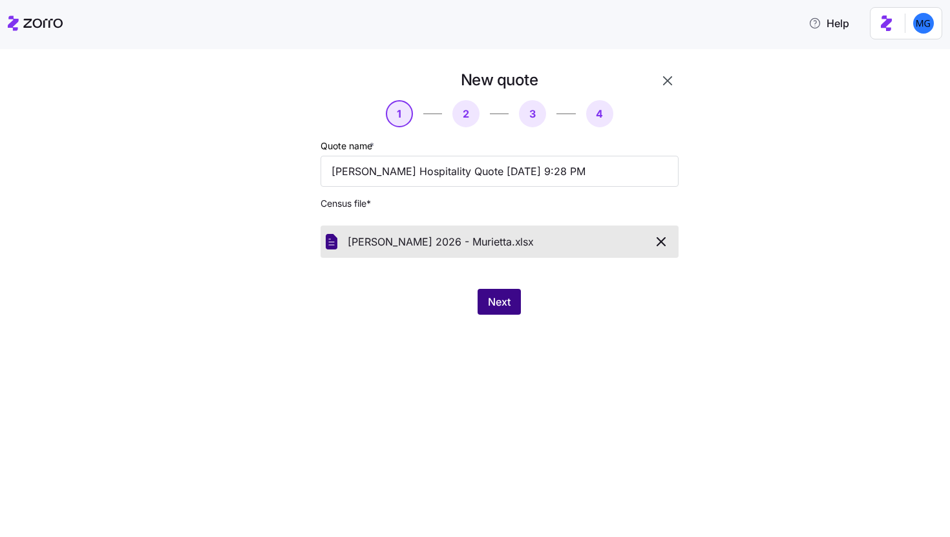
click at [515, 308] on button "Next" at bounding box center [498, 302] width 43 height 26
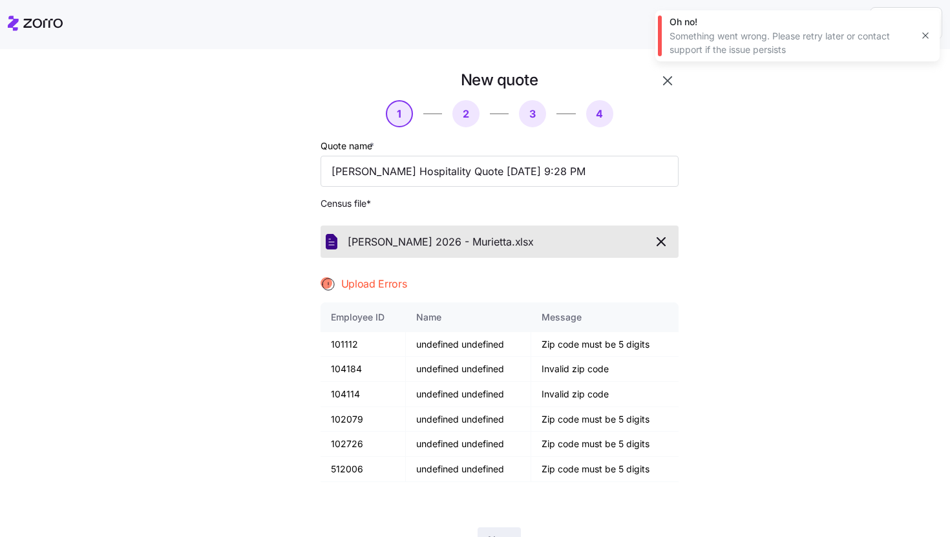
click at [930, 32] on icon "button" at bounding box center [925, 35] width 10 height 10
click at [666, 84] on icon "button" at bounding box center [668, 81] width 16 height 16
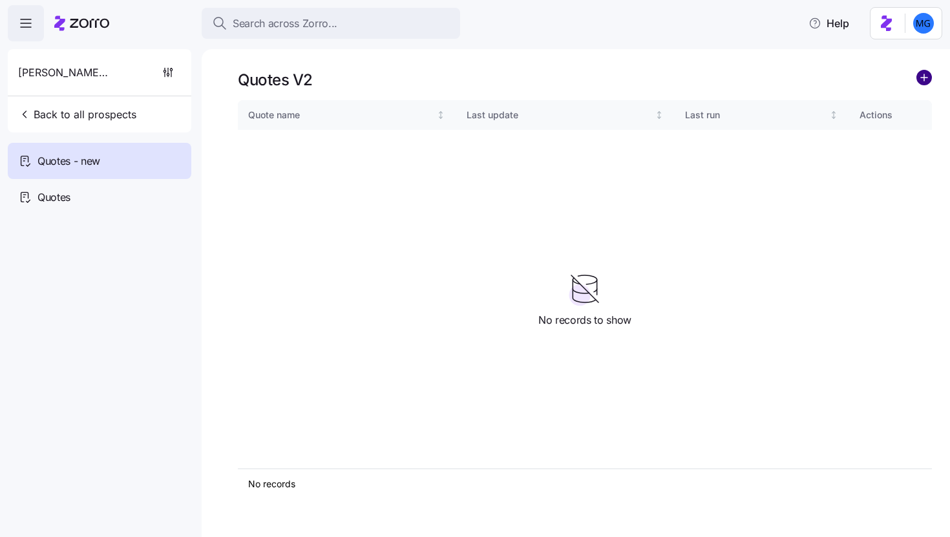
click at [921, 80] on circle "add icon" at bounding box center [924, 77] width 14 height 14
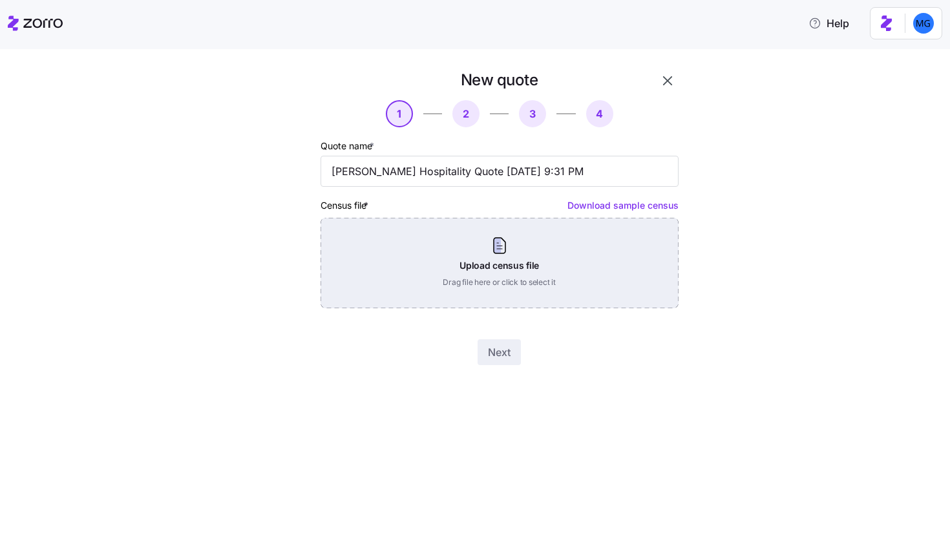
click at [552, 241] on div "Upload census file Drag file here or click to select it" at bounding box center [499, 263] width 358 height 90
click at [477, 264] on div "Upload census file Drag file here or click to select it" at bounding box center [499, 263] width 358 height 90
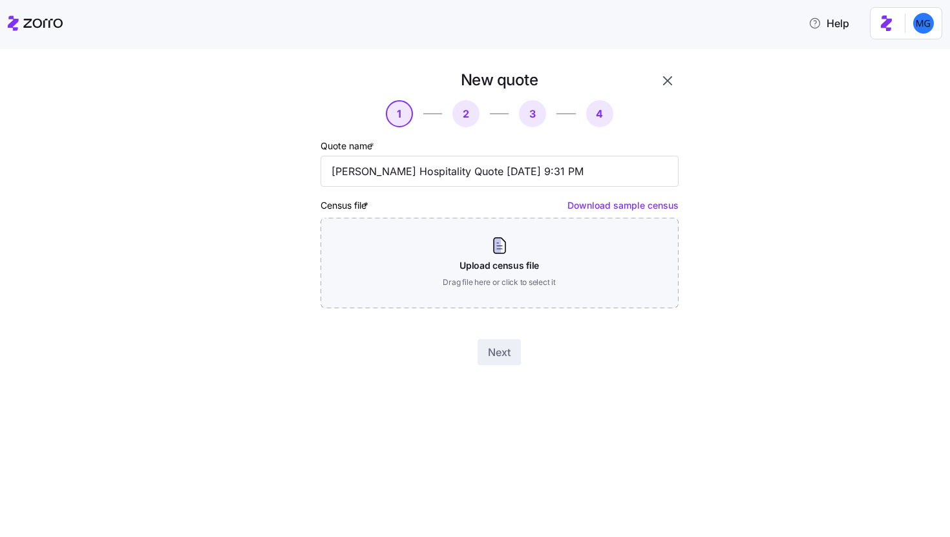
click at [665, 78] on icon "button" at bounding box center [668, 81] width 16 height 16
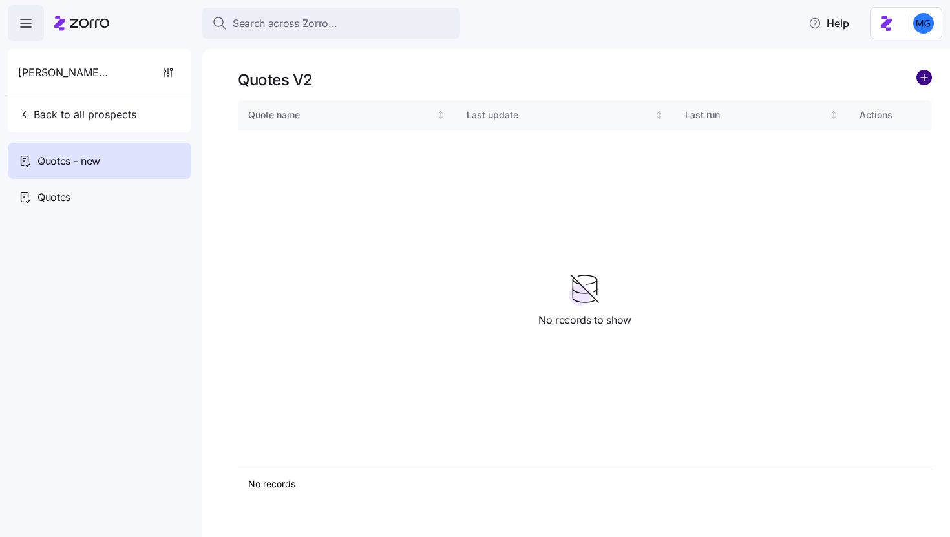
click at [931, 76] on circle "add icon" at bounding box center [924, 77] width 14 height 14
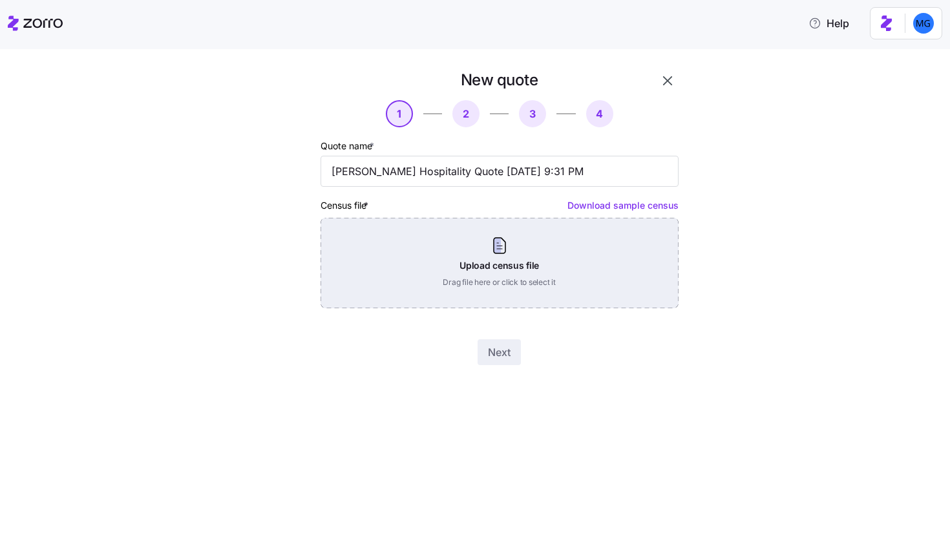
click at [556, 228] on div "Upload census file Drag file here or click to select it" at bounding box center [499, 263] width 358 height 90
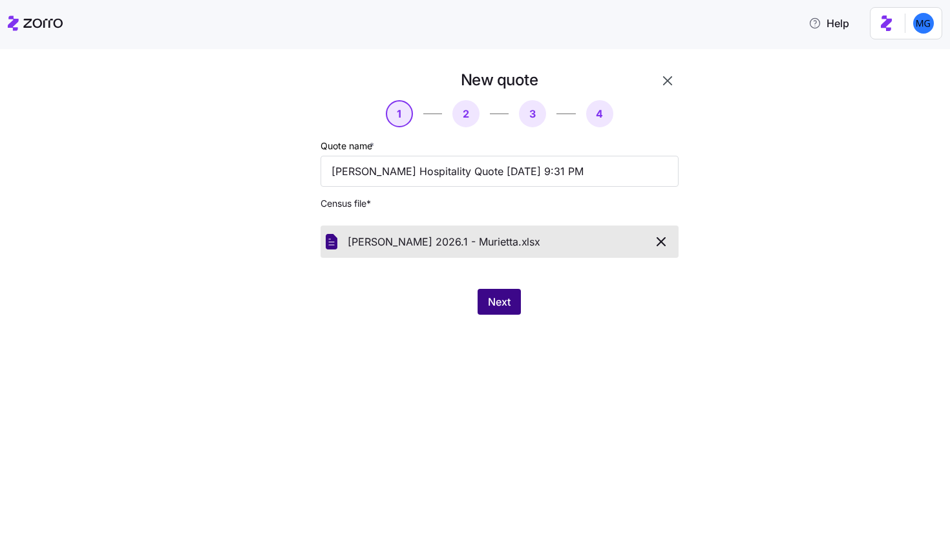
click at [505, 297] on span "Next" at bounding box center [499, 302] width 23 height 16
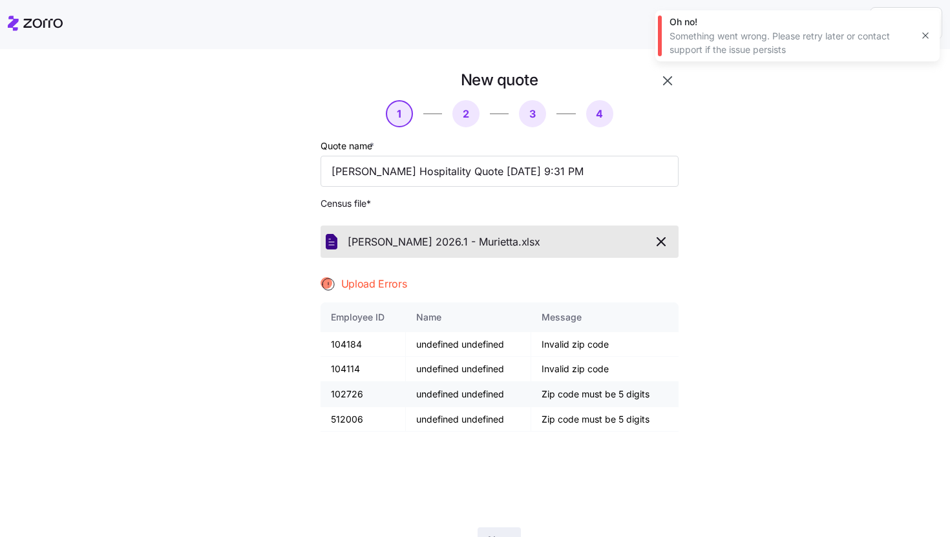
scroll to position [63, 0]
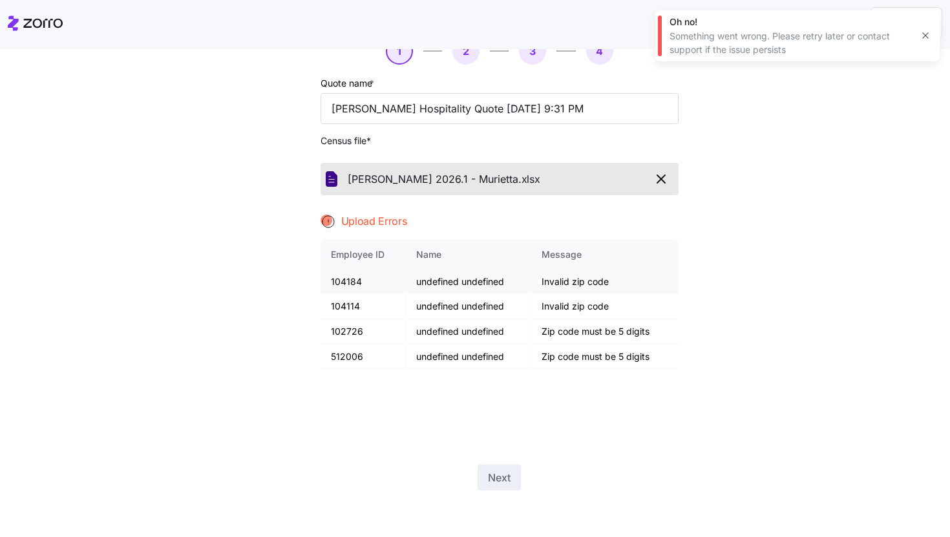
click at [351, 280] on td "104184" at bounding box center [363, 281] width 86 height 25
copy td "104184"
click at [338, 303] on td "104114" at bounding box center [363, 306] width 86 height 25
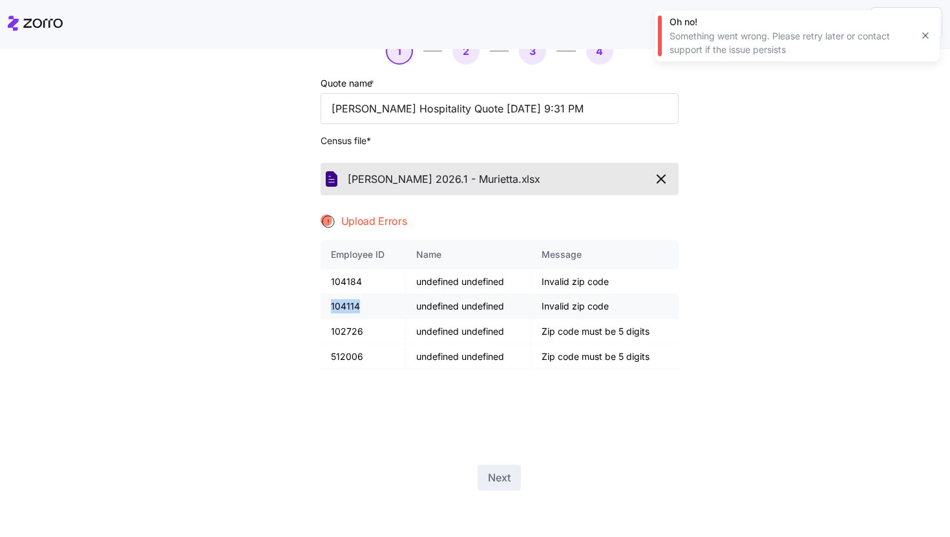
copy td "104114"
click at [696, 296] on div "New quote 1 2 3 4 Quote name * Coury Hospitality Quote 10/05/2025 9:31 PM Censu…" at bounding box center [484, 256] width 452 height 499
click at [343, 304] on td "104114" at bounding box center [363, 306] width 86 height 25
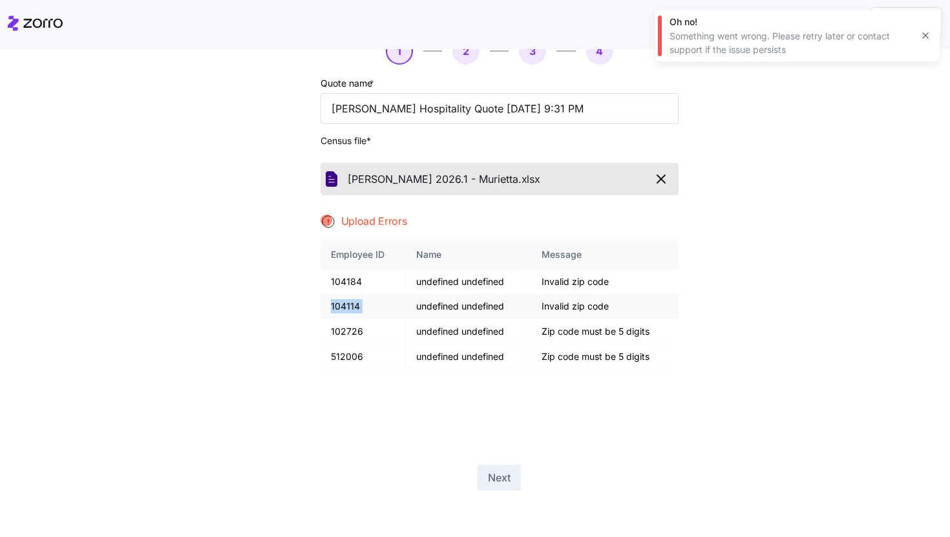
copy td "104114"
click at [349, 327] on td "102726" at bounding box center [363, 331] width 86 height 25
copy td "102726"
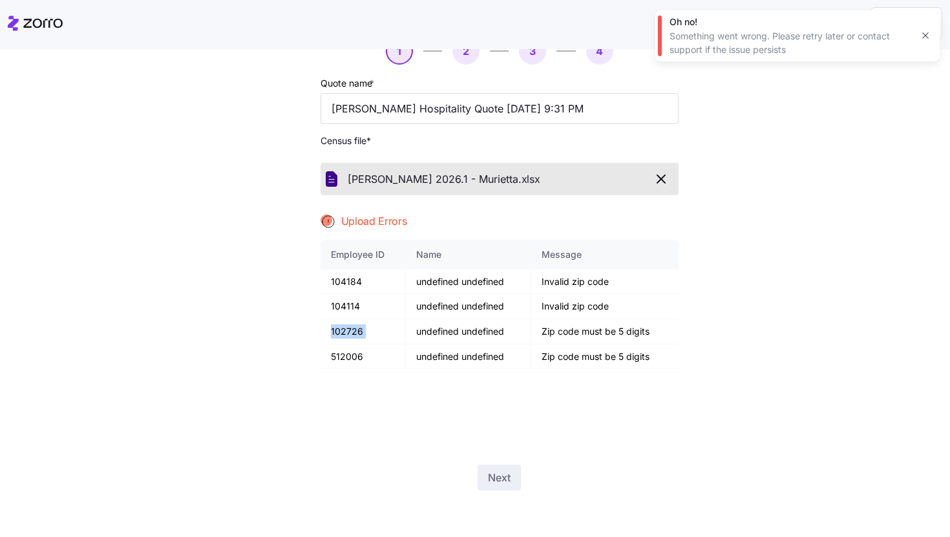
click at [924, 36] on icon "button" at bounding box center [925, 36] width 6 height 6
click at [654, 176] on icon "button" at bounding box center [661, 179] width 16 height 16
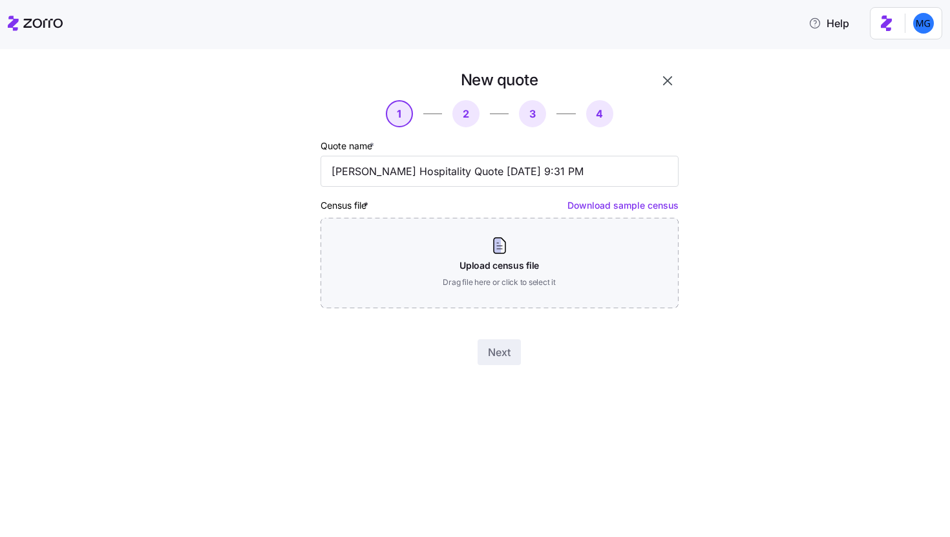
scroll to position [0, 0]
click at [673, 85] on icon "button" at bounding box center [668, 81] width 16 height 16
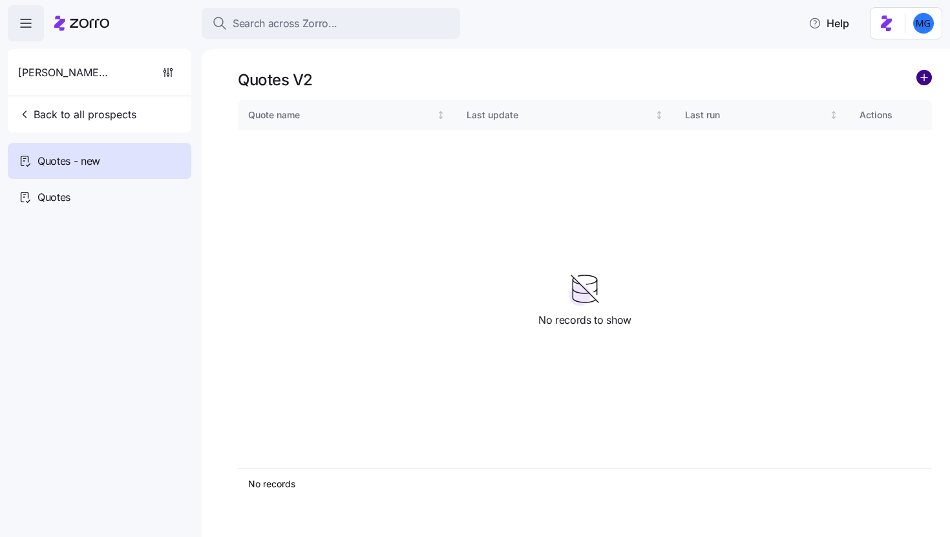
click at [929, 79] on circle "add icon" at bounding box center [924, 77] width 14 height 14
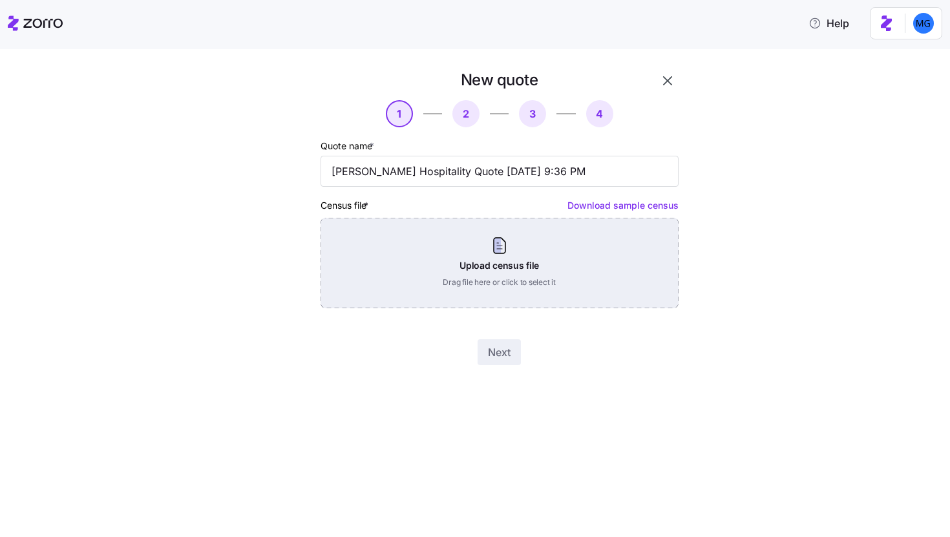
click at [526, 258] on div "Upload census file Drag file here or click to select it" at bounding box center [499, 263] width 358 height 90
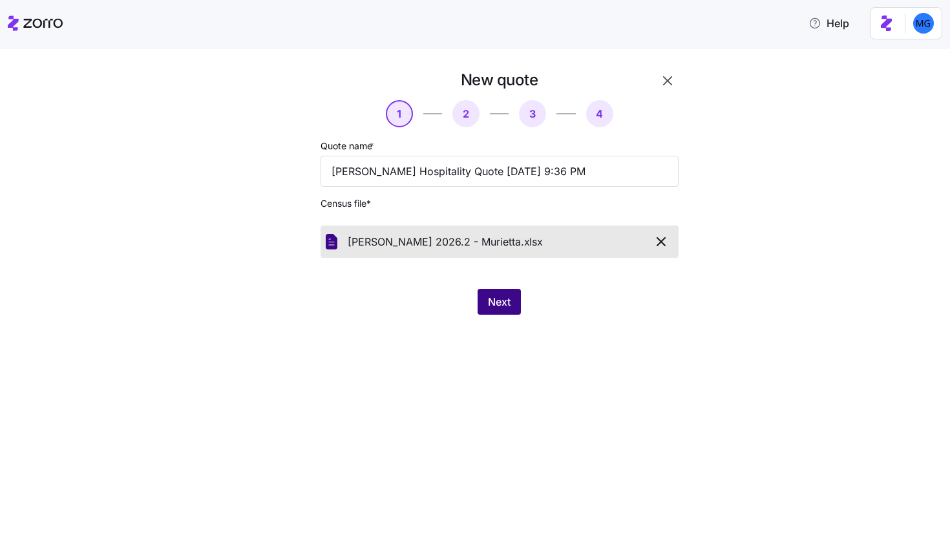
click at [483, 301] on button "Next" at bounding box center [498, 302] width 43 height 26
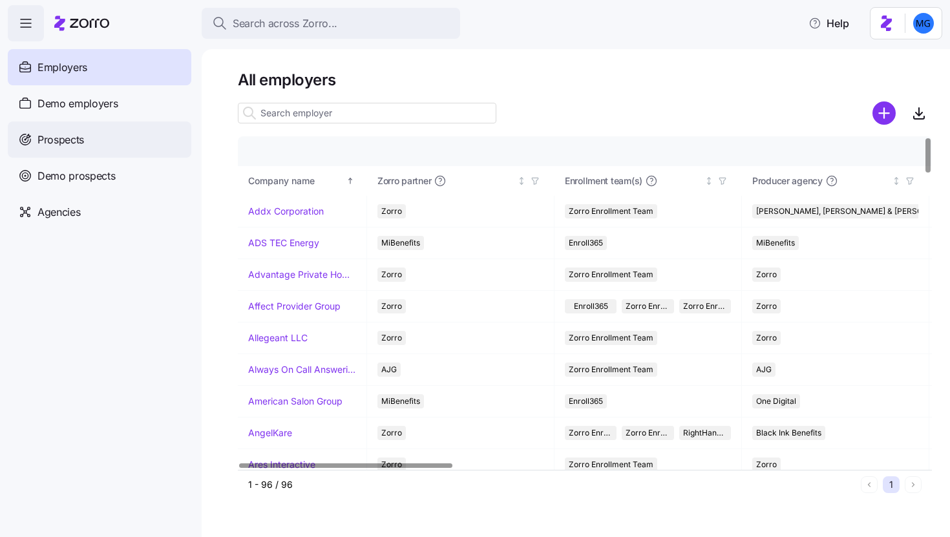
click at [131, 147] on div "Prospects" at bounding box center [99, 139] width 183 height 36
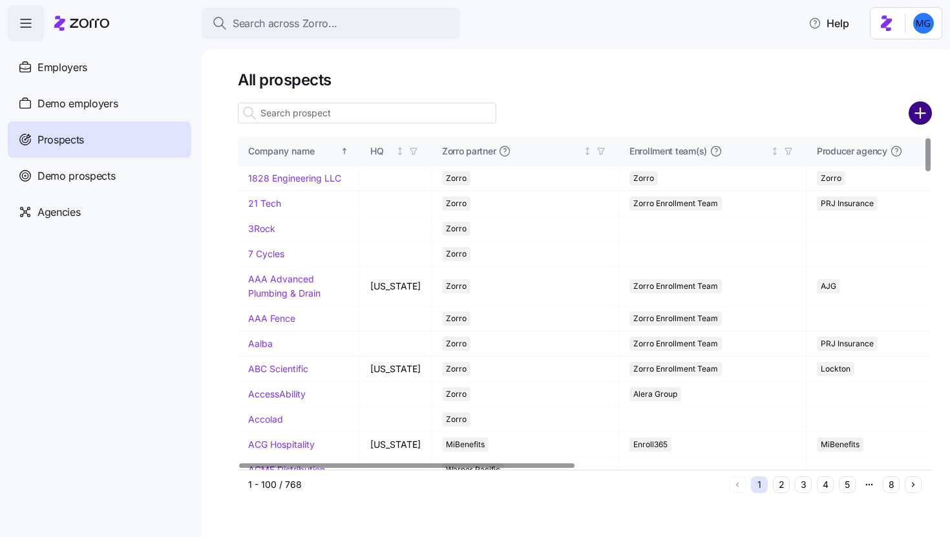
click at [914, 116] on circle "add icon" at bounding box center [919, 113] width 21 height 21
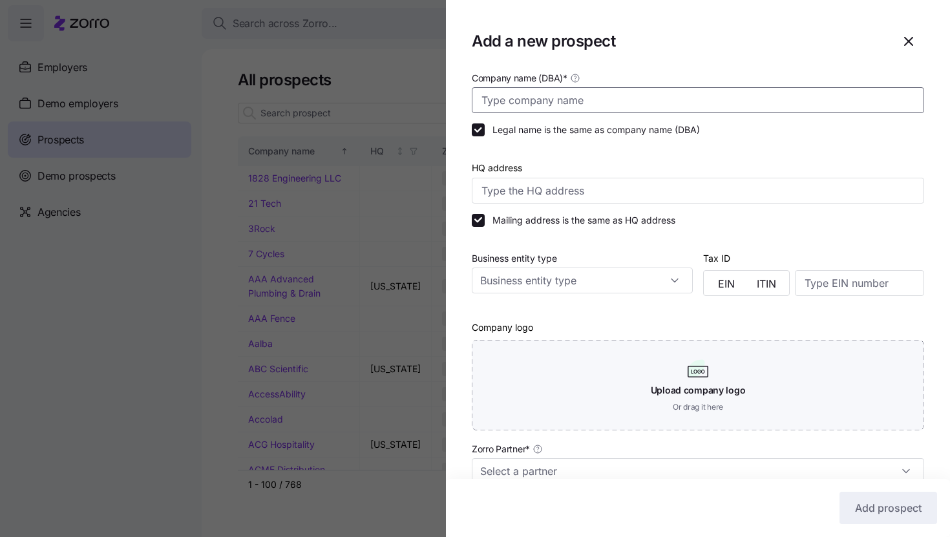
click at [762, 106] on input "Company name (DBA) *" at bounding box center [698, 100] width 452 height 26
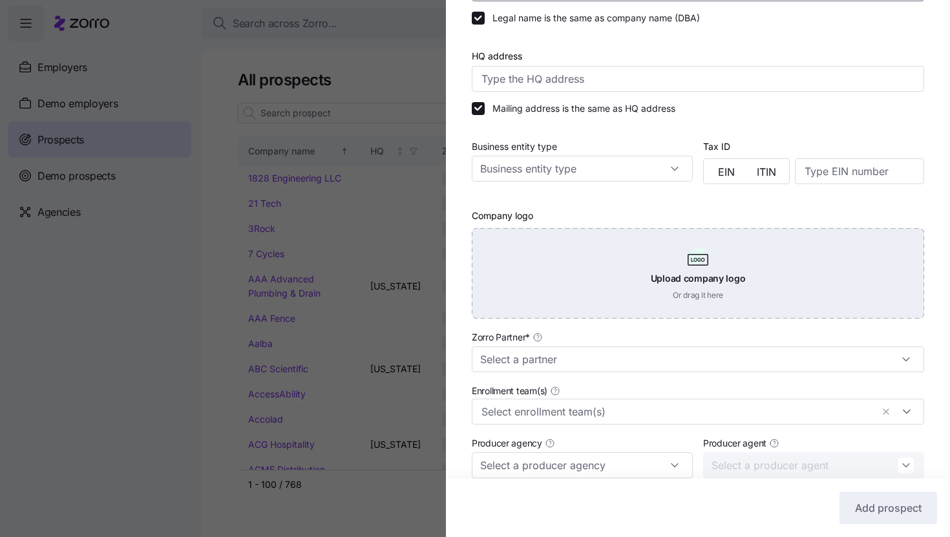
scroll to position [112, 0]
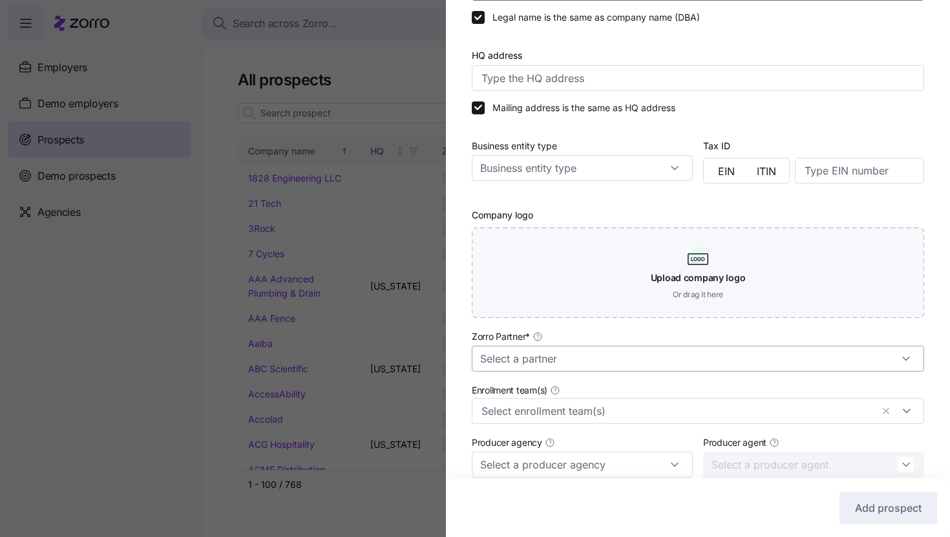
type input "CP Center"
click at [668, 355] on input "Zorro Partner *" at bounding box center [698, 359] width 452 height 26
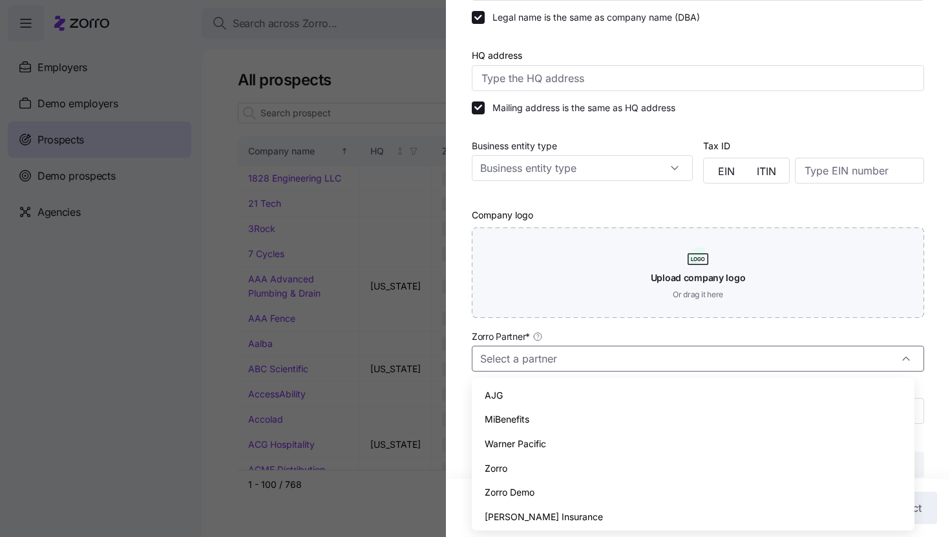
click at [600, 466] on div "Zorro" at bounding box center [693, 468] width 432 height 25
type input "Zorro"
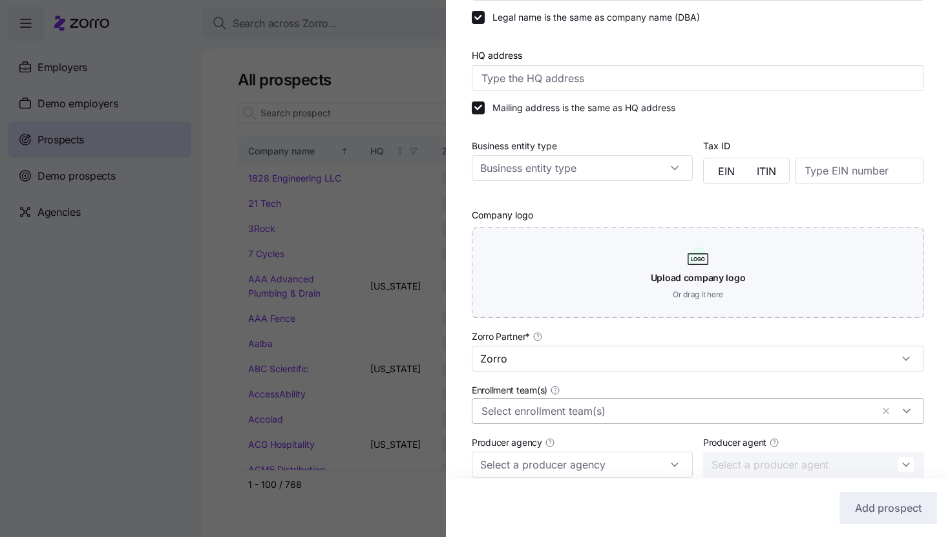
click at [599, 413] on input "Enrollment team(s)" at bounding box center [676, 410] width 390 height 17
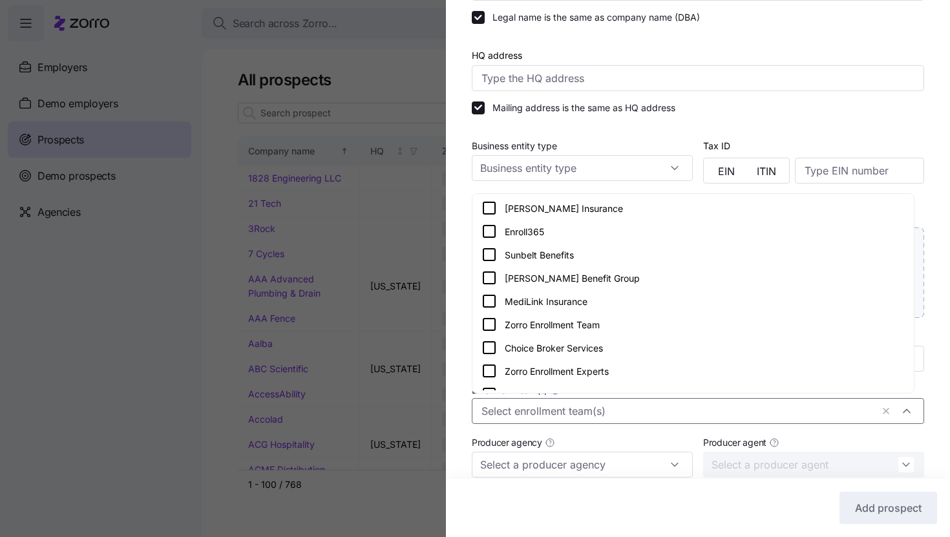
click at [625, 323] on div "Zorro Enrollment Team" at bounding box center [692, 325] width 423 height 16
click at [614, 472] on input "Producer agency" at bounding box center [582, 465] width 221 height 26
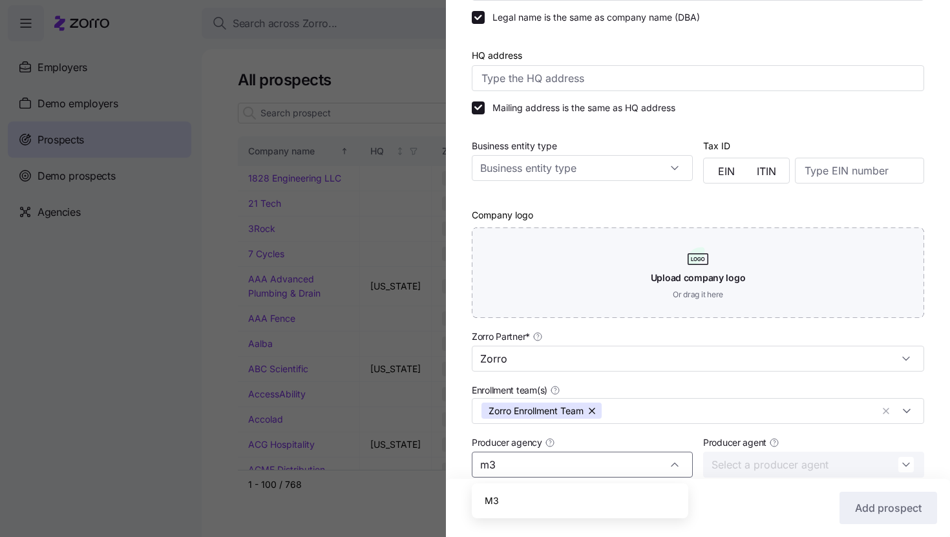
click at [588, 489] on div "M3" at bounding box center [580, 500] width 206 height 25
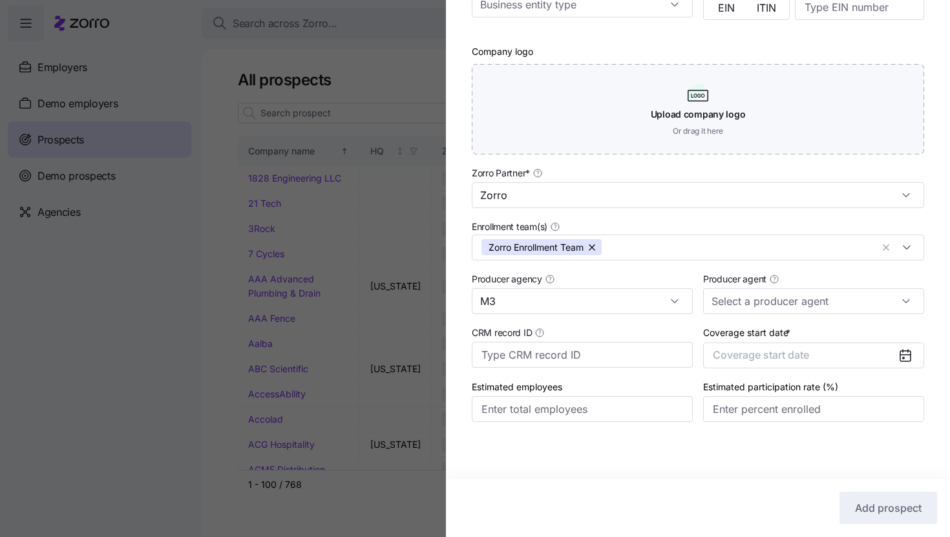
type input "M3"
click at [769, 315] on div "Producer agent" at bounding box center [813, 292] width 231 height 54
click at [768, 309] on input "Producer agent" at bounding box center [813, 301] width 221 height 26
click at [765, 344] on div "Sam McIntyre (sam.mcintyre@m3ins.com)" at bounding box center [806, 349] width 206 height 52
type input "Sam McIntyre (sam.mcintyre@m3ins.com)"
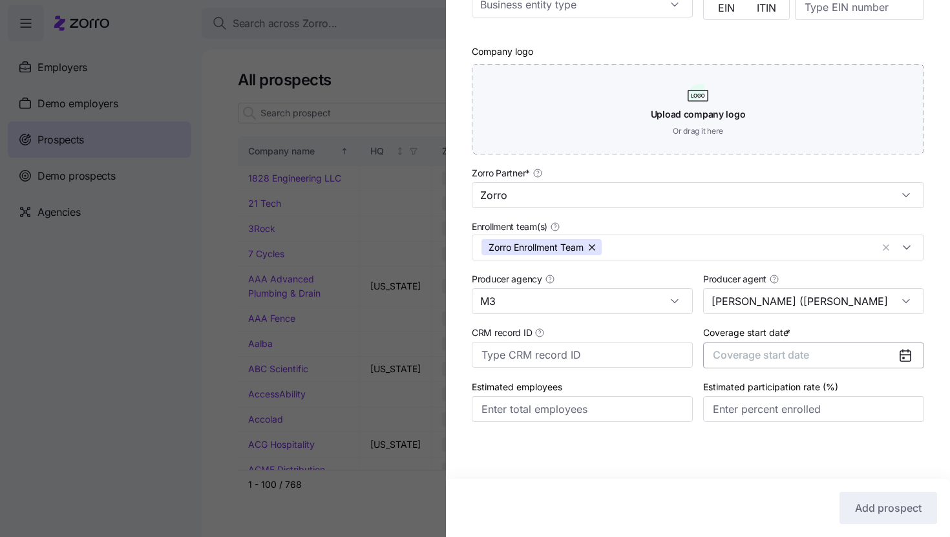
click at [795, 344] on button "Coverage start date" at bounding box center [813, 355] width 221 height 26
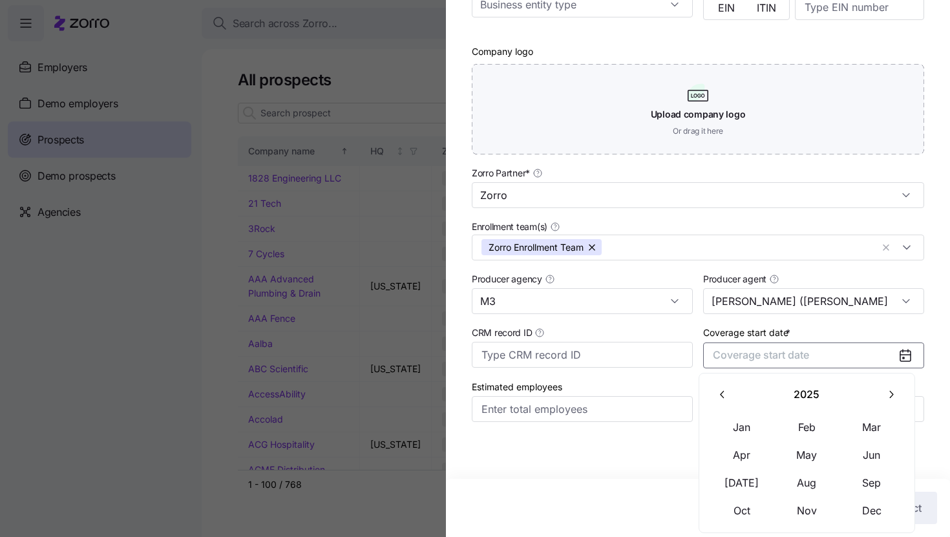
click at [886, 396] on icon "button" at bounding box center [890, 394] width 12 height 12
click at [743, 428] on button "Jan" at bounding box center [741, 426] width 65 height 27
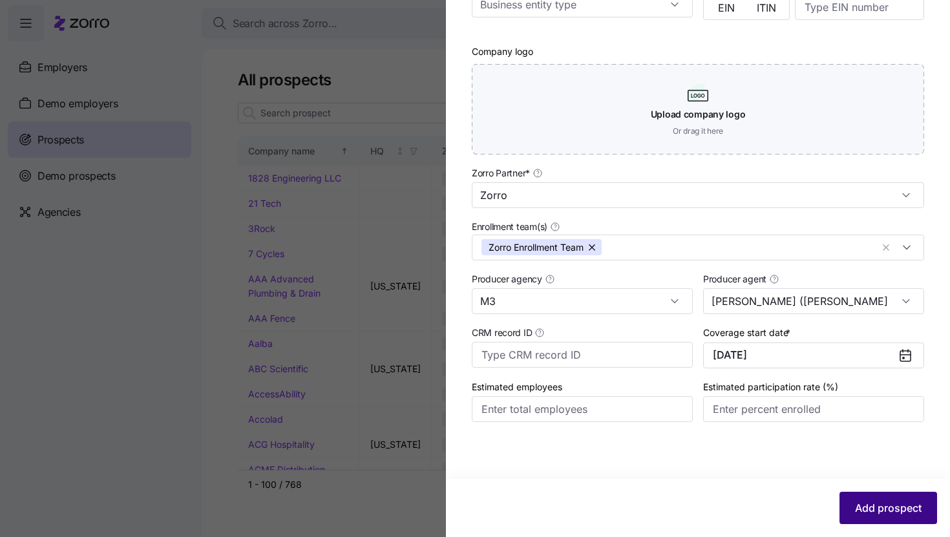
click at [880, 512] on span "Add prospect" at bounding box center [888, 508] width 67 height 16
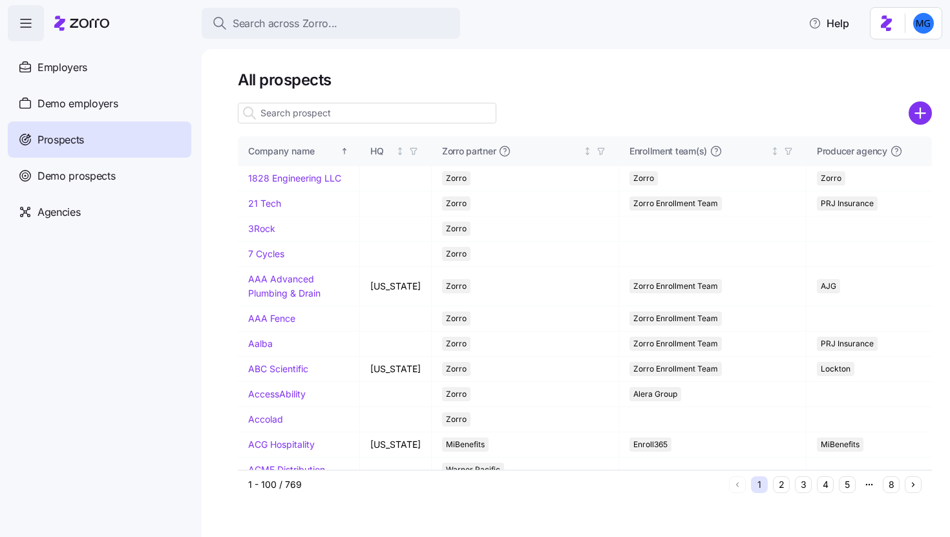
click at [473, 116] on input at bounding box center [367, 113] width 258 height 21
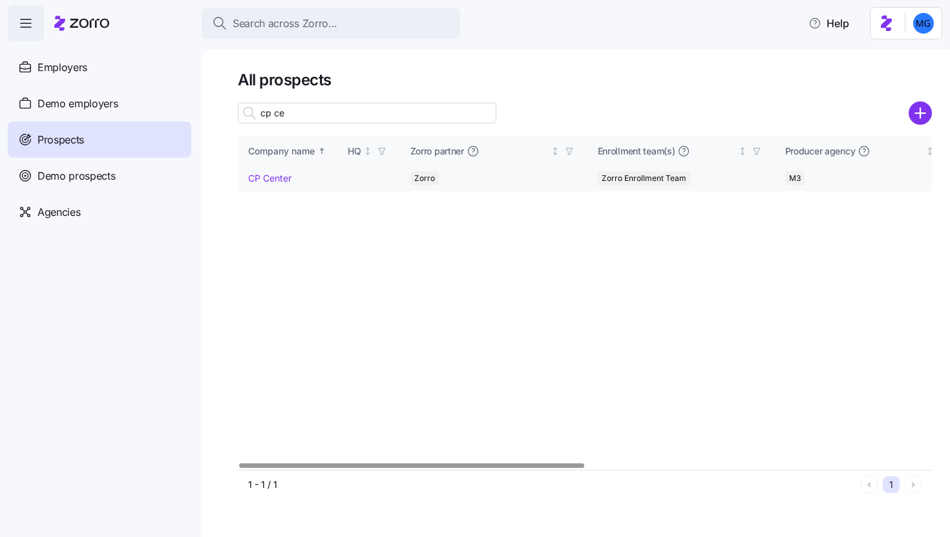
type input "cp ce"
click at [284, 175] on link "CP Center" at bounding box center [269, 177] width 43 height 11
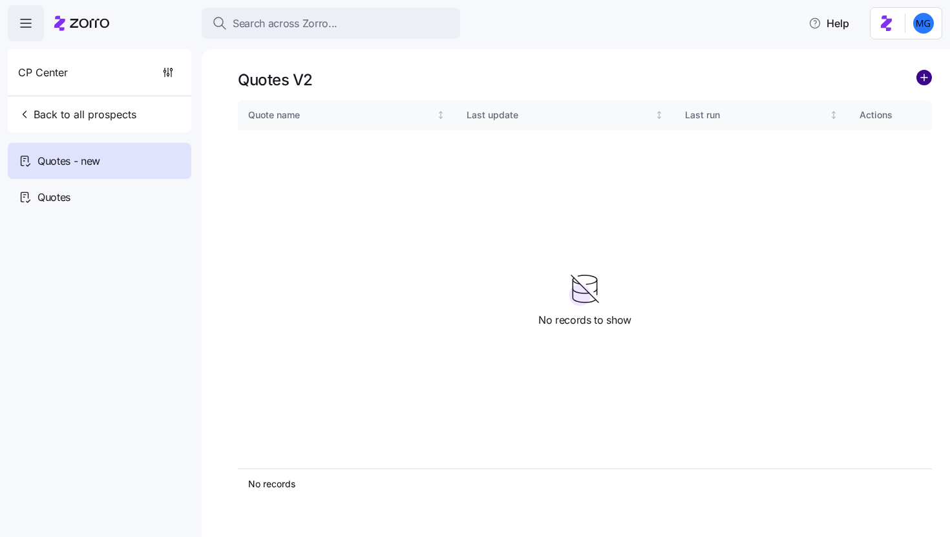
click at [927, 80] on circle "add icon" at bounding box center [924, 77] width 14 height 14
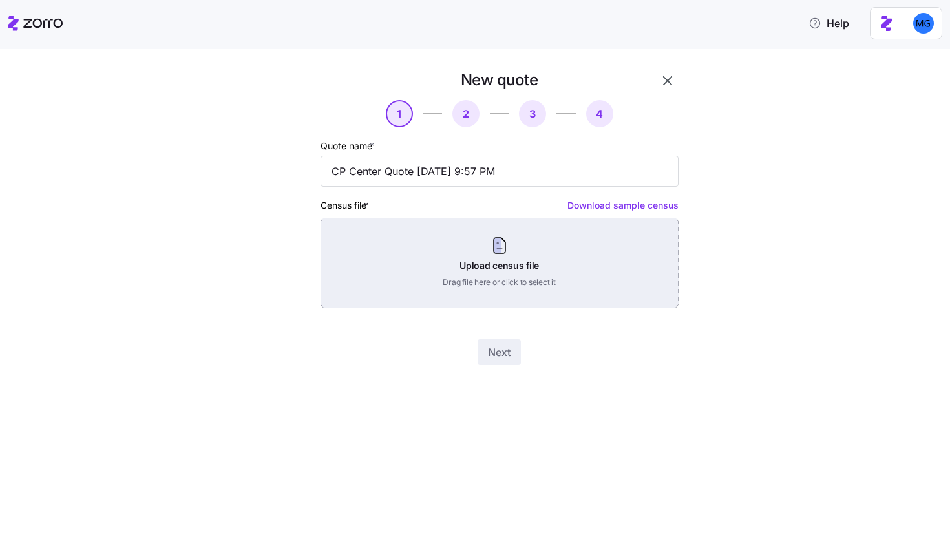
click at [473, 245] on div "Upload census file Drag file here or click to select it" at bounding box center [499, 263] width 358 height 90
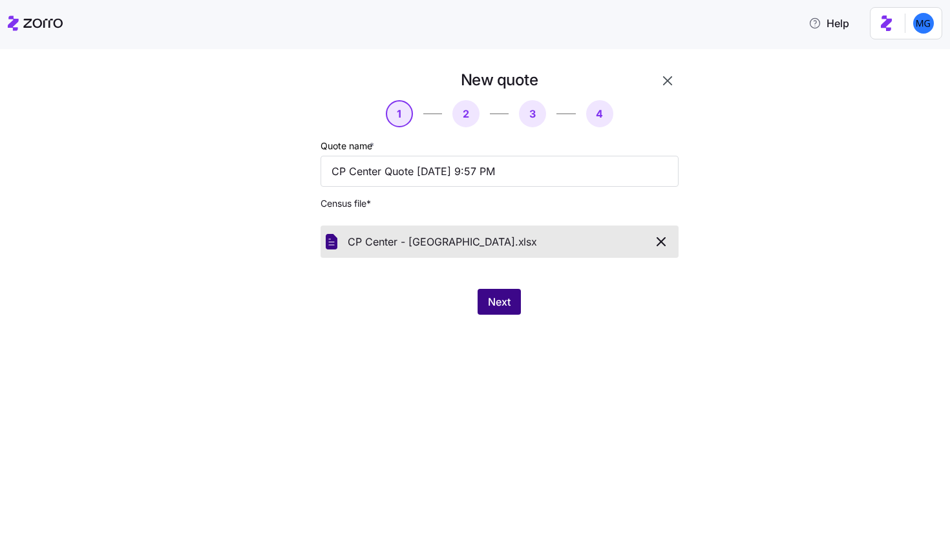
click at [507, 308] on span "Next" at bounding box center [499, 302] width 23 height 16
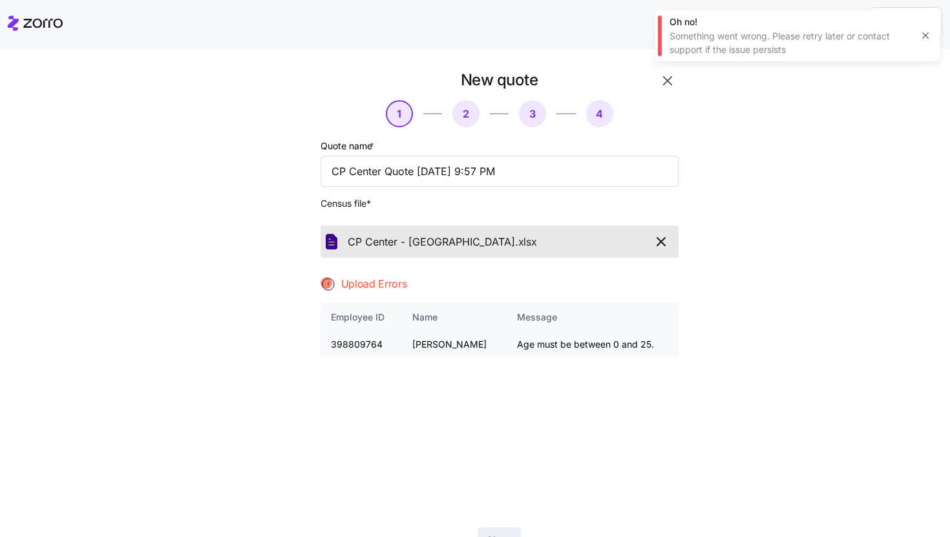
click at [355, 345] on td "398809764" at bounding box center [361, 344] width 82 height 25
copy td "398809764"
click at [926, 34] on icon "button" at bounding box center [925, 35] width 10 height 10
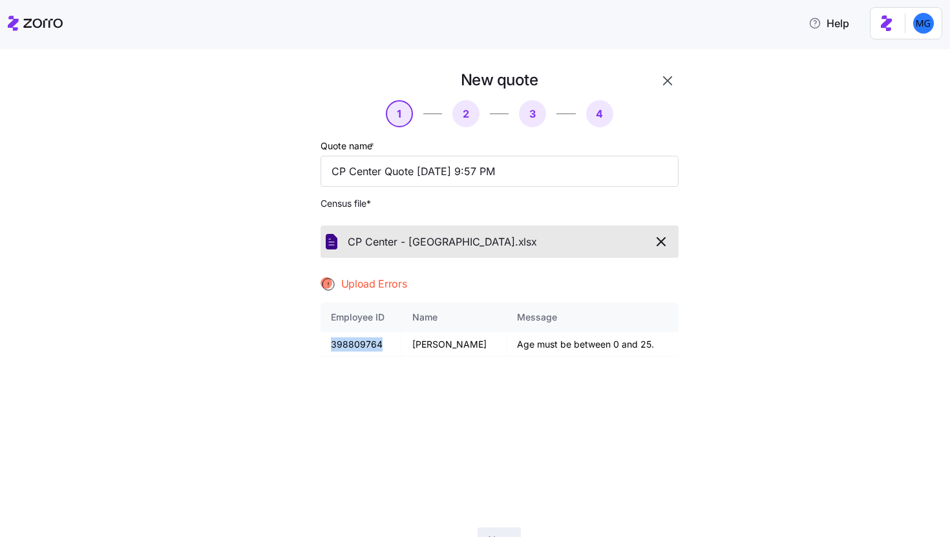
click at [660, 74] on icon "button" at bounding box center [668, 81] width 16 height 16
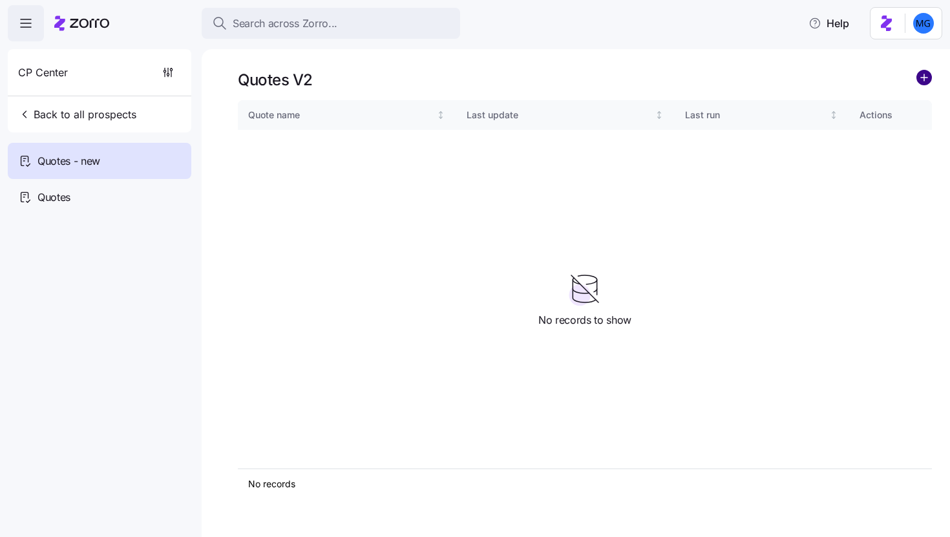
click at [922, 76] on circle "add icon" at bounding box center [924, 77] width 14 height 14
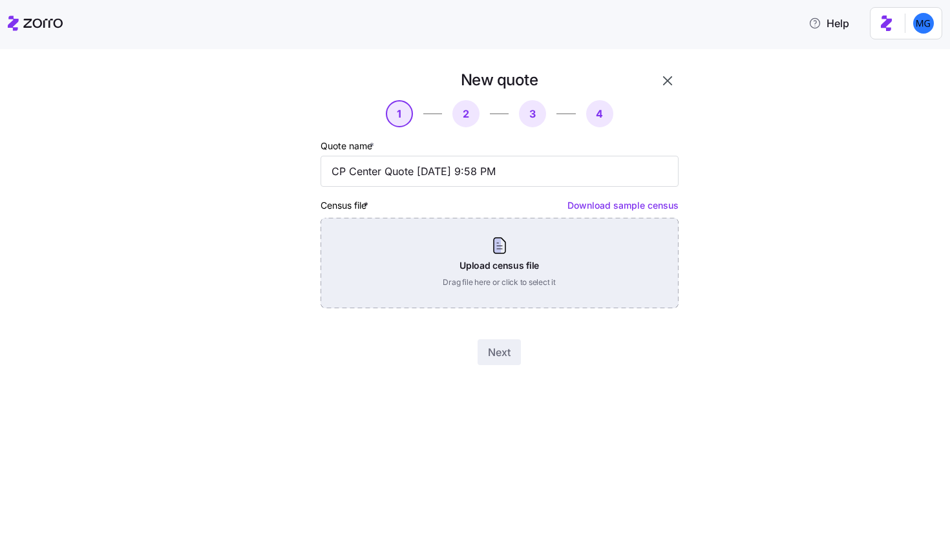
click at [530, 269] on div "Upload census file Drag file here or click to select it" at bounding box center [499, 263] width 358 height 90
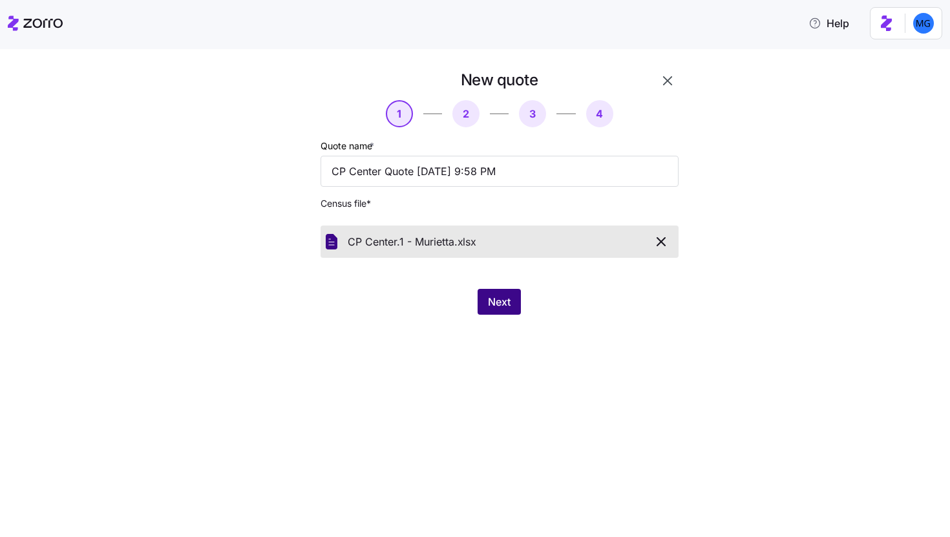
click at [492, 295] on span "Next" at bounding box center [499, 302] width 23 height 16
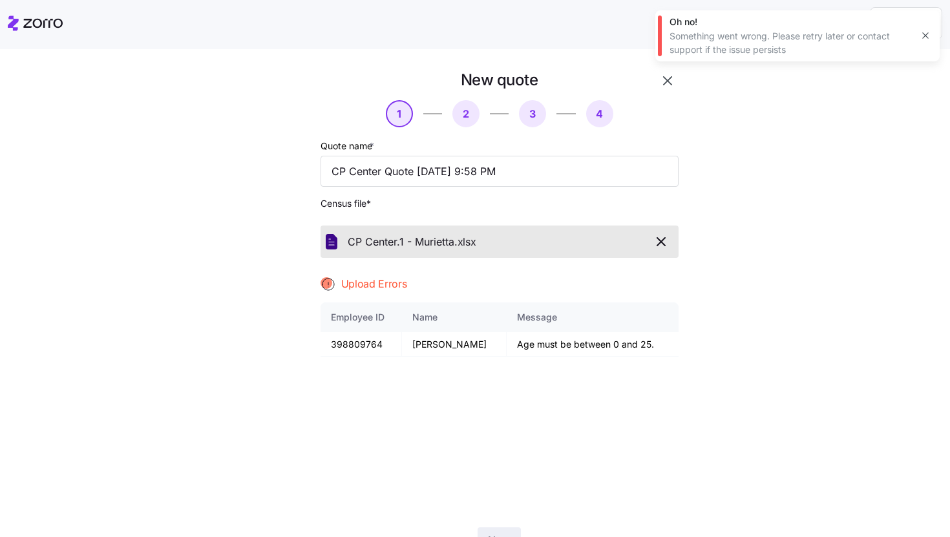
click at [920, 35] on button "button" at bounding box center [925, 35] width 18 height 18
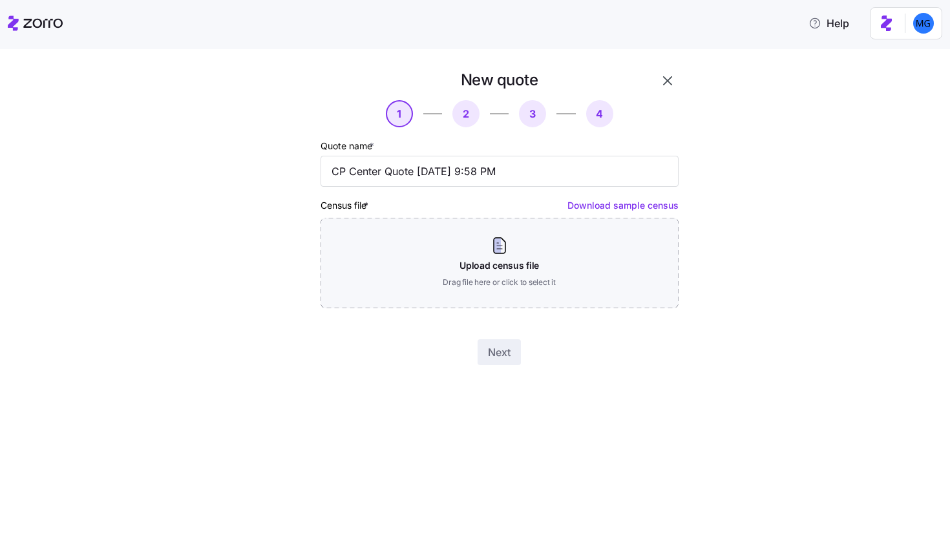
click at [657, 87] on button "button" at bounding box center [667, 81] width 22 height 22
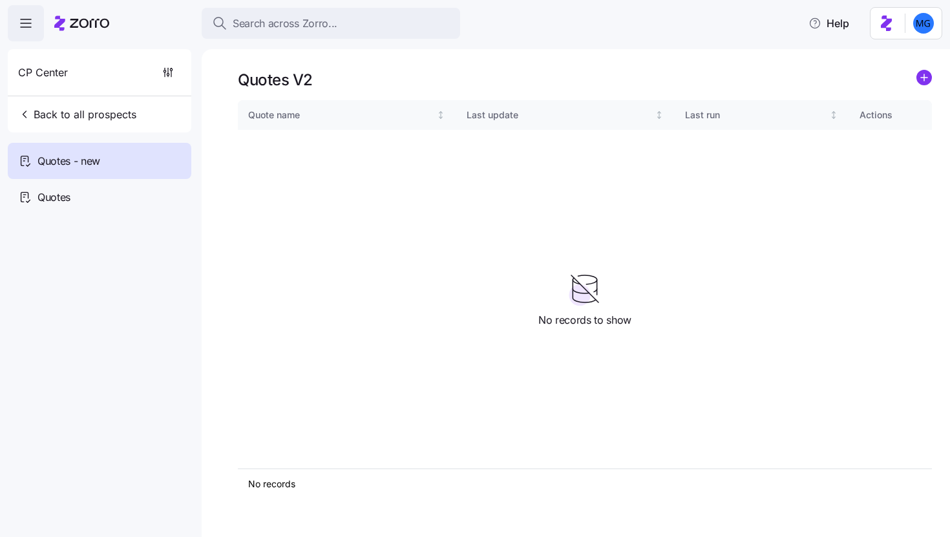
click at [916, 70] on icon "add icon" at bounding box center [924, 78] width 16 height 16
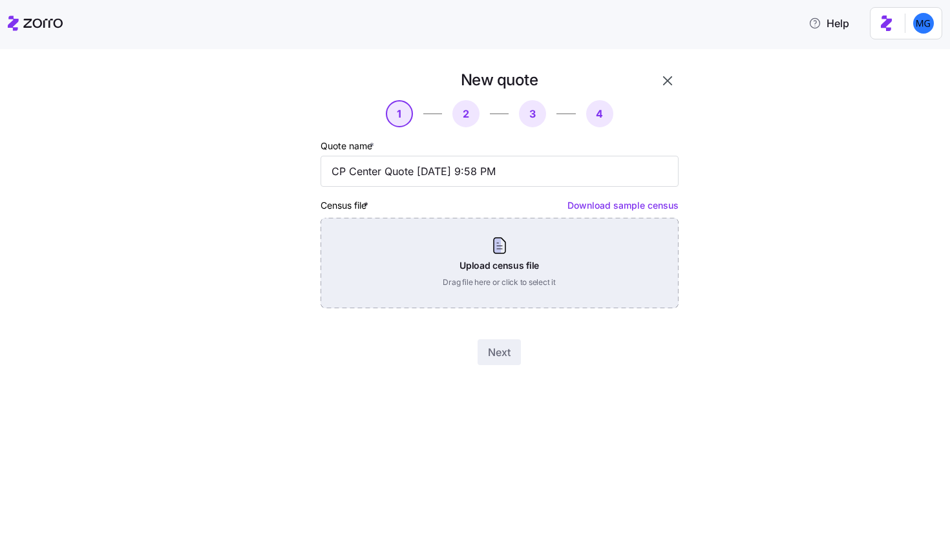
click at [559, 247] on div "Upload census file Drag file here or click to select it" at bounding box center [499, 263] width 358 height 90
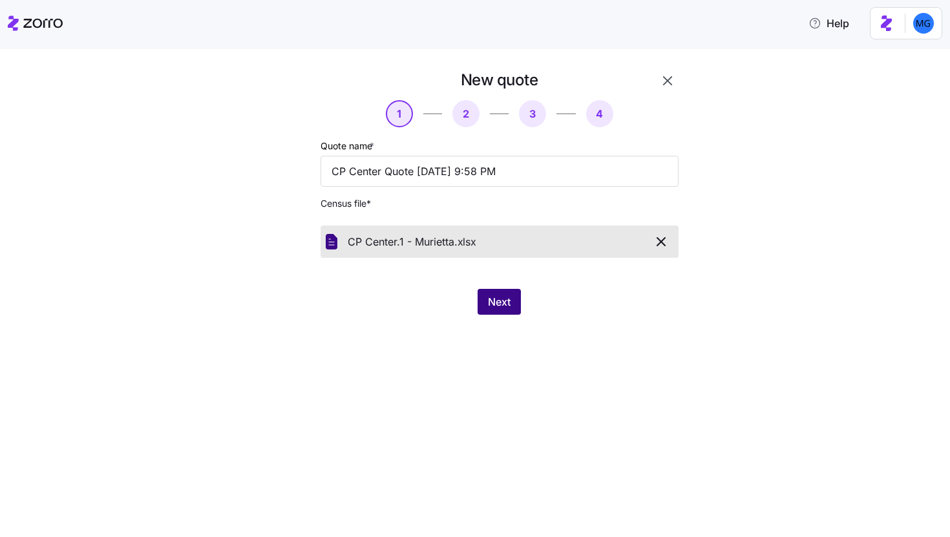
click at [499, 301] on span "Next" at bounding box center [499, 302] width 23 height 16
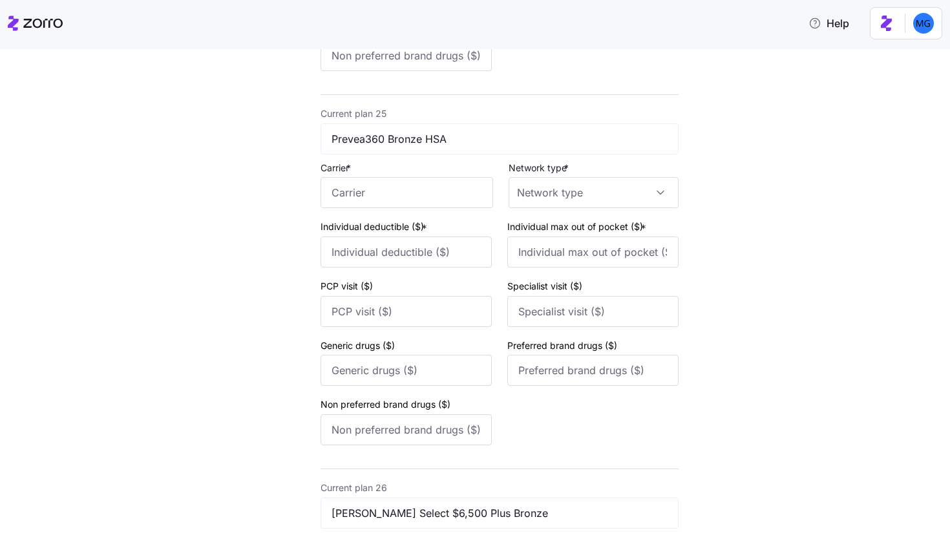
scroll to position [12168, 0]
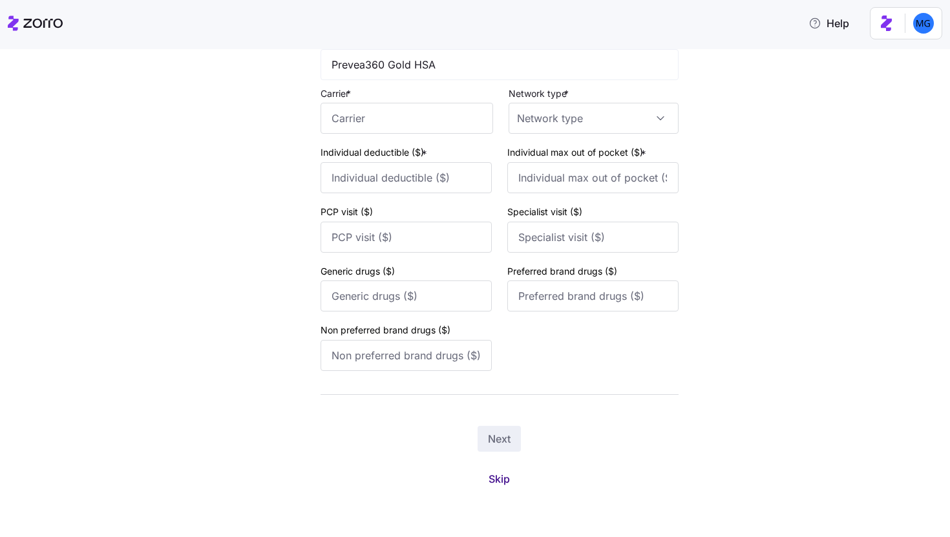
click at [504, 479] on span "Skip" at bounding box center [498, 479] width 21 height 16
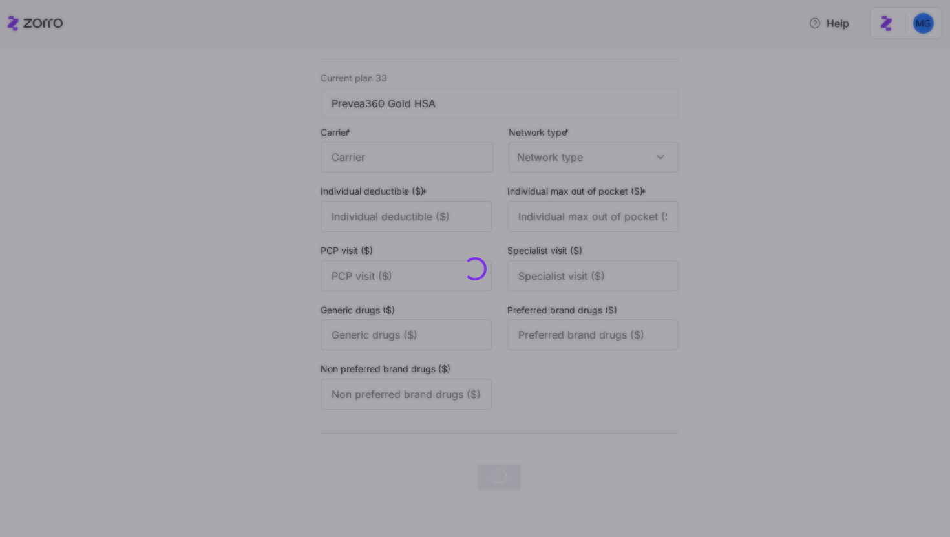
scroll to position [0, 0]
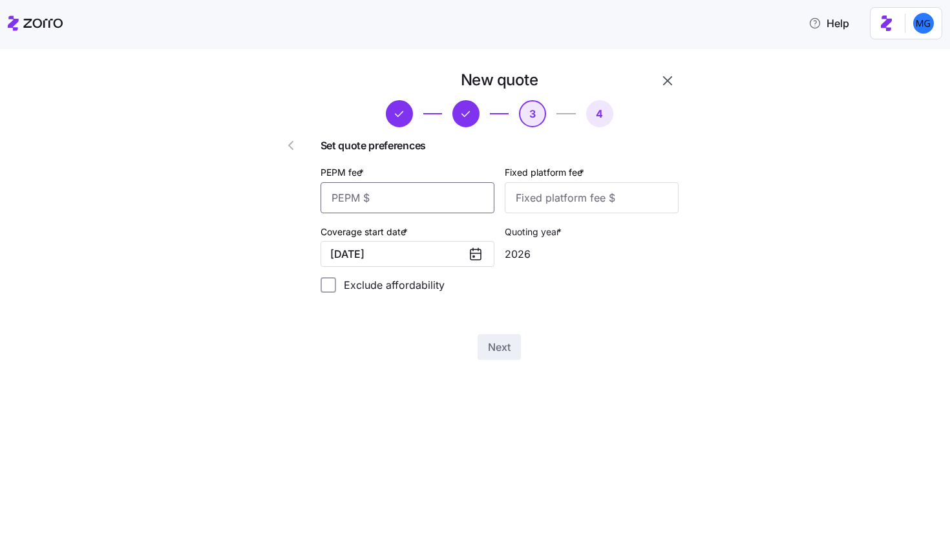
click at [439, 202] on input "PEPM fee *" at bounding box center [407, 197] width 174 height 31
type input "55"
click at [522, 196] on input "Fixed platform fee *" at bounding box center [591, 197] width 174 height 31
type input "1"
click at [422, 205] on input "55" at bounding box center [407, 197] width 174 height 31
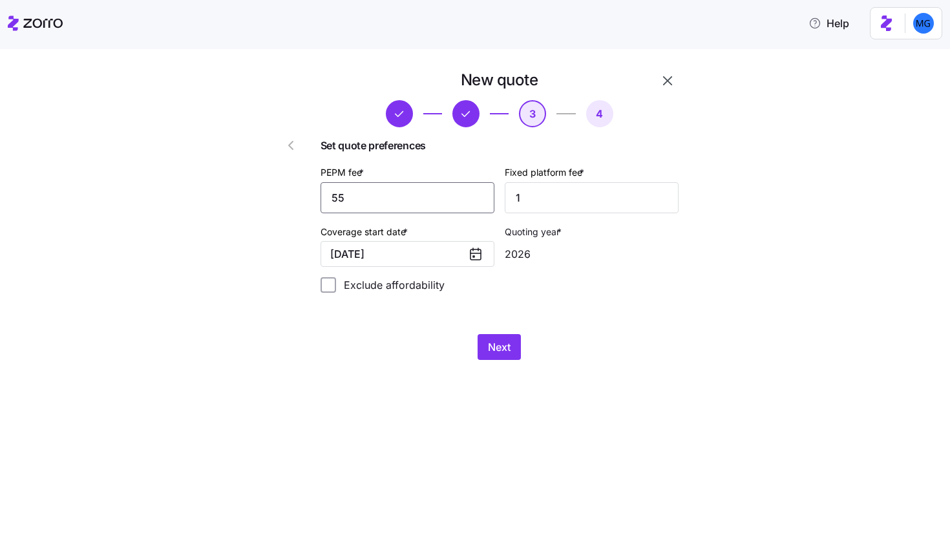
click at [422, 205] on input "55" at bounding box center [407, 197] width 174 height 31
type input "5"
type input "50"
click at [547, 196] on input "100" at bounding box center [591, 197] width 174 height 31
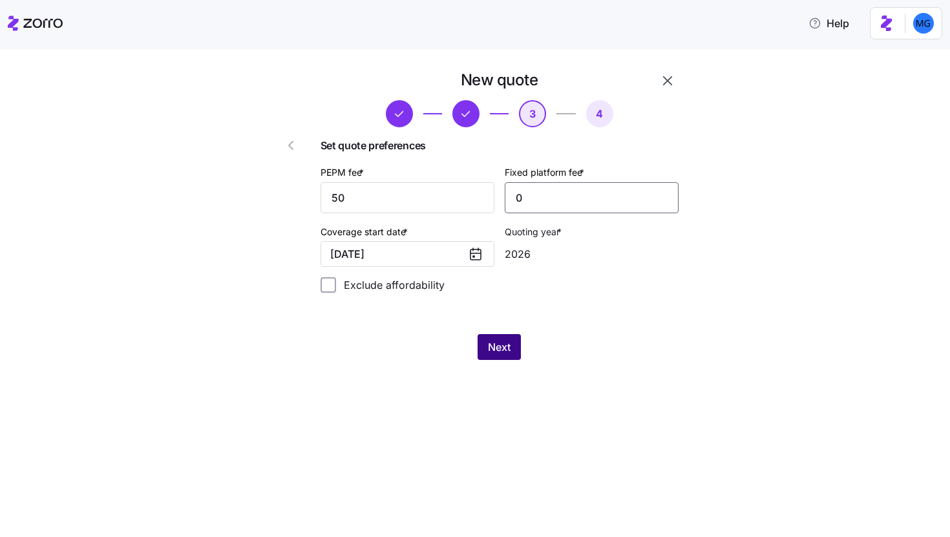
type input "0"
click at [510, 353] on button "Next" at bounding box center [498, 347] width 43 height 26
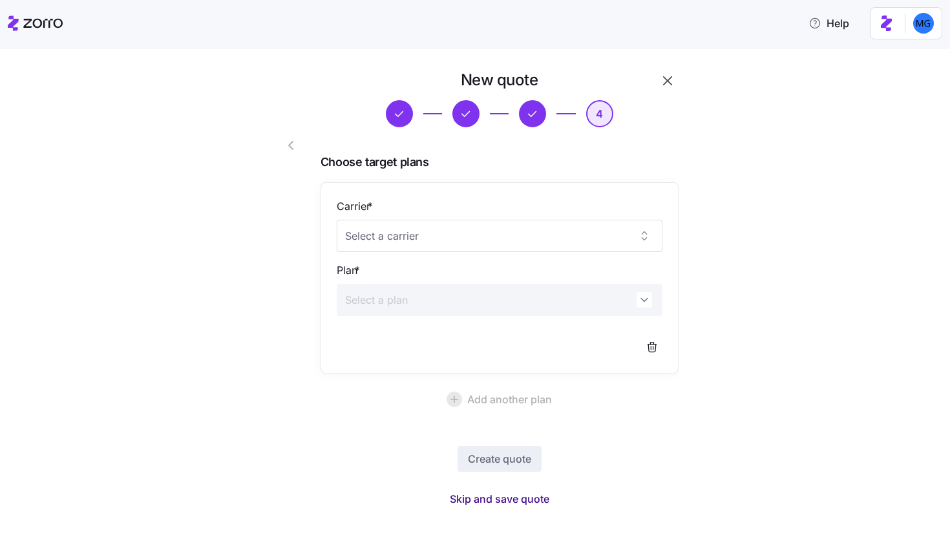
click at [485, 495] on span "Skip and save quote" at bounding box center [499, 499] width 99 height 16
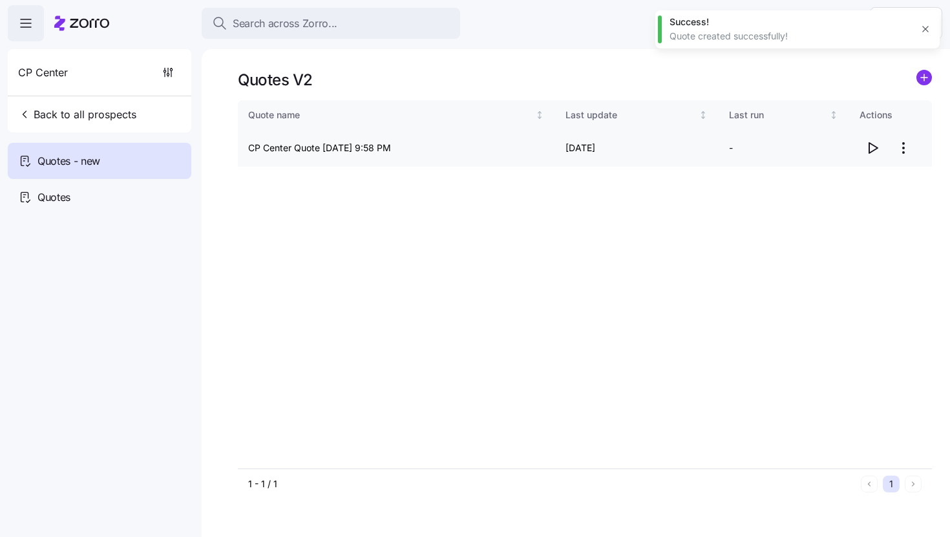
click at [875, 146] on icon "button" at bounding box center [872, 148] width 16 height 16
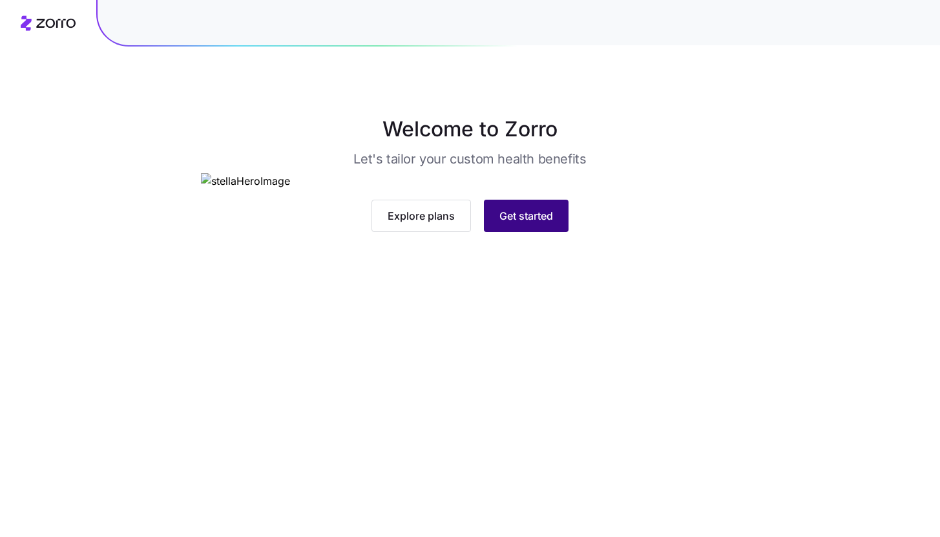
click at [557, 232] on button "Get started" at bounding box center [526, 216] width 85 height 32
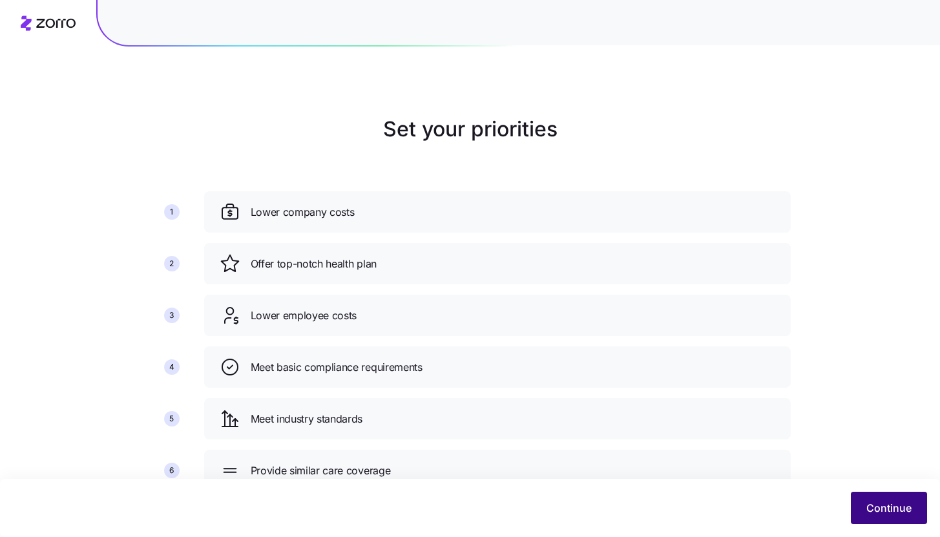
click at [867, 516] on button "Continue" at bounding box center [889, 508] width 76 height 32
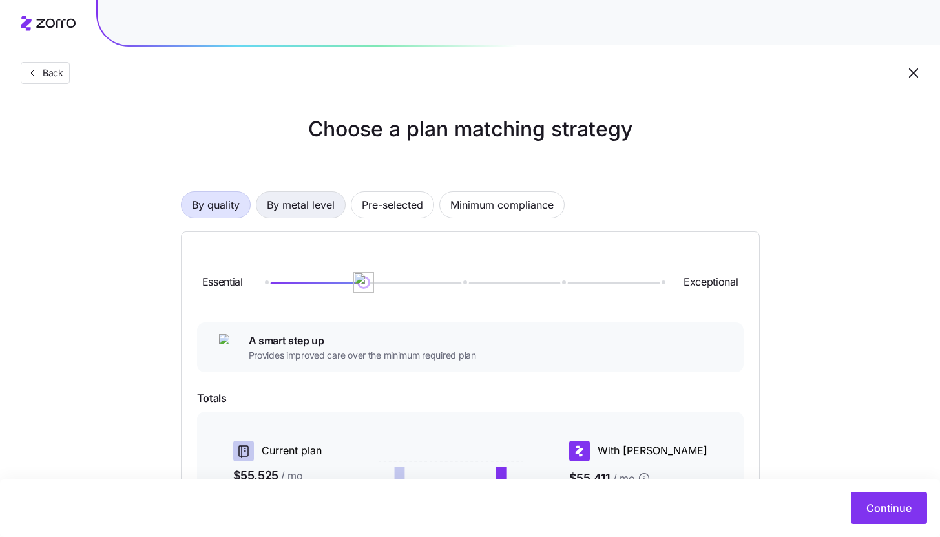
click at [319, 214] on span "By metal level" at bounding box center [301, 205] width 68 height 26
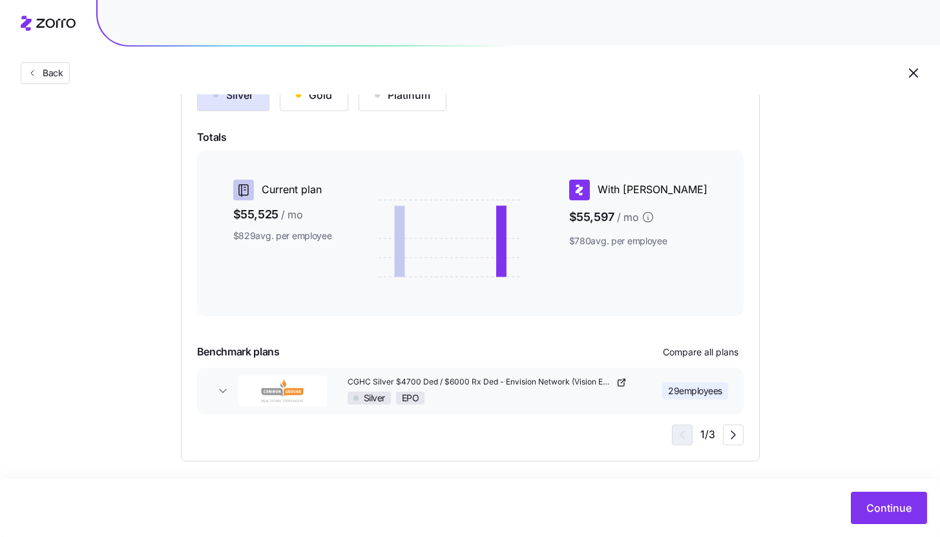
scroll to position [176, 0]
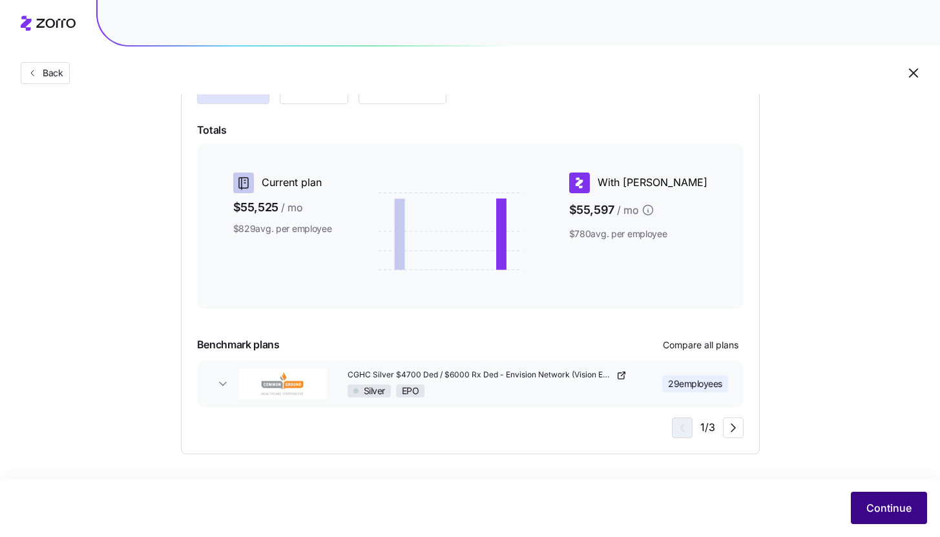
click at [877, 510] on span "Continue" at bounding box center [888, 508] width 45 height 16
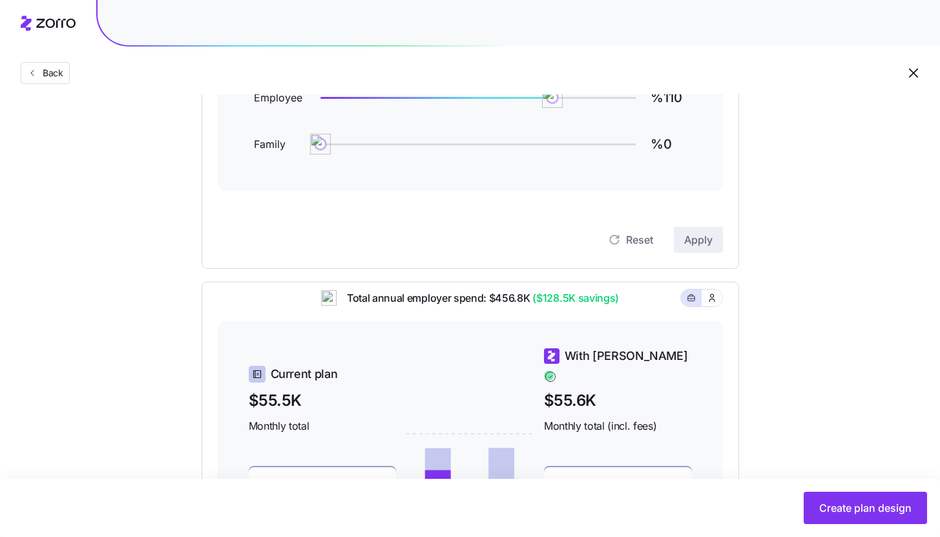
scroll to position [56, 0]
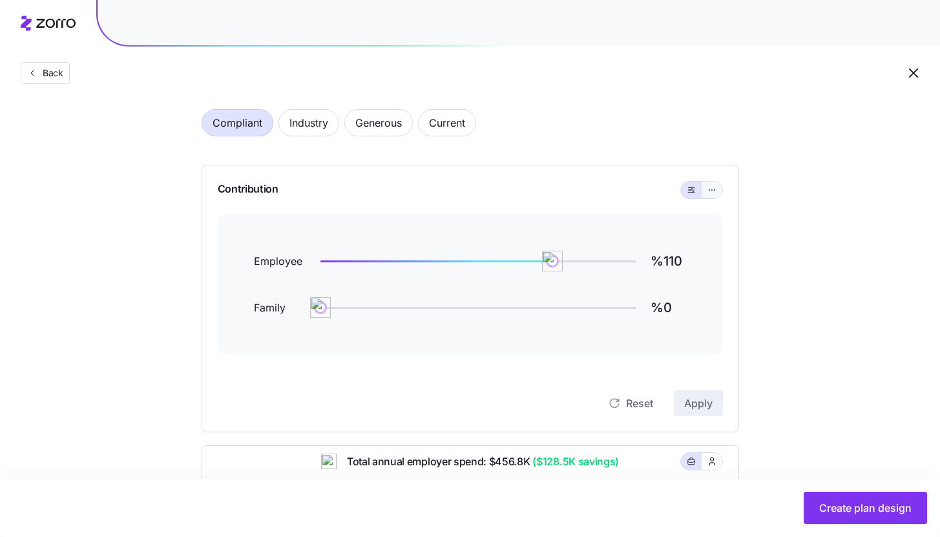
click at [715, 196] on button "button" at bounding box center [711, 190] width 21 height 17
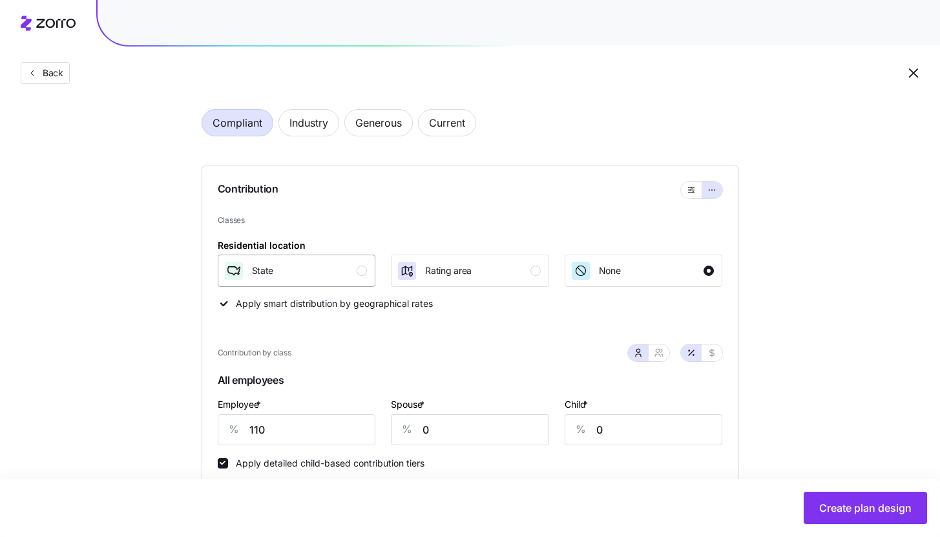
click at [368, 276] on button "State" at bounding box center [297, 270] width 158 height 32
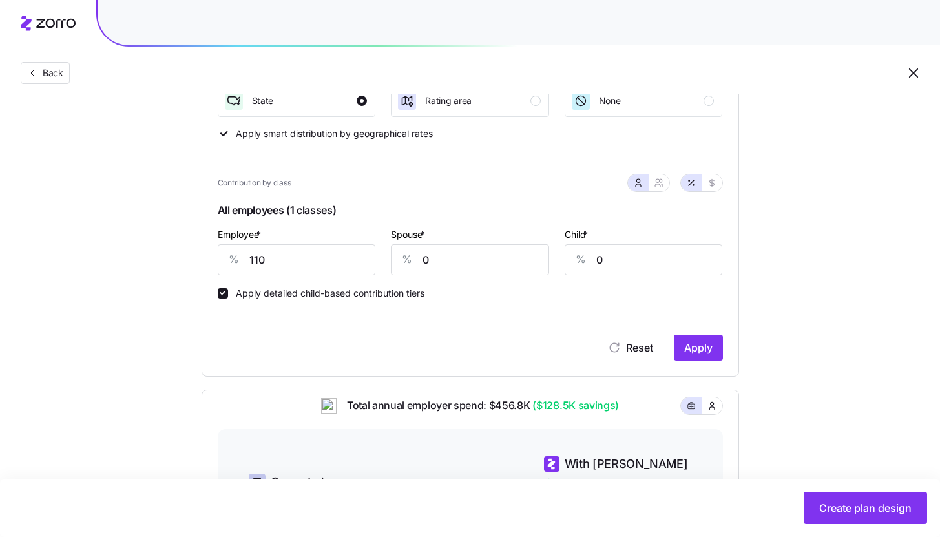
scroll to position [229, 0]
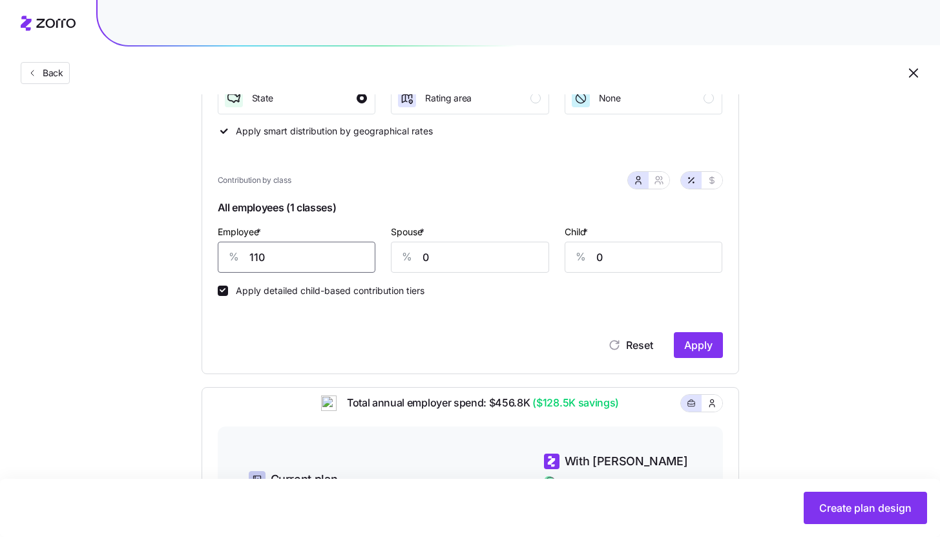
click at [326, 249] on input "110" at bounding box center [297, 257] width 158 height 31
type input "75"
type input "30"
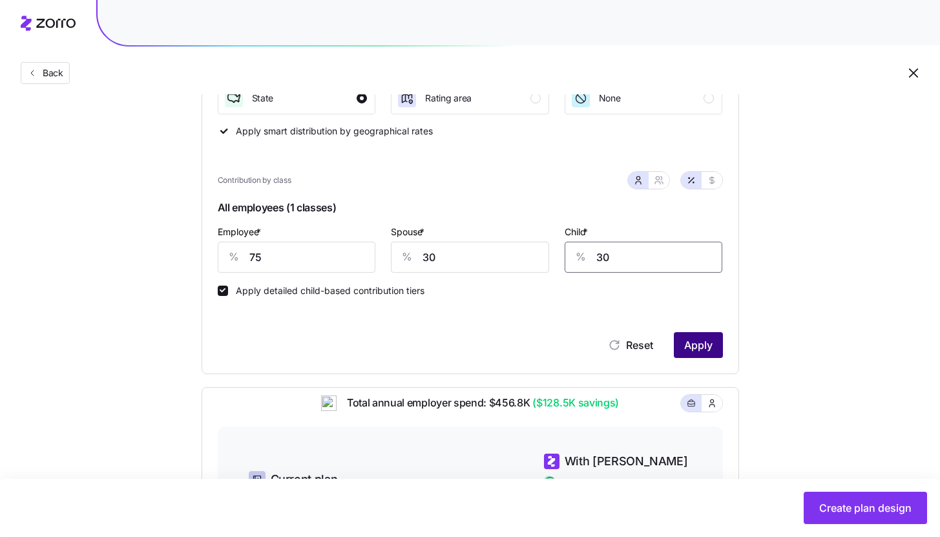
type input "30"
click at [707, 353] on button "Apply" at bounding box center [698, 345] width 49 height 26
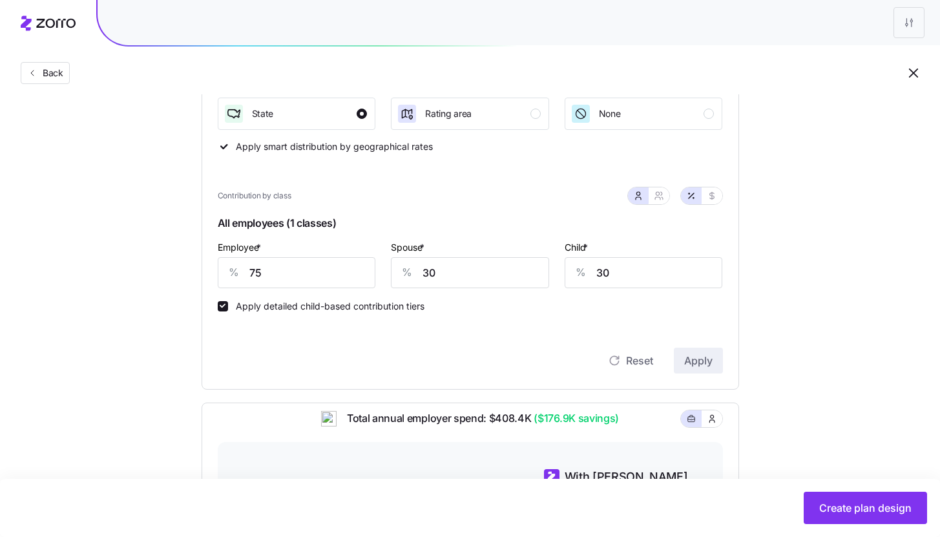
scroll to position [154, 0]
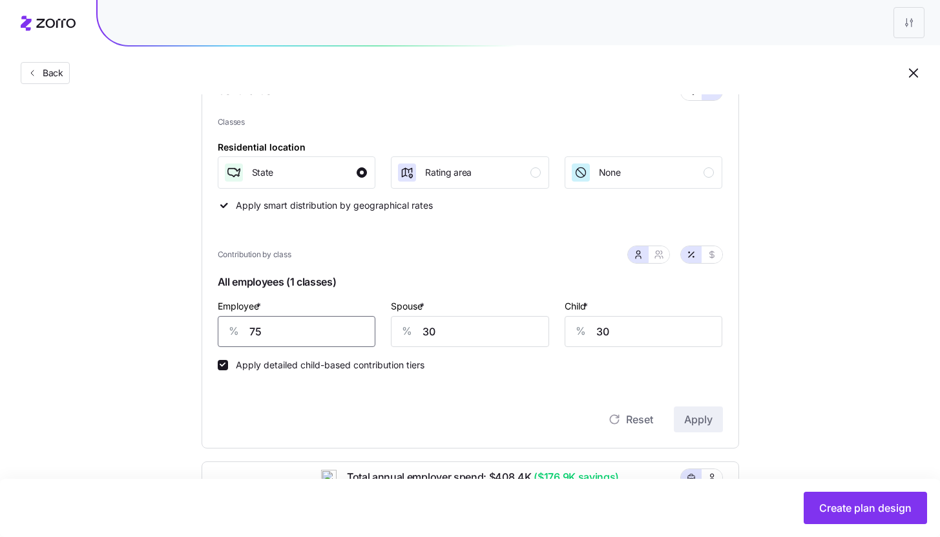
click at [344, 329] on input "75" at bounding box center [297, 331] width 158 height 31
type input "85"
click at [705, 410] on button "Apply" at bounding box center [698, 419] width 49 height 26
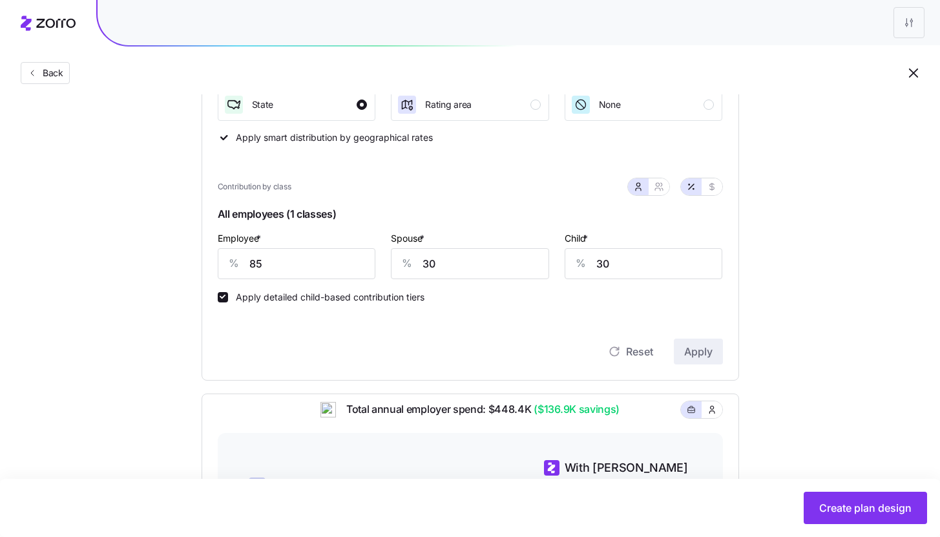
scroll to position [204, 0]
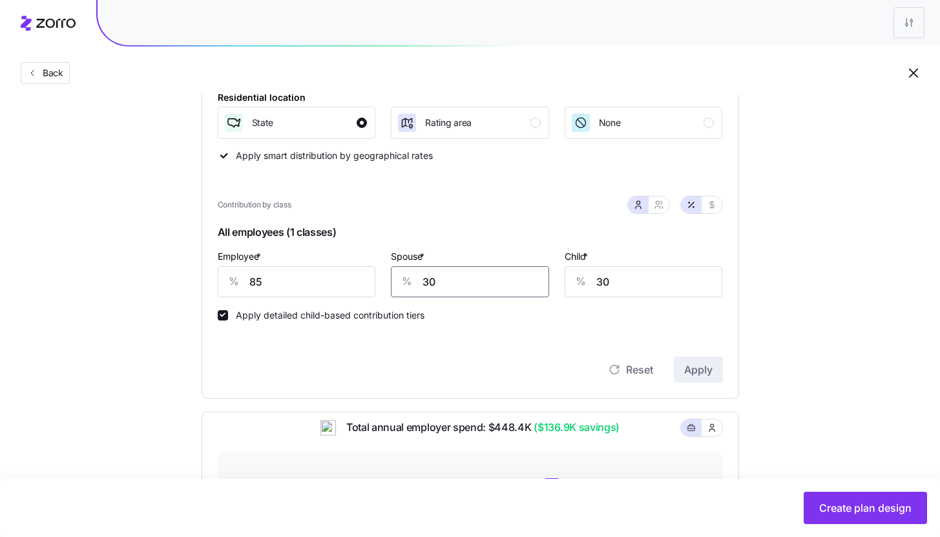
click at [431, 293] on input "30" at bounding box center [470, 281] width 158 height 31
type input "50"
click at [703, 365] on span "Apply" at bounding box center [698, 370] width 28 height 16
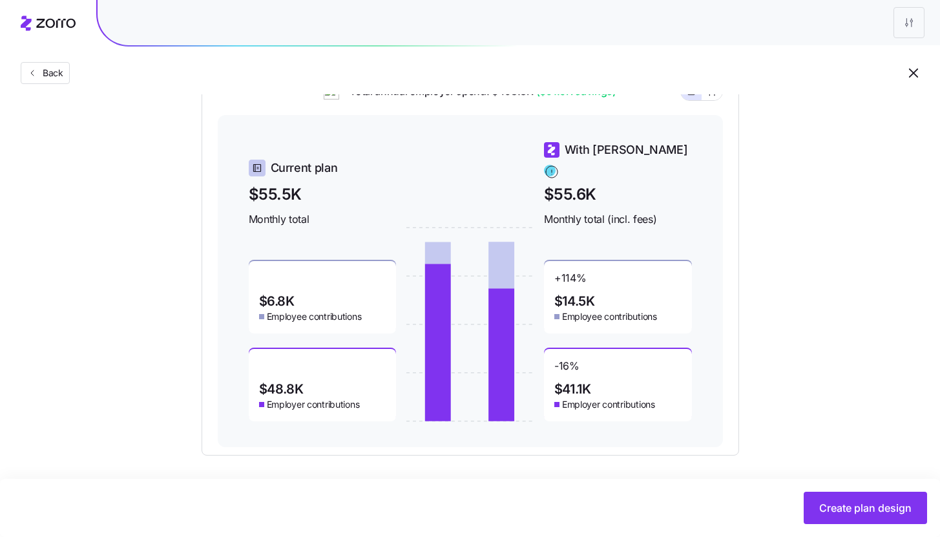
scroll to position [542, 0]
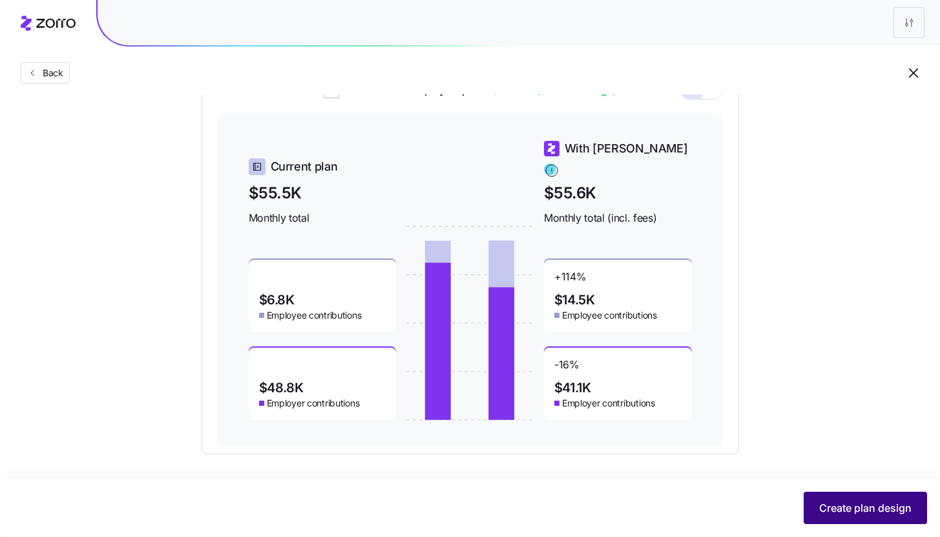
click at [864, 502] on span "Create plan design" at bounding box center [865, 508] width 92 height 16
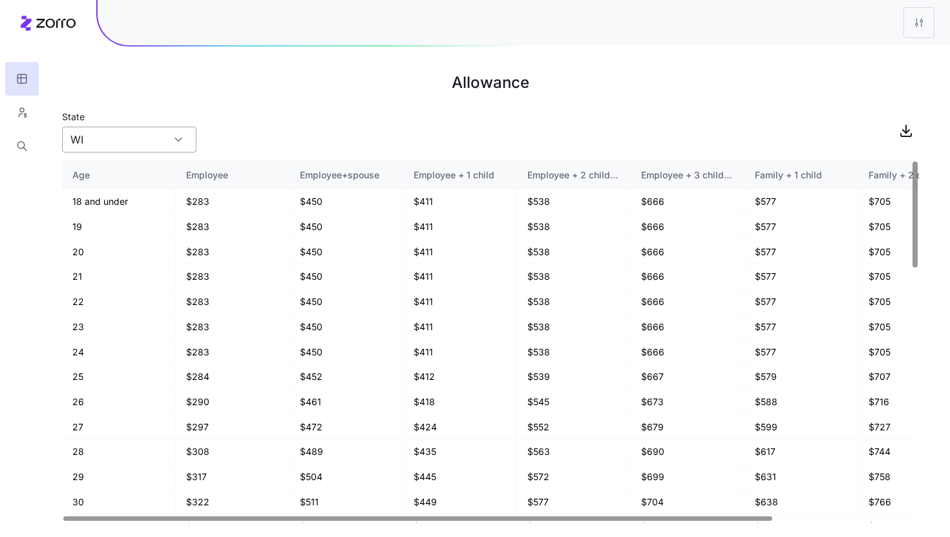
click at [166, 135] on input "WI" at bounding box center [129, 140] width 134 height 26
click at [227, 134] on div "State [US_STATE]" at bounding box center [490, 131] width 857 height 44
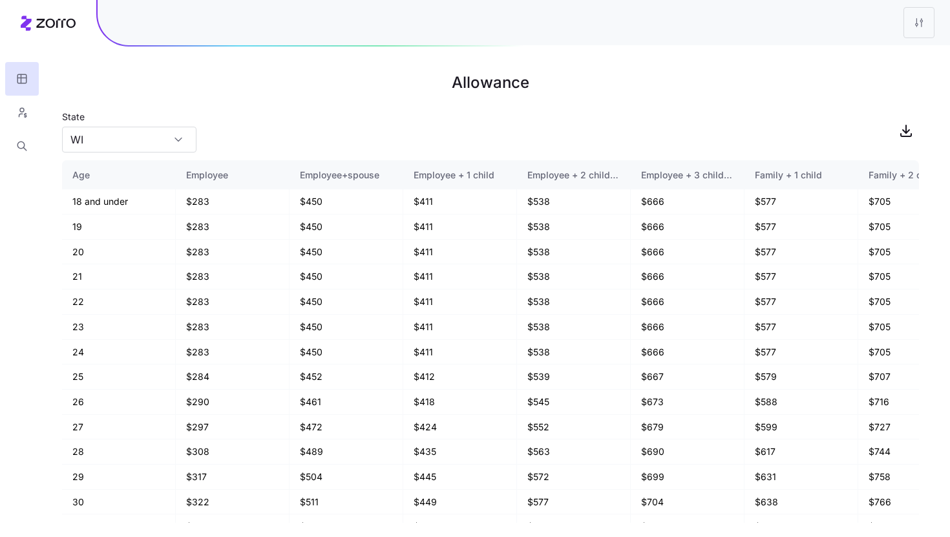
click at [919, 26] on html "Allowance State [US_STATE] Age Employee Employee+spouse Employee + 1 child Empl…" at bounding box center [475, 268] width 950 height 537
click at [881, 61] on div "Edit plan design" at bounding box center [866, 57] width 129 height 21
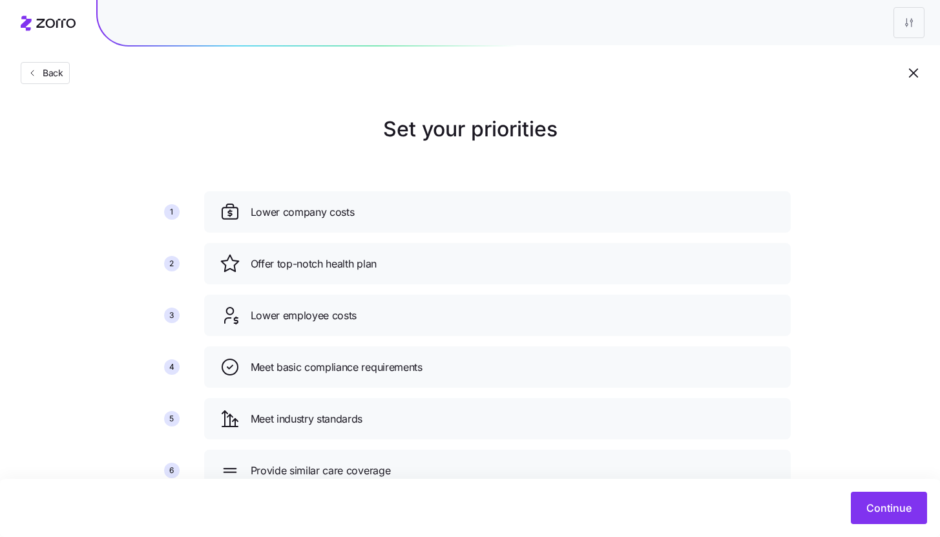
click at [902, 529] on div "Continue" at bounding box center [470, 508] width 940 height 58
click at [896, 517] on button "Continue" at bounding box center [889, 508] width 76 height 32
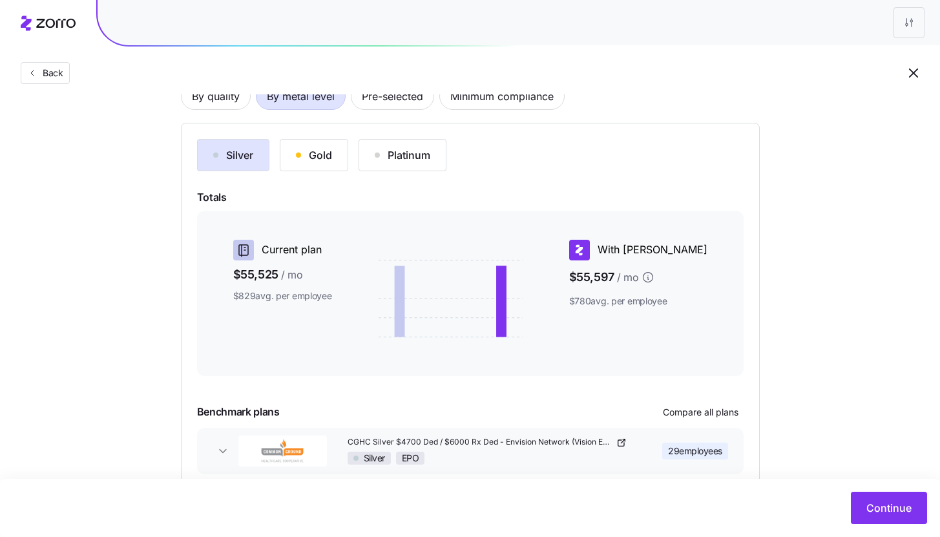
scroll to position [176, 0]
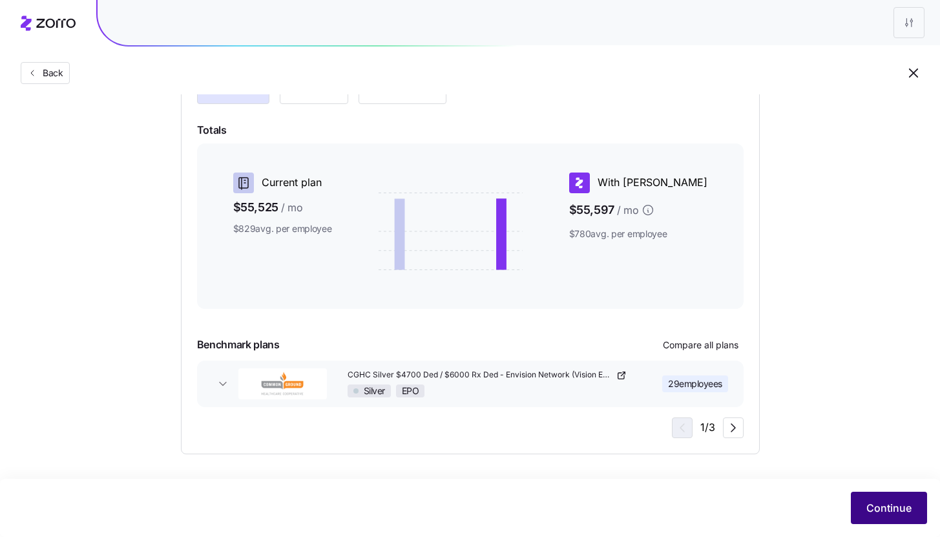
click at [873, 498] on button "Continue" at bounding box center [889, 508] width 76 height 32
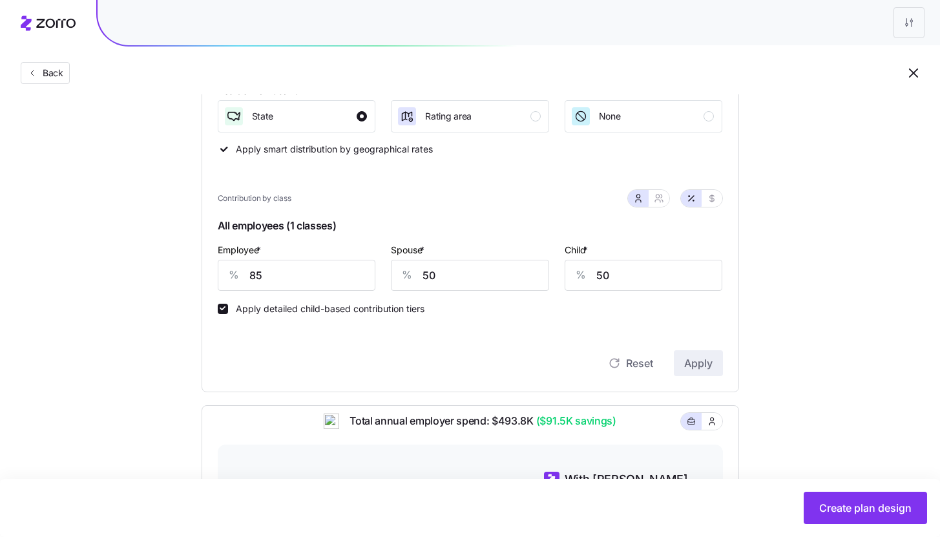
scroll to position [211, 0]
click at [287, 277] on input "85" at bounding box center [297, 274] width 158 height 31
type input "90"
click at [684, 366] on span "Apply" at bounding box center [698, 363] width 28 height 16
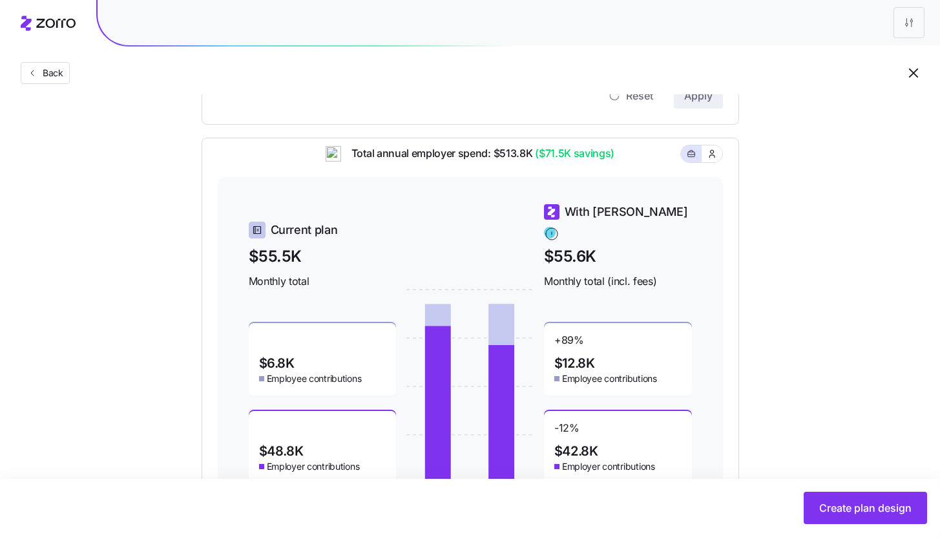
scroll to position [294, 0]
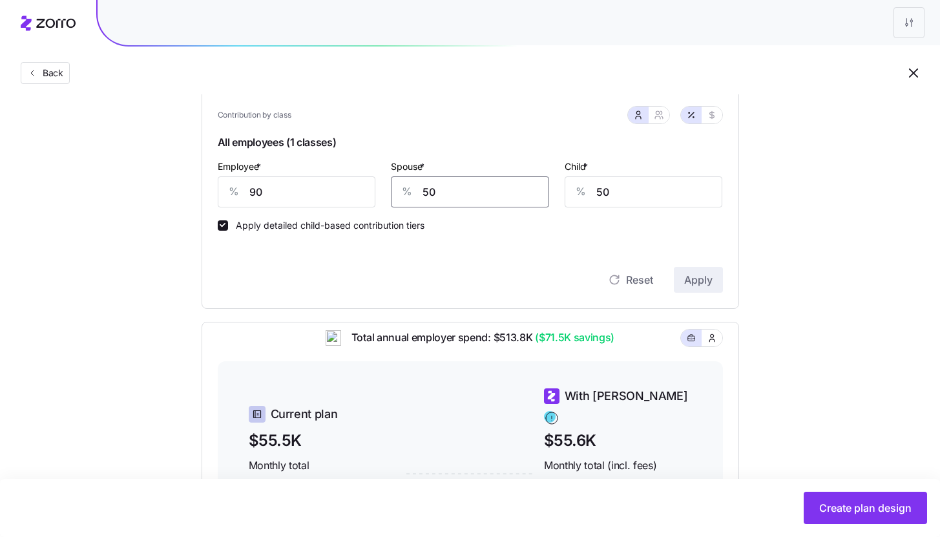
click at [446, 194] on input "50" at bounding box center [470, 191] width 158 height 31
type input "55"
click at [701, 276] on span "Apply" at bounding box center [698, 280] width 28 height 16
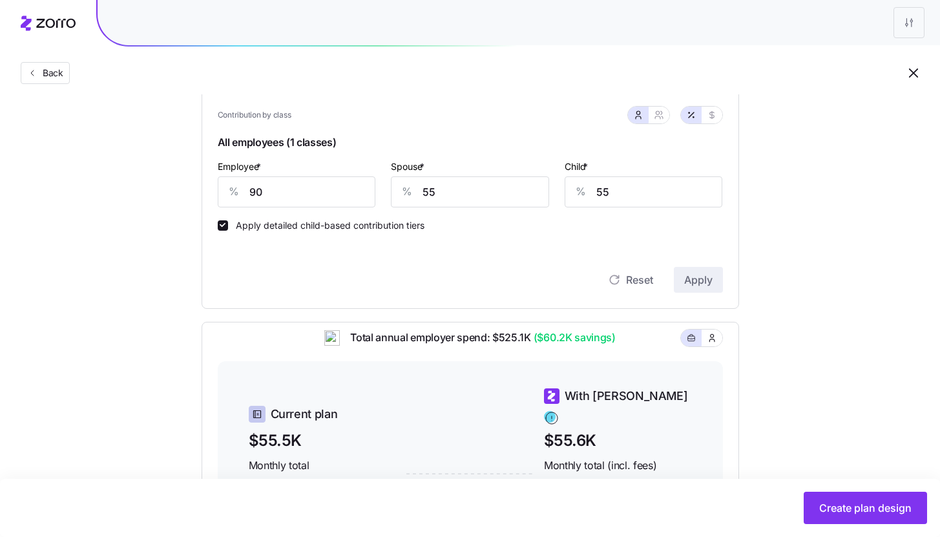
scroll to position [542, 0]
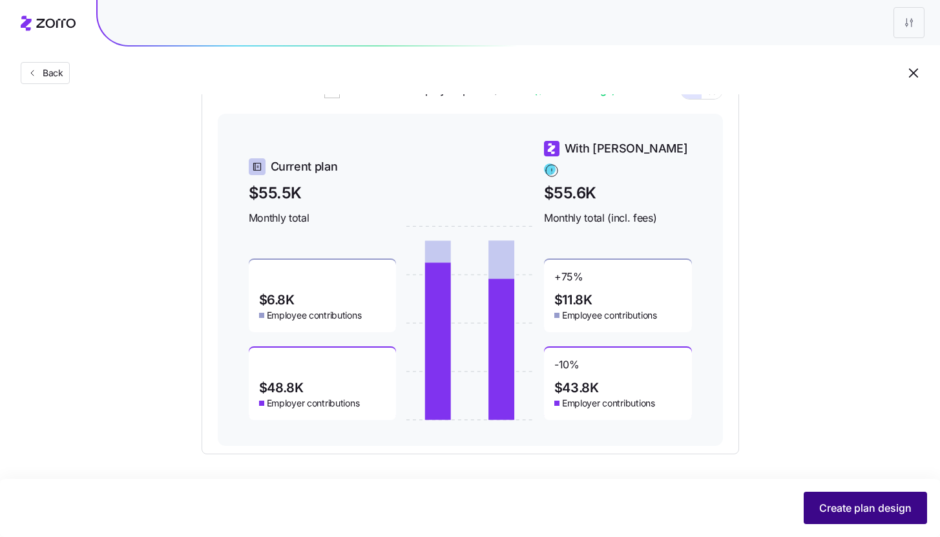
click at [848, 510] on span "Create plan design" at bounding box center [865, 508] width 92 height 16
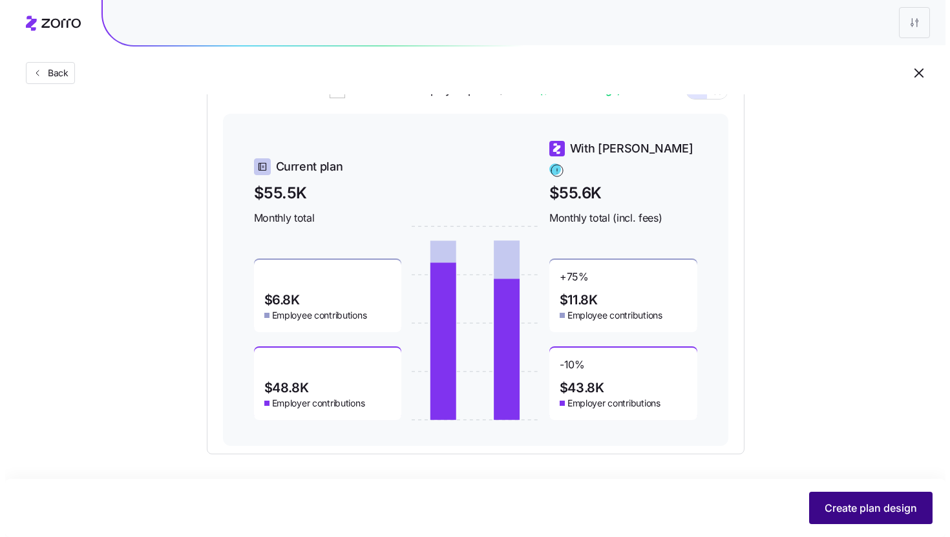
scroll to position [0, 0]
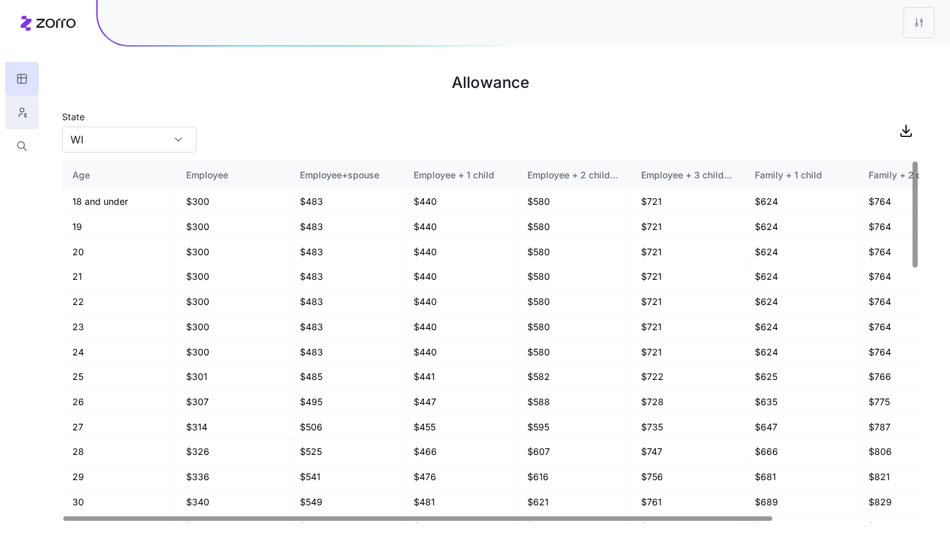
click at [37, 111] on button "button" at bounding box center [22, 113] width 34 height 34
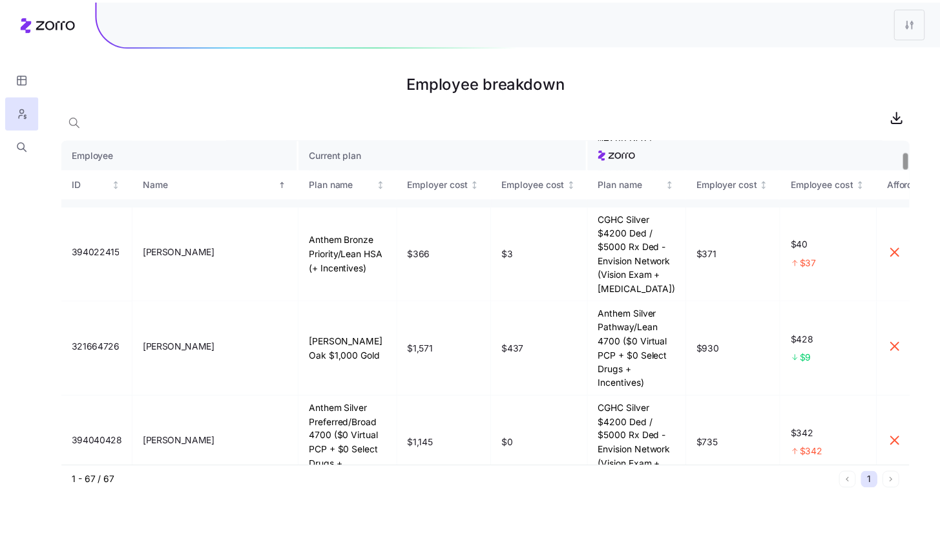
scroll to position [219, 0]
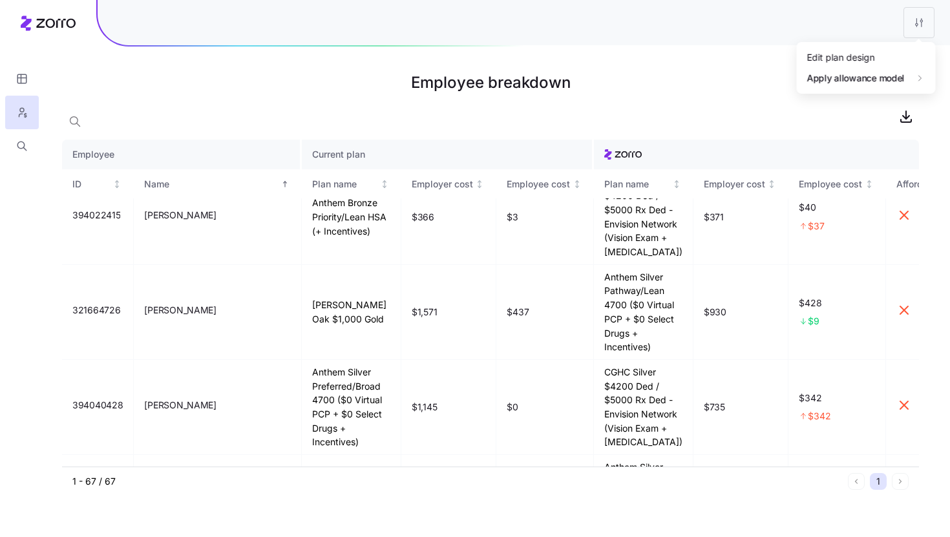
click at [922, 18] on html "Employee breakdown Employee Current plan ID Name Plan name Employer cost Employ…" at bounding box center [475, 268] width 950 height 537
click at [896, 53] on div "Edit plan design" at bounding box center [866, 57] width 129 height 21
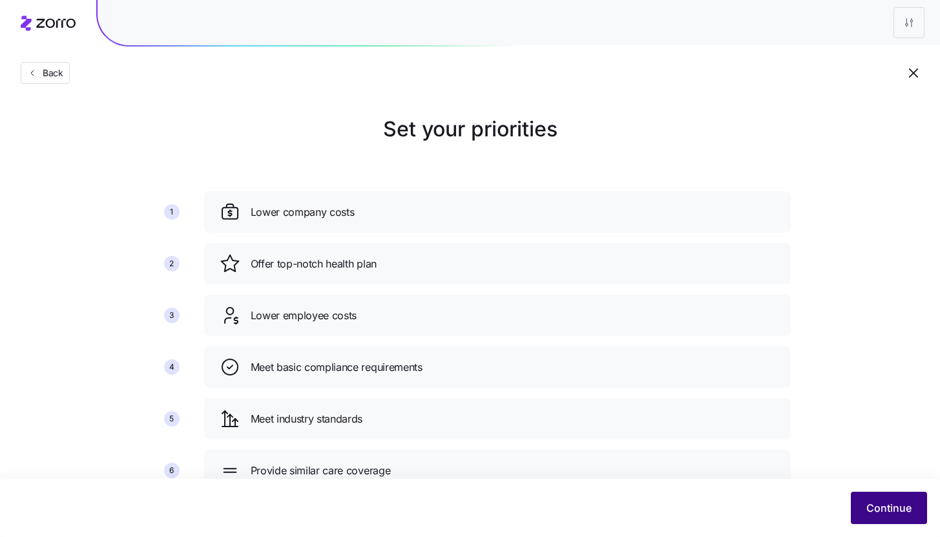
click at [898, 523] on button "Continue" at bounding box center [889, 508] width 76 height 32
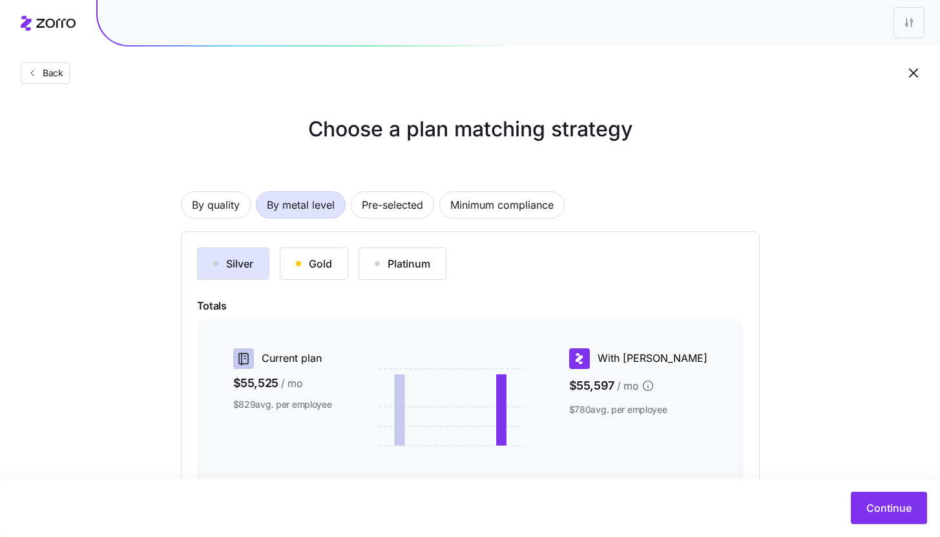
scroll to position [176, 0]
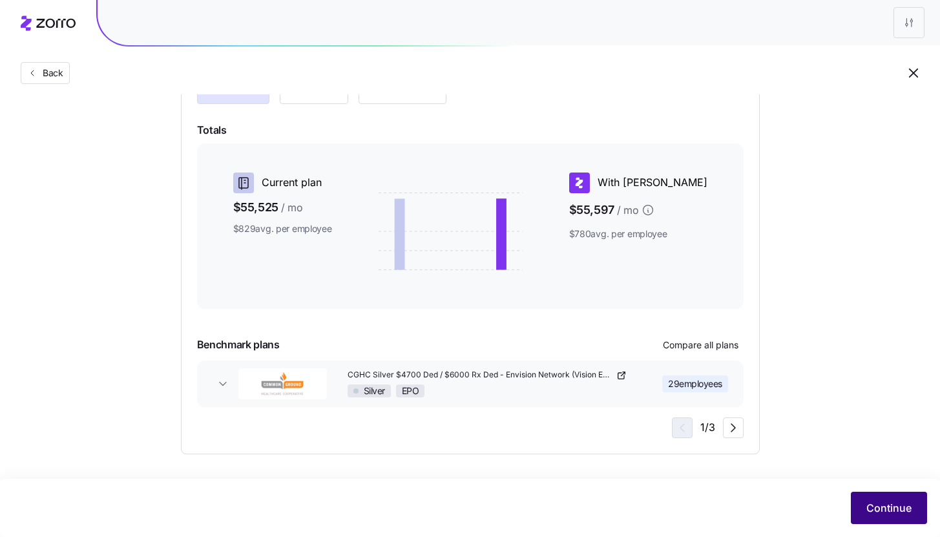
click at [879, 494] on button "Continue" at bounding box center [889, 508] width 76 height 32
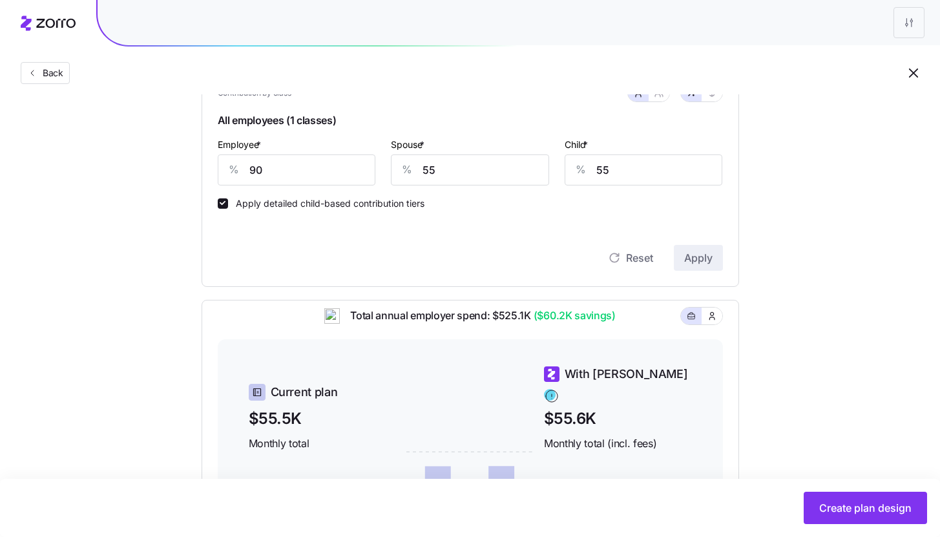
scroll to position [284, 0]
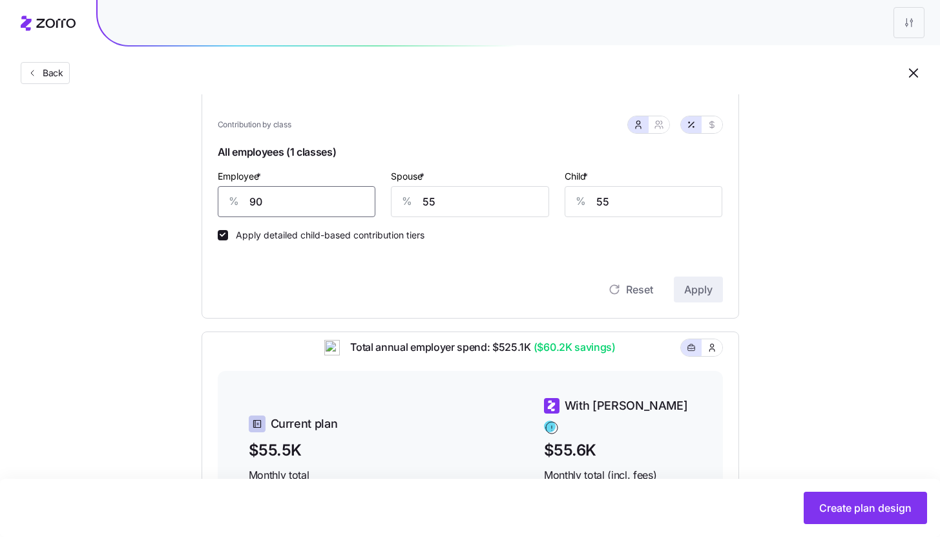
click at [331, 202] on input "90" at bounding box center [297, 201] width 158 height 31
type input "85"
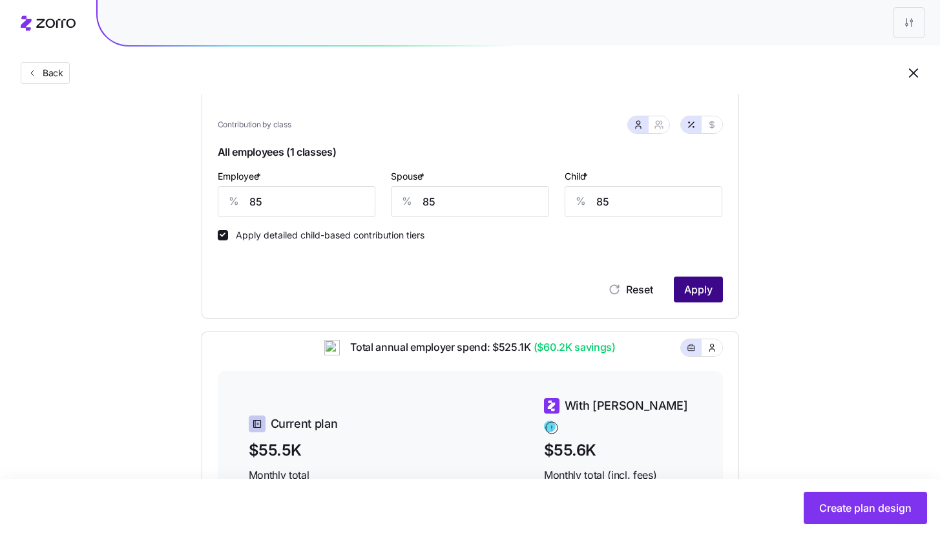
click at [689, 279] on button "Apply" at bounding box center [698, 289] width 49 height 26
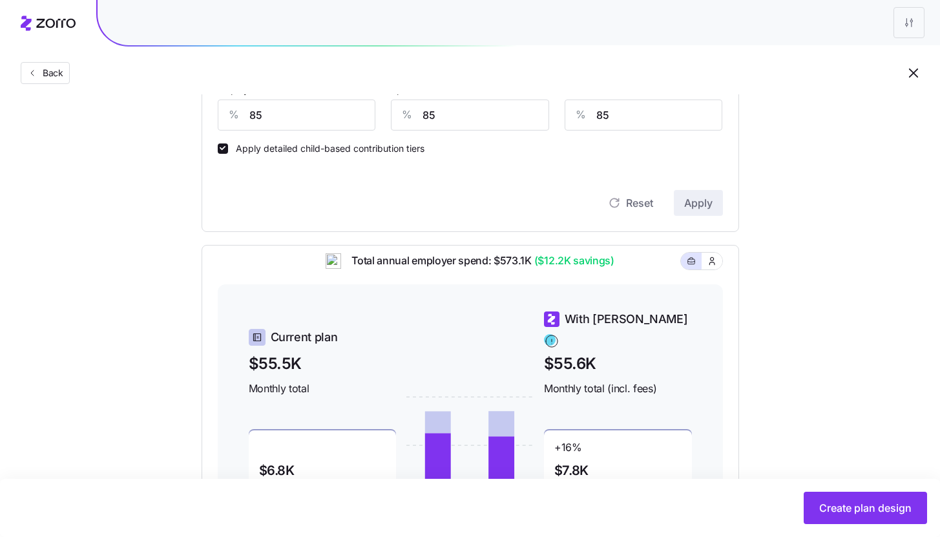
scroll to position [317, 0]
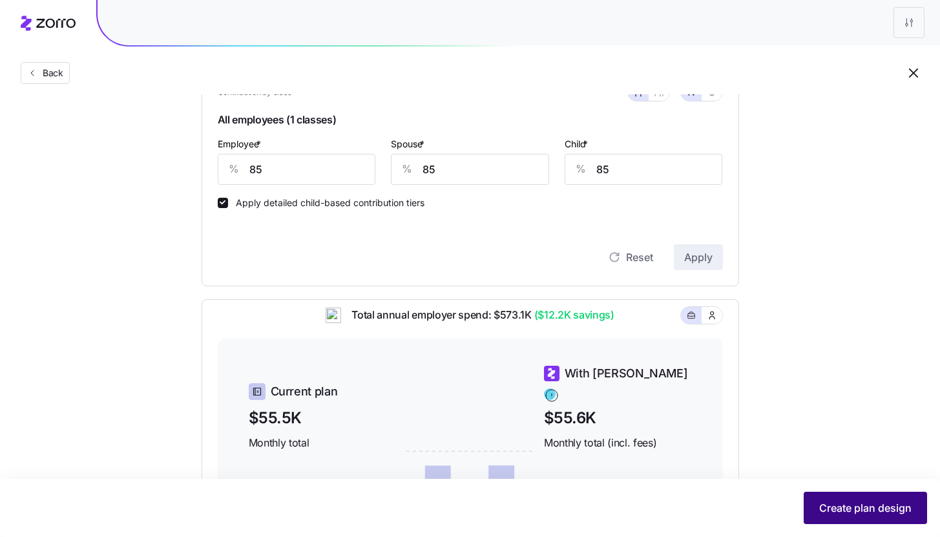
click at [876, 506] on span "Create plan design" at bounding box center [865, 508] width 92 height 16
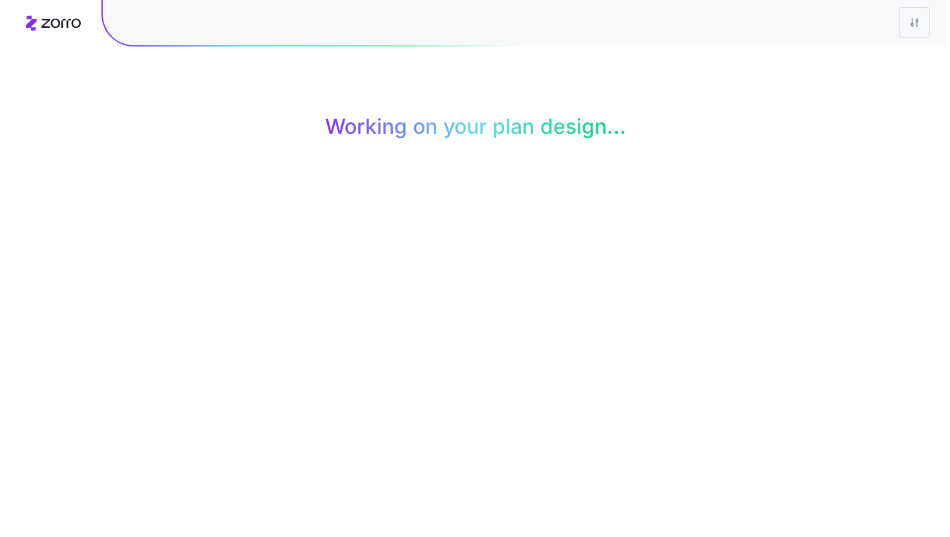
scroll to position [0, 0]
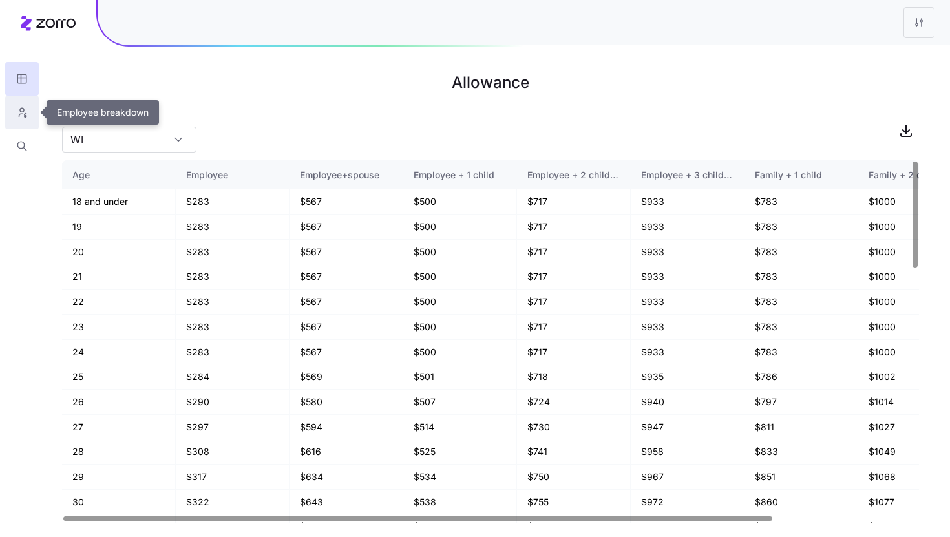
click at [34, 108] on button "button" at bounding box center [22, 113] width 34 height 34
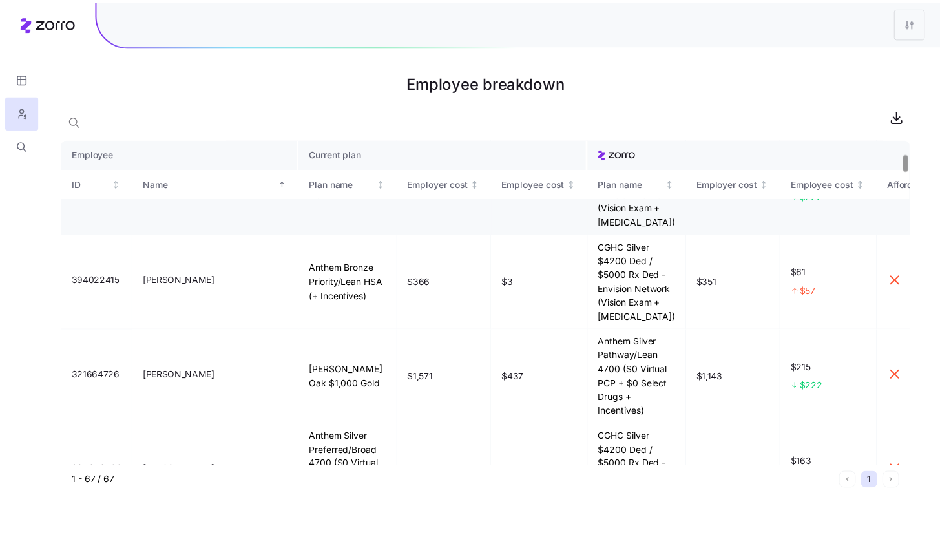
scroll to position [320, 0]
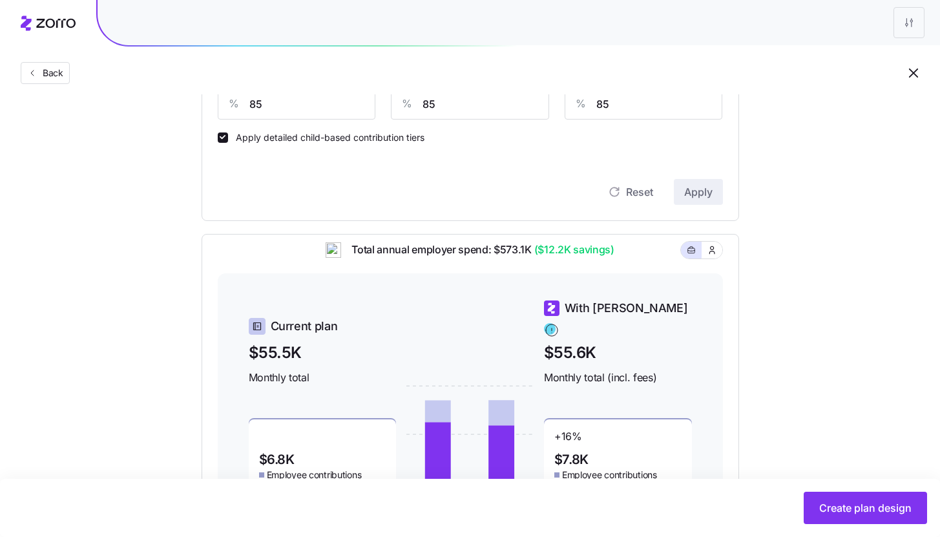
scroll to position [310, 0]
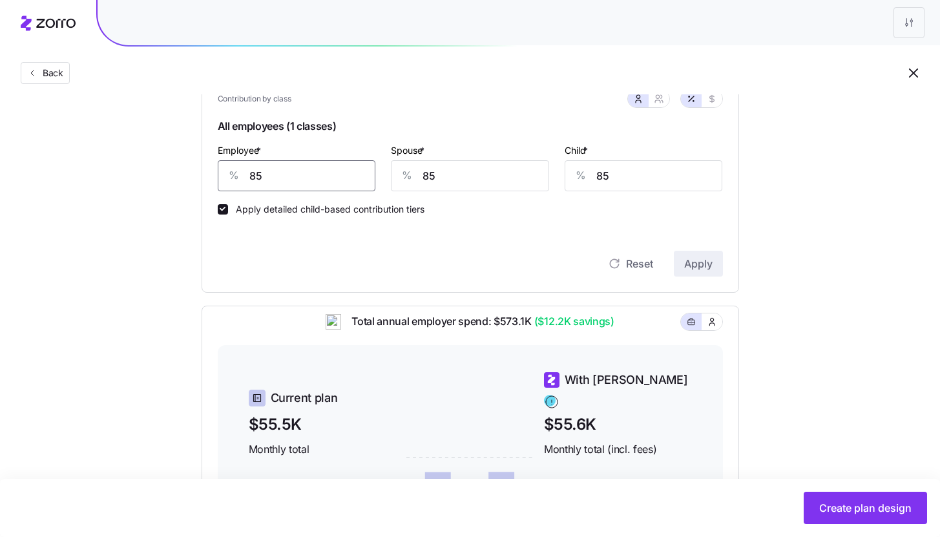
click at [318, 174] on input "85" at bounding box center [297, 175] width 158 height 31
type input "90"
type input "0"
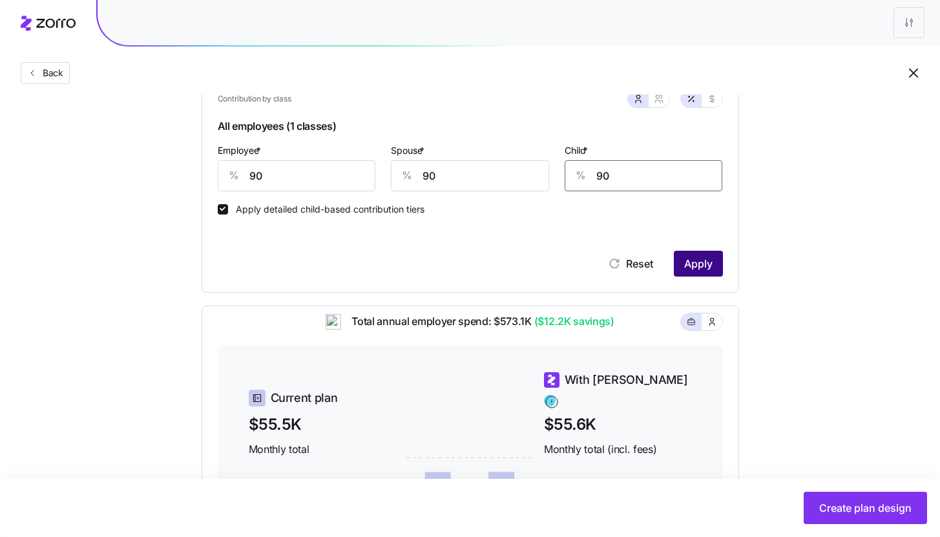
type input "90"
click at [693, 269] on span "Apply" at bounding box center [698, 264] width 28 height 16
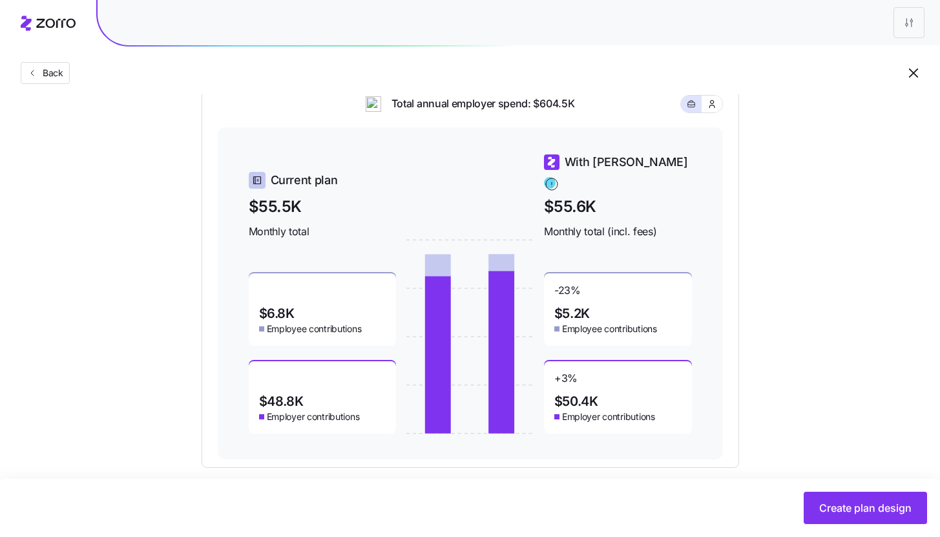
scroll to position [542, 0]
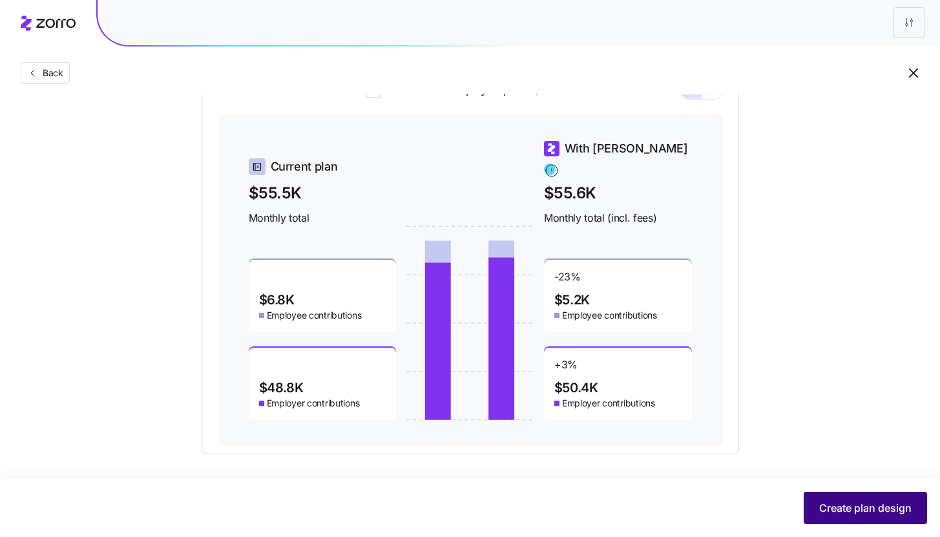
click at [866, 506] on span "Create plan design" at bounding box center [865, 508] width 92 height 16
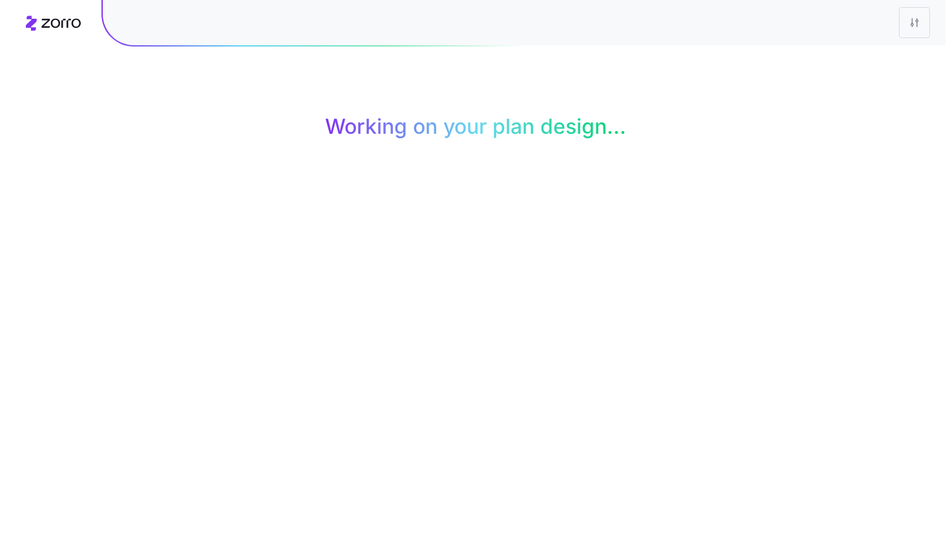
scroll to position [0, 0]
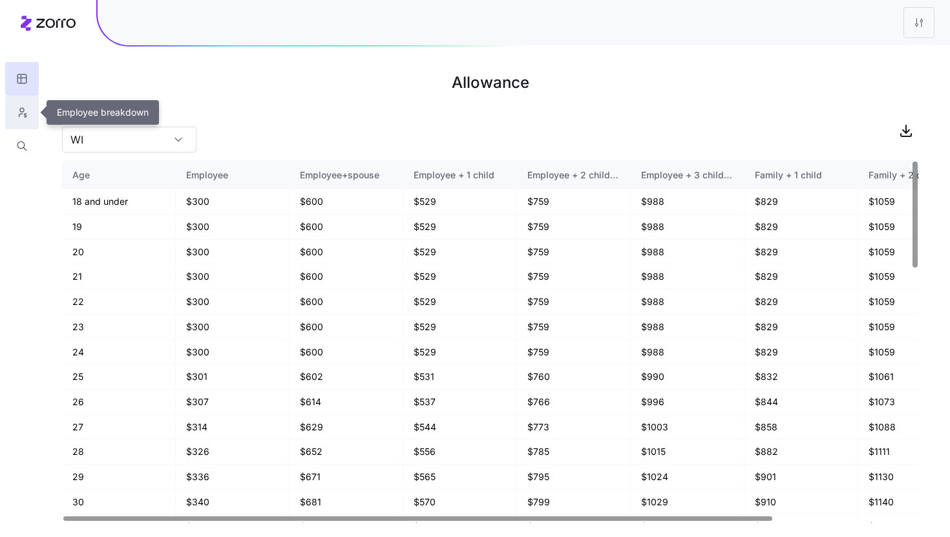
click at [35, 117] on button "button" at bounding box center [22, 113] width 34 height 34
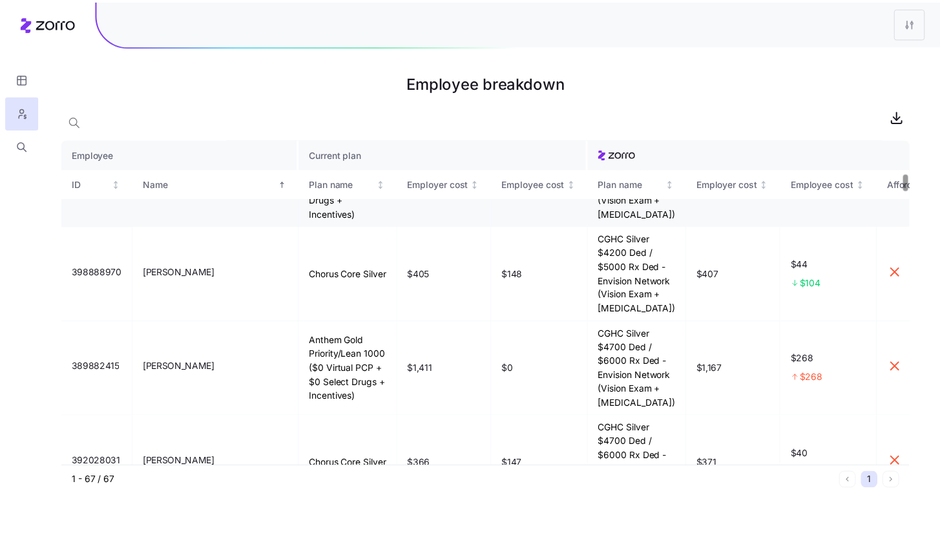
scroll to position [841, 0]
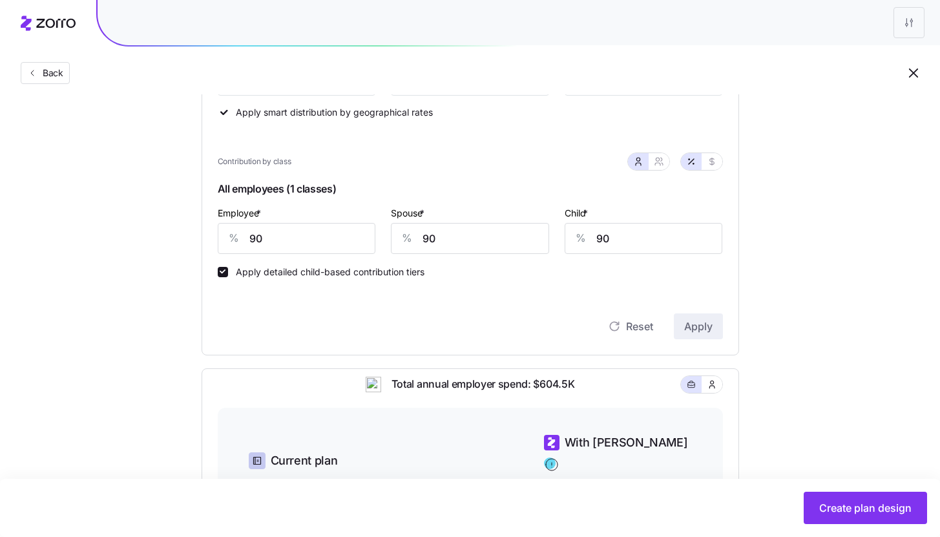
scroll to position [273, 0]
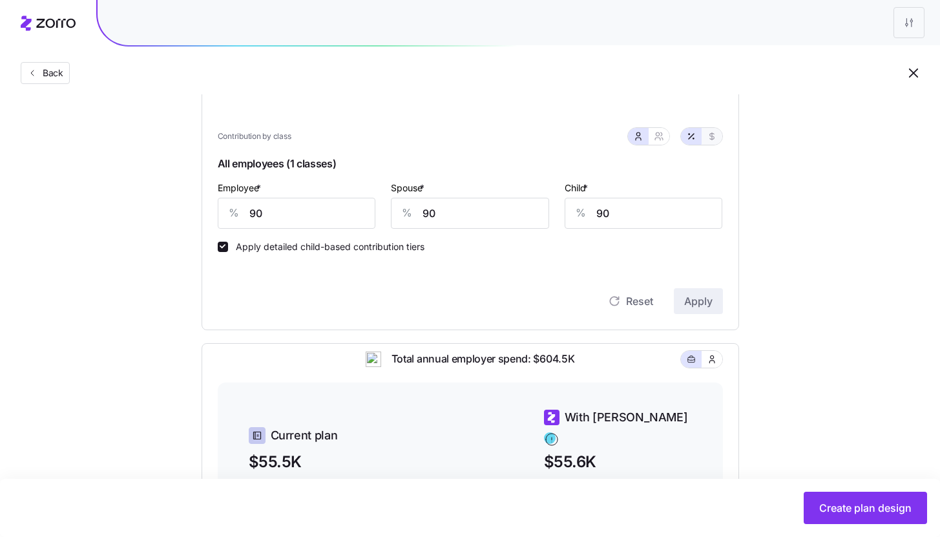
click at [707, 143] on button "button" at bounding box center [711, 136] width 21 height 17
type input "448"
type input "229"
click at [692, 143] on button "button" at bounding box center [691, 136] width 21 height 17
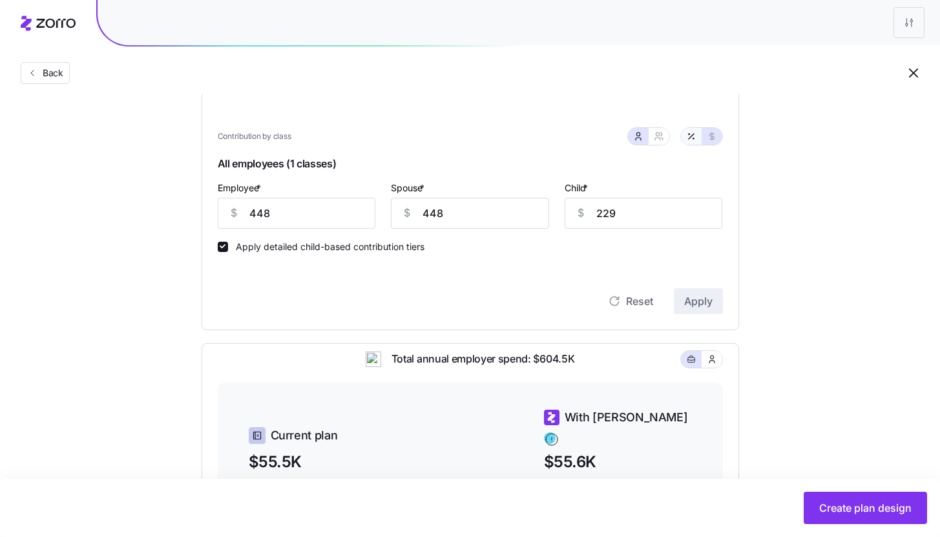
type input "90"
click at [663, 143] on button "button" at bounding box center [659, 136] width 21 height 17
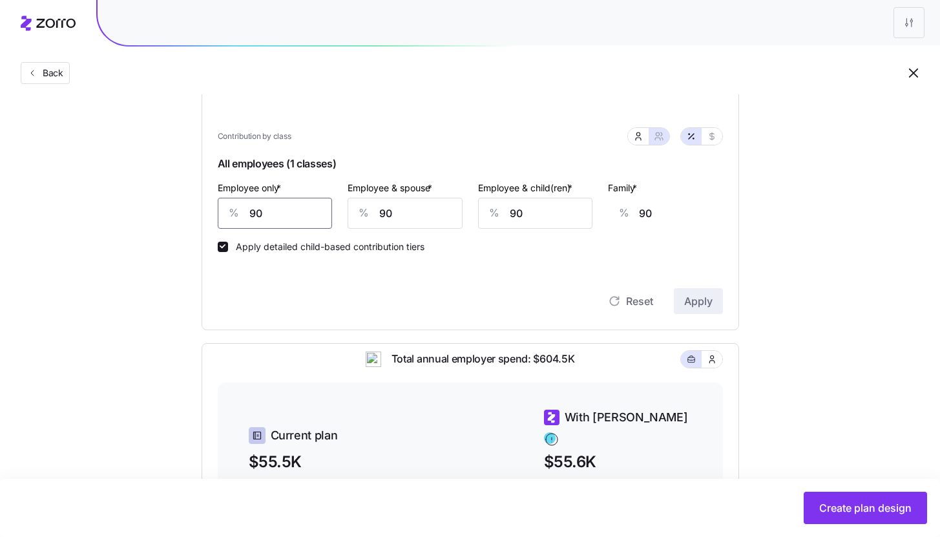
click at [300, 218] on input "90" at bounding box center [275, 213] width 115 height 31
type input "9"
type input "119"
type input "95"
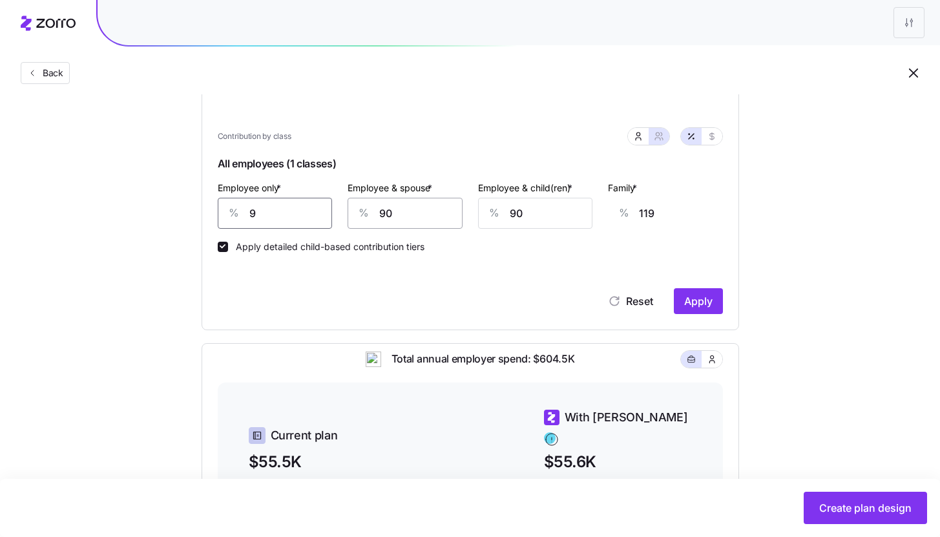
type input "88"
type input "95"
type input "9"
type input "31"
type input "95"
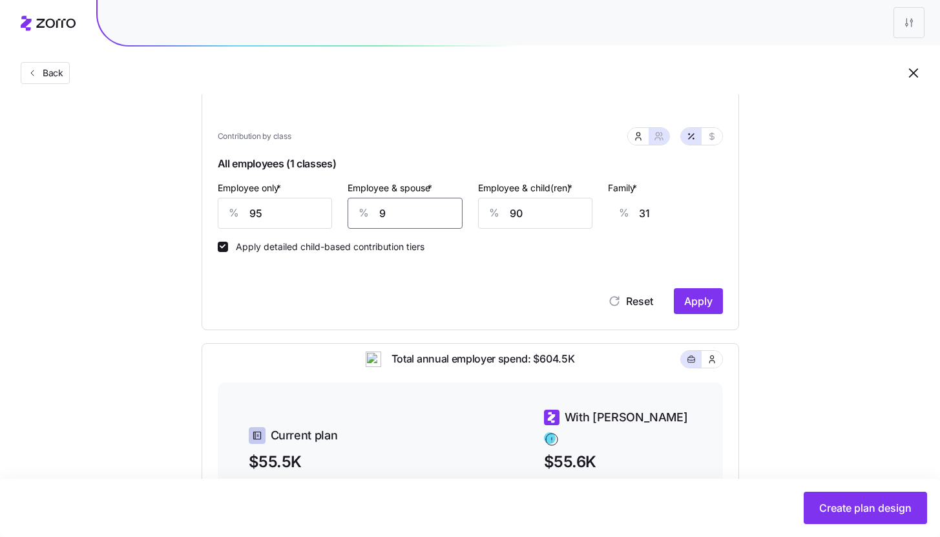
type input "92"
type input "95"
type input "9"
type input "40"
type input "95"
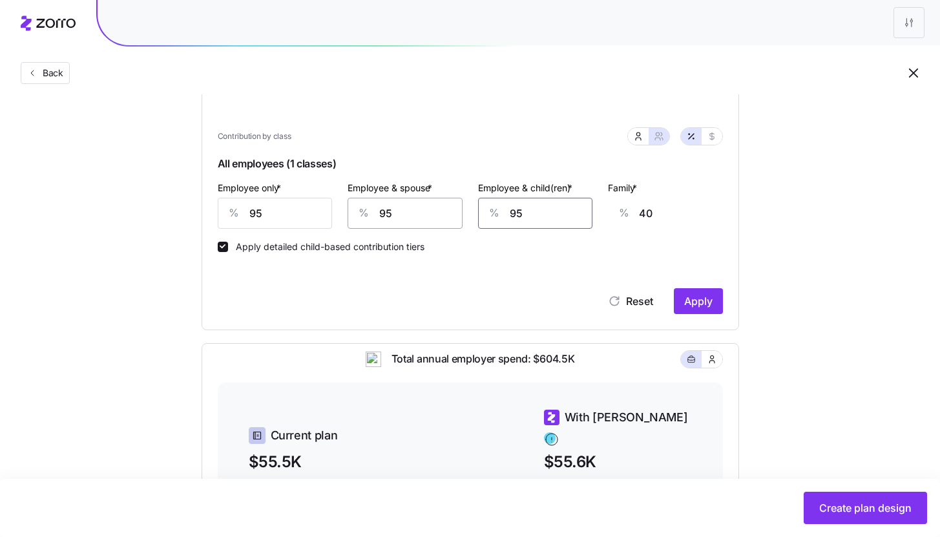
type input "95"
click at [702, 302] on span "Apply" at bounding box center [698, 301] width 28 height 16
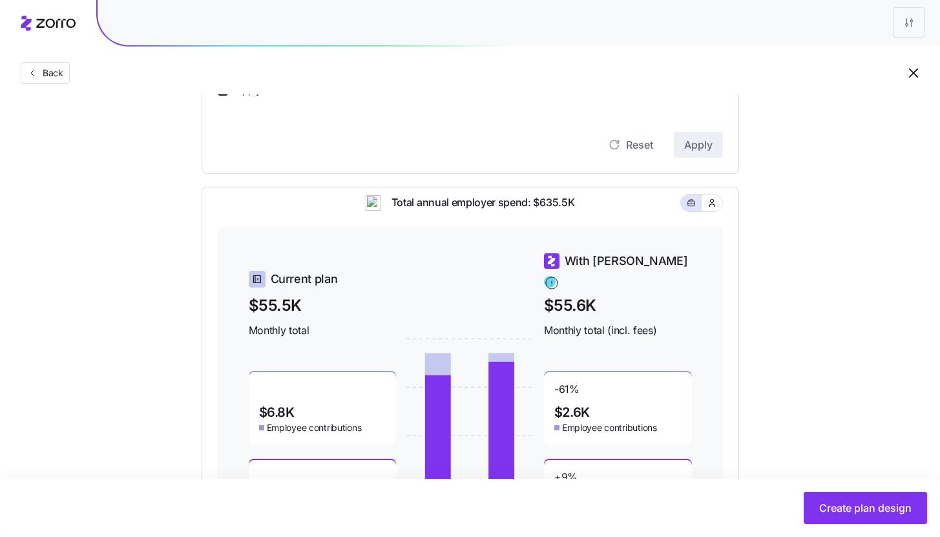
scroll to position [511, 0]
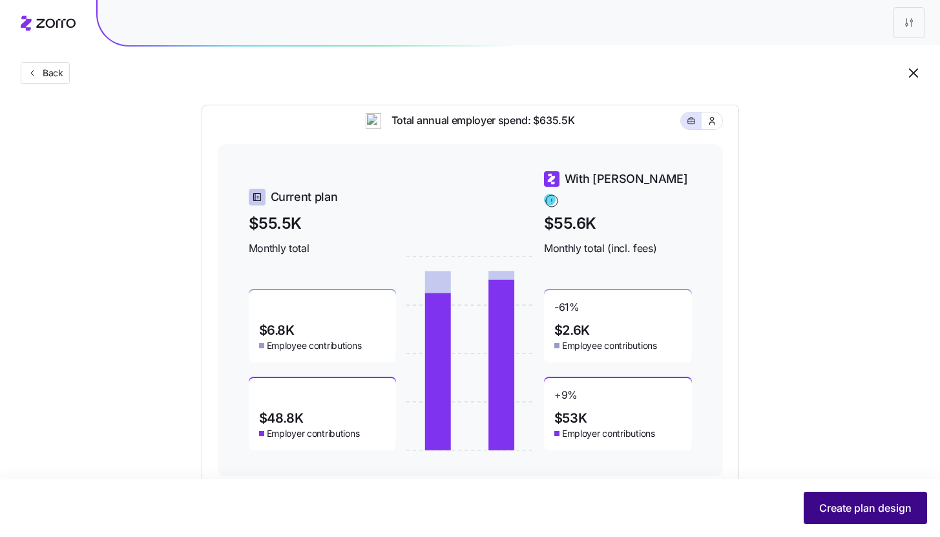
click at [863, 515] on span "Create plan design" at bounding box center [865, 508] width 92 height 16
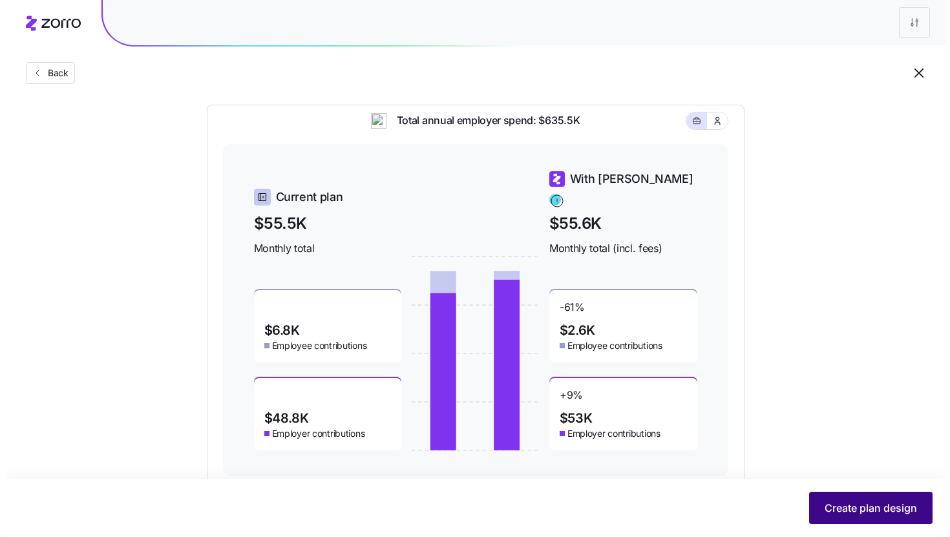
scroll to position [0, 0]
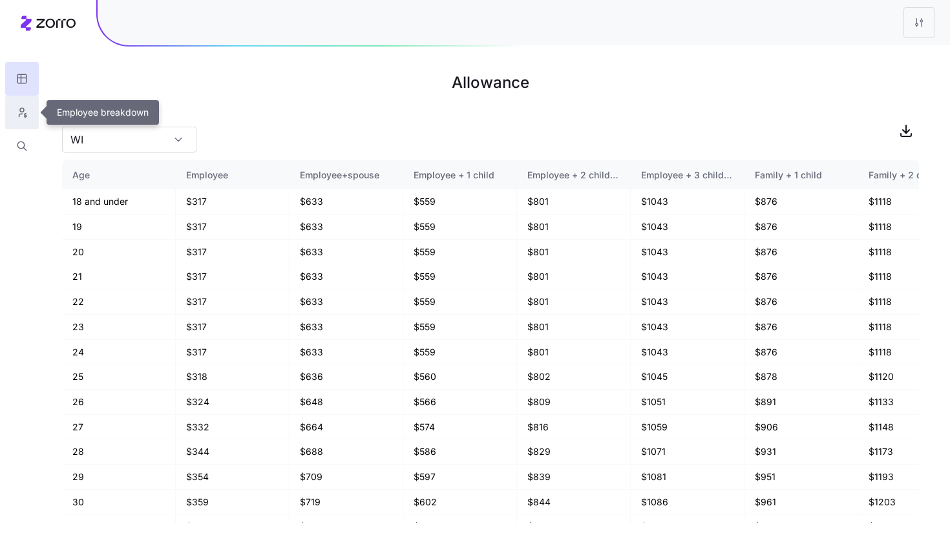
click at [28, 118] on button "button" at bounding box center [22, 113] width 34 height 34
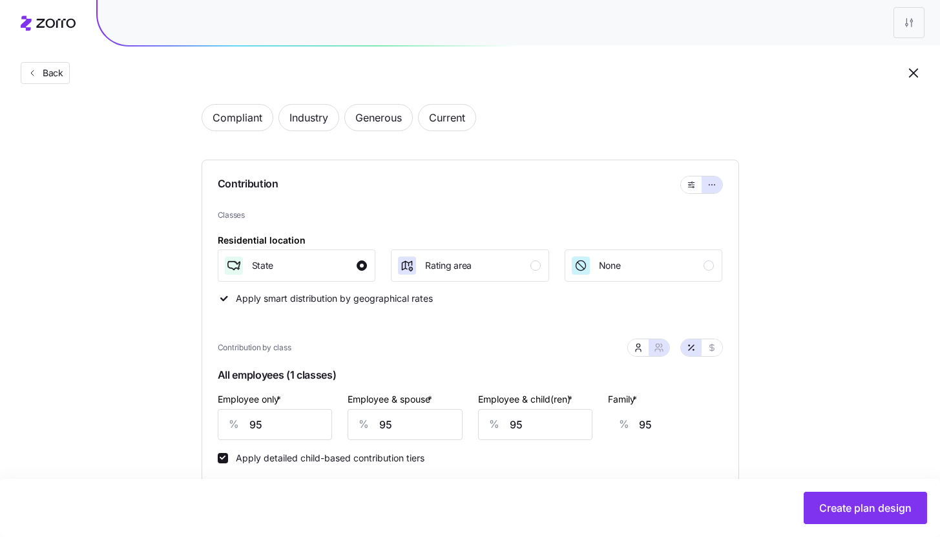
scroll to position [231, 0]
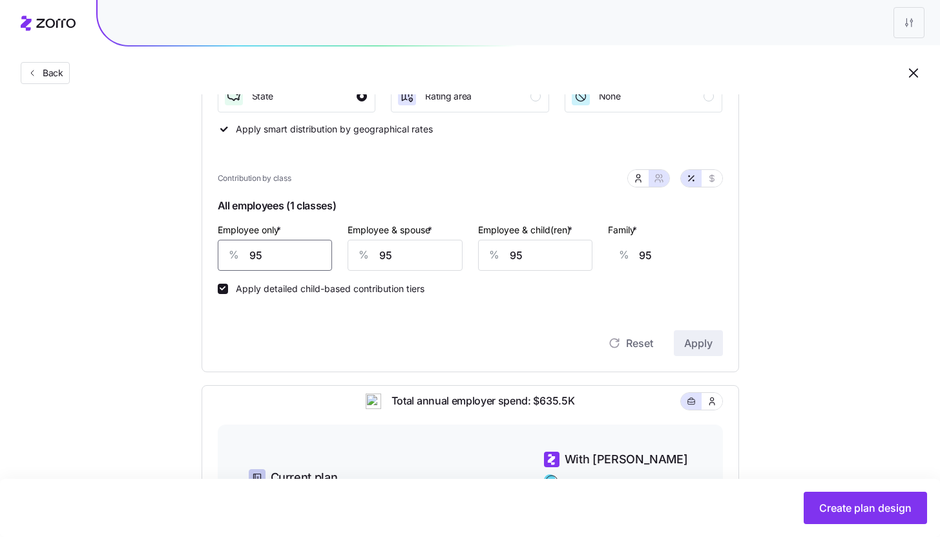
click at [309, 258] on input "95" at bounding box center [275, 255] width 115 height 31
type input "9"
type input "126"
type input "90"
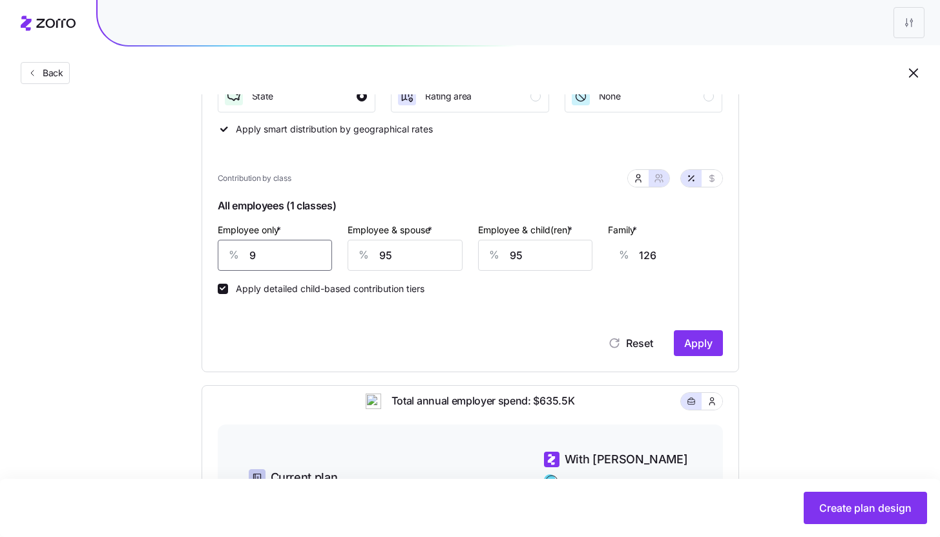
type input "97"
type input "90"
type input "1"
type input "30"
type input "10"
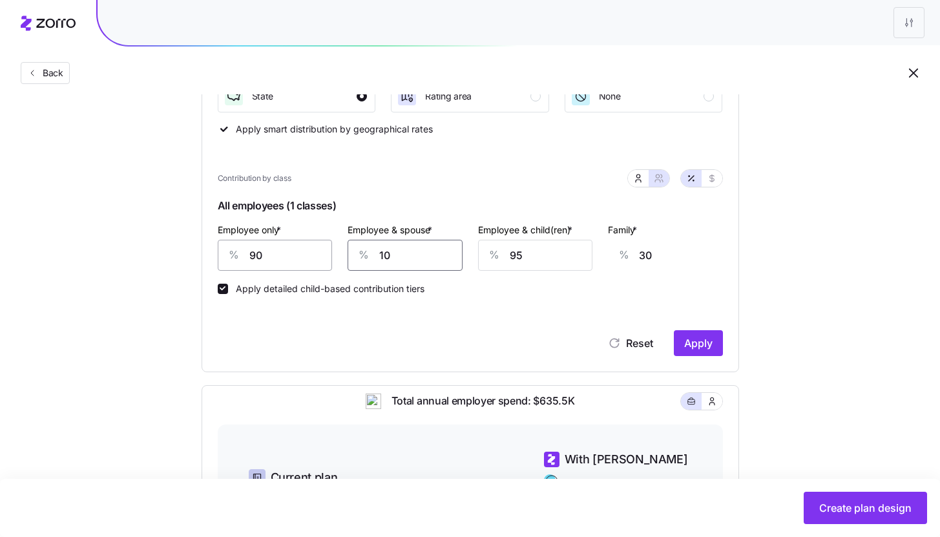
type input "36"
type input "10"
type input "1"
type input "0"
type input "100"
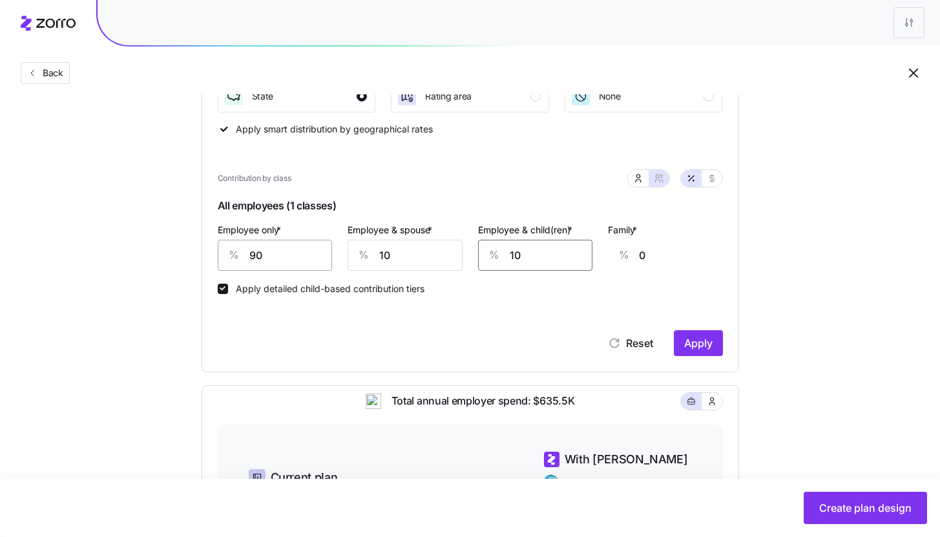
type input "40"
type input "100"
click at [392, 254] on input "10" at bounding box center [405, 255] width 115 height 31
type input "100"
type input "104"
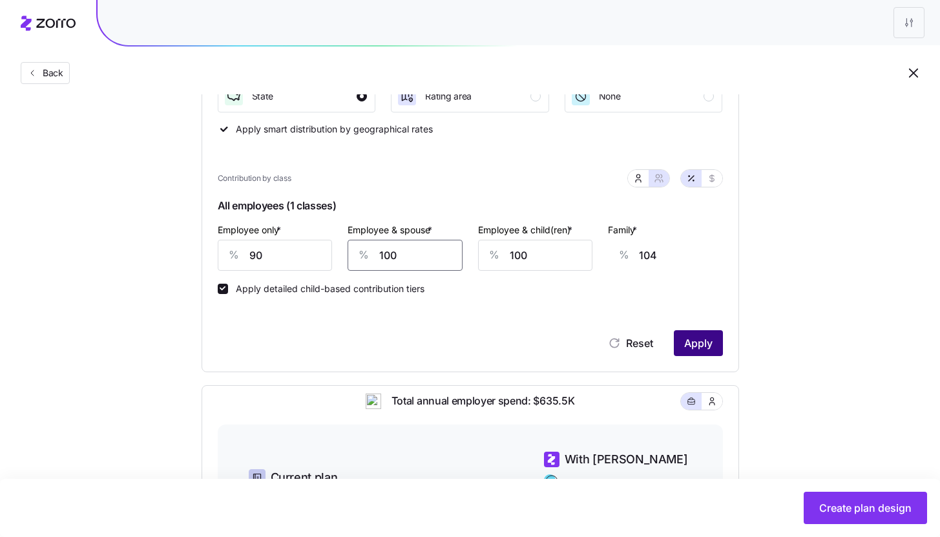
type input "100"
click at [707, 344] on span "Apply" at bounding box center [698, 343] width 28 height 16
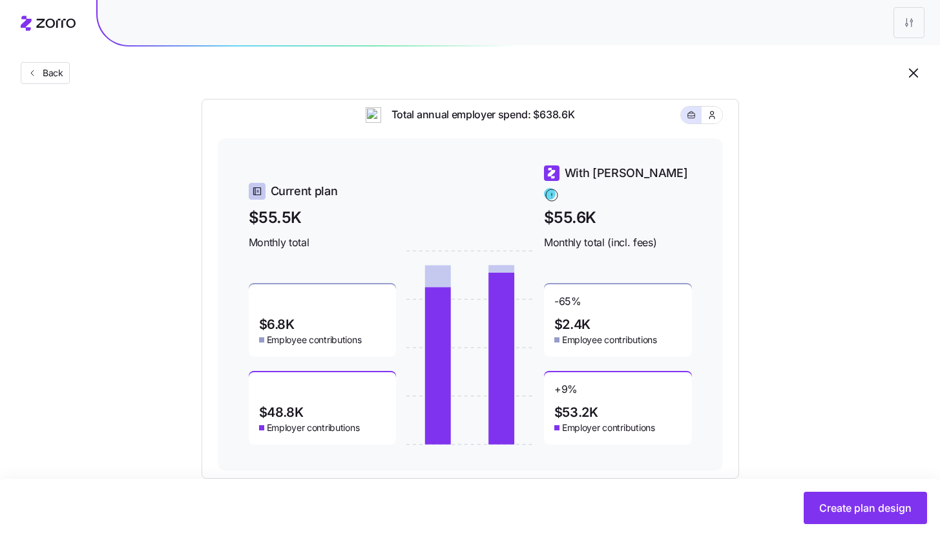
scroll to position [529, 0]
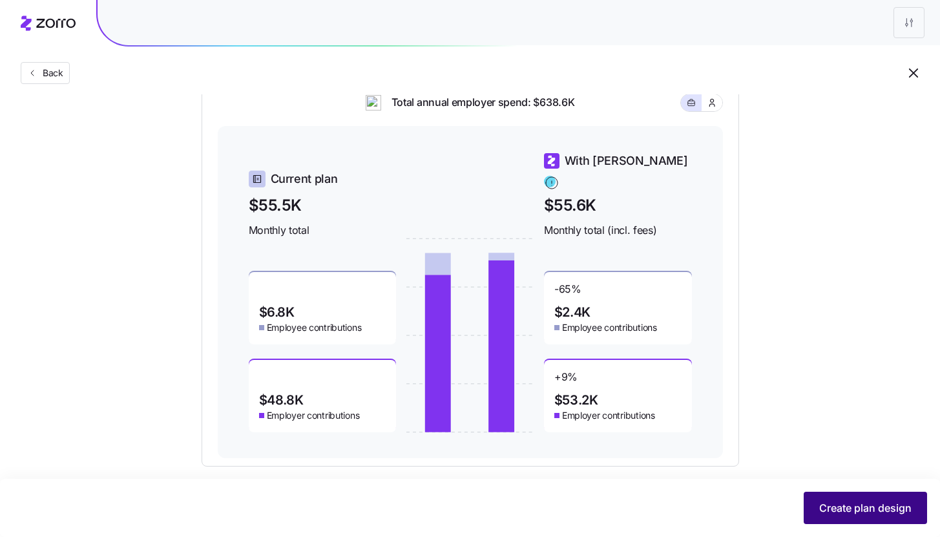
click at [871, 508] on span "Create plan design" at bounding box center [865, 508] width 92 height 16
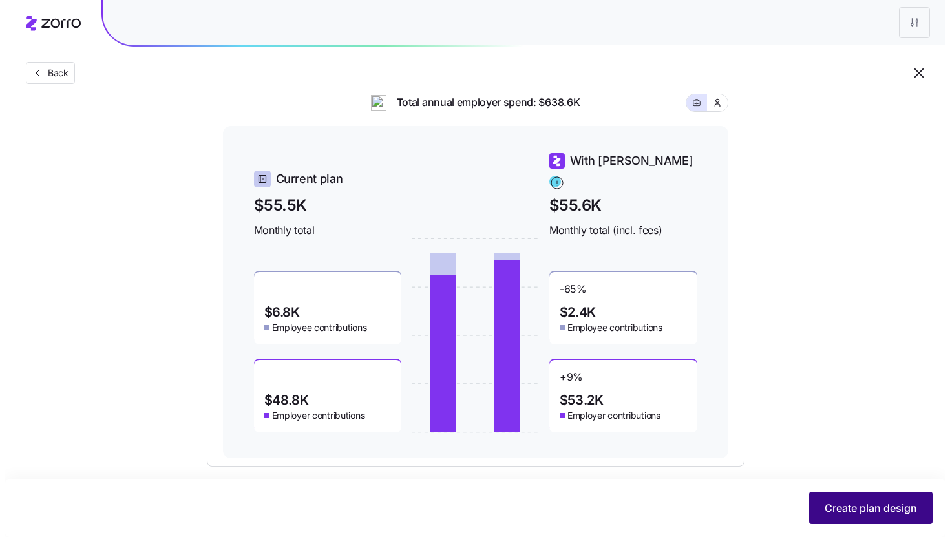
scroll to position [0, 0]
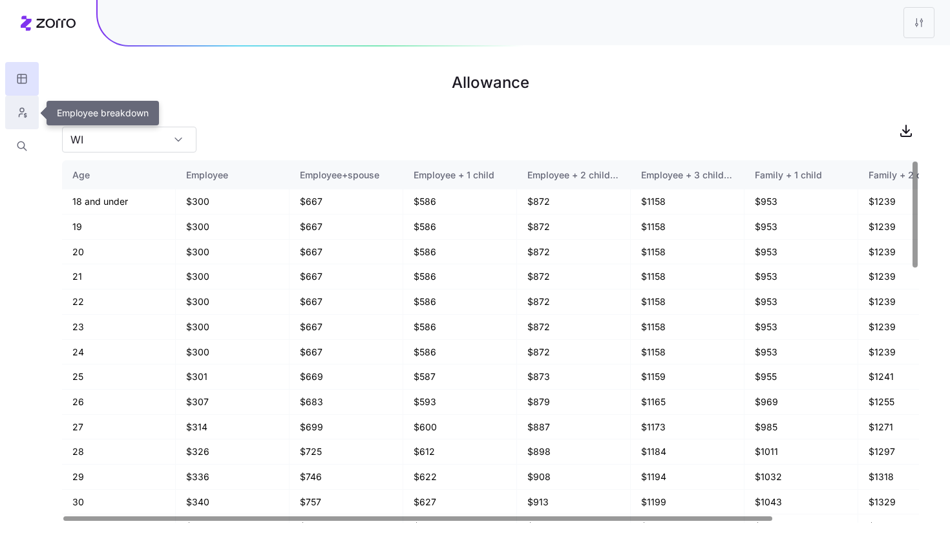
click at [23, 112] on icon "button" at bounding box center [22, 110] width 4 height 4
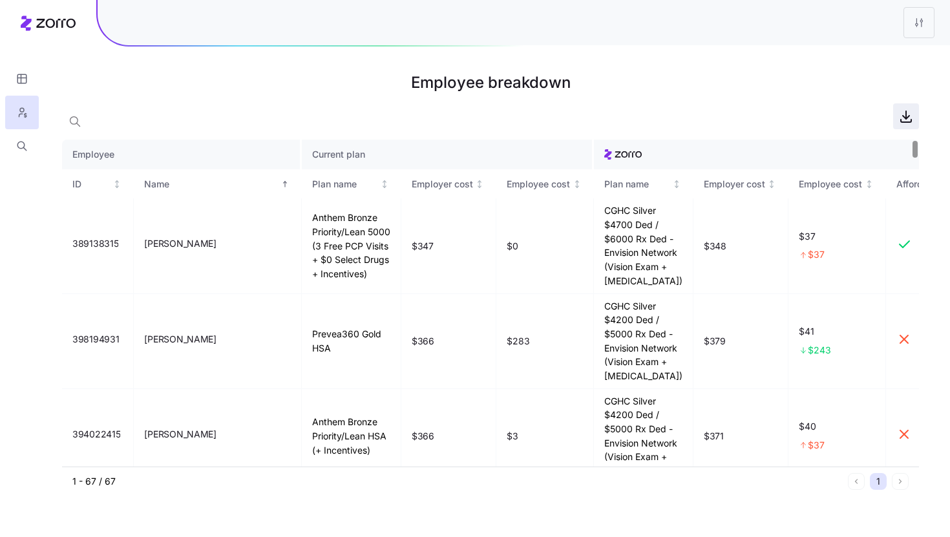
click at [904, 122] on icon "button" at bounding box center [905, 120] width 10 height 3
